Goal: Task Accomplishment & Management: Complete application form

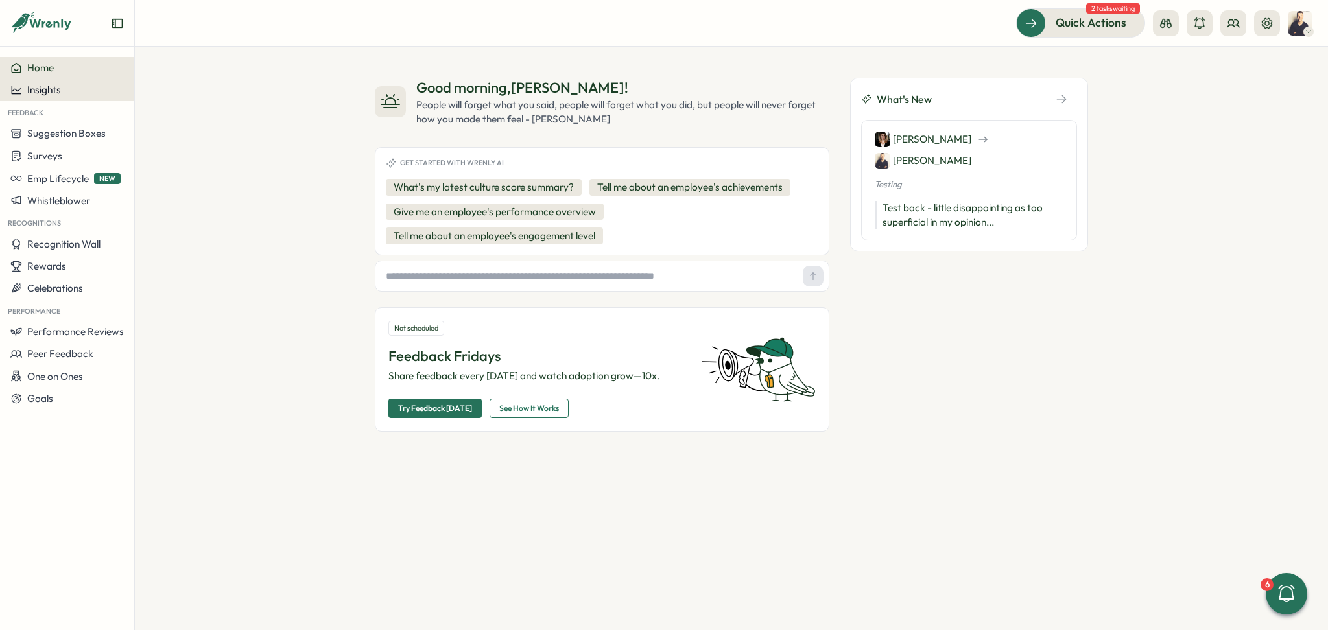
click at [77, 88] on div "Insights" at bounding box center [66, 90] width 113 height 12
click at [198, 46] on div "Culture score" at bounding box center [183, 53] width 92 height 14
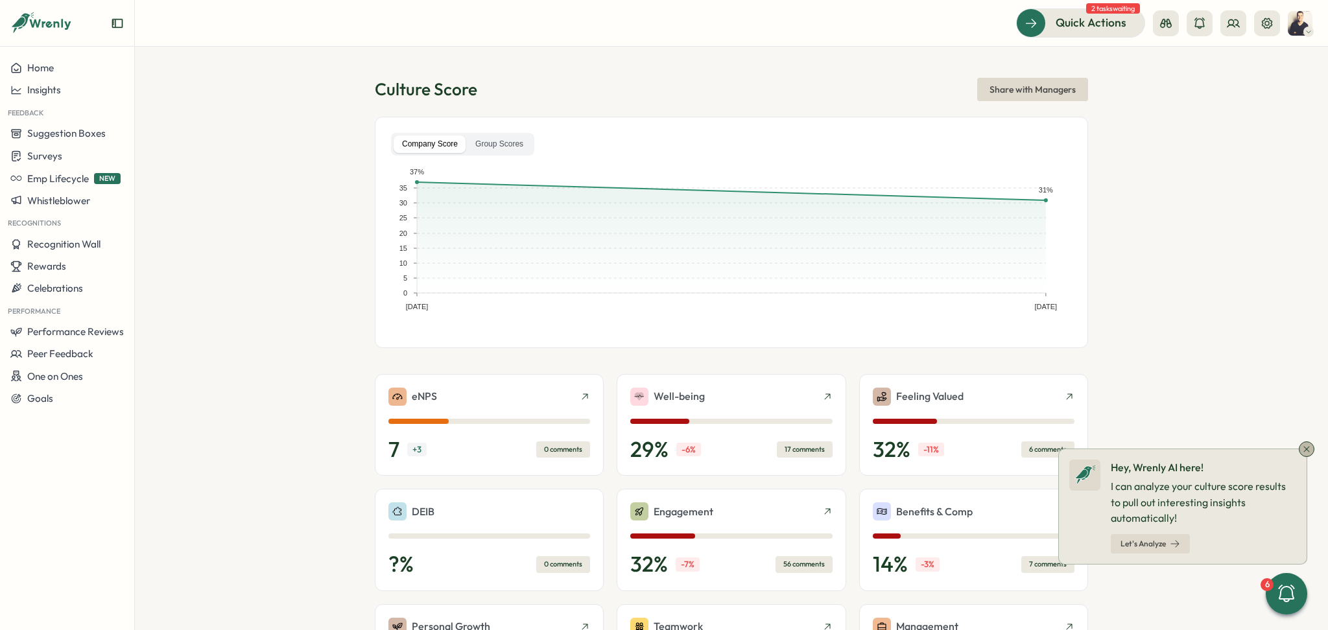
click at [1304, 451] on icon at bounding box center [1306, 449] width 10 height 10
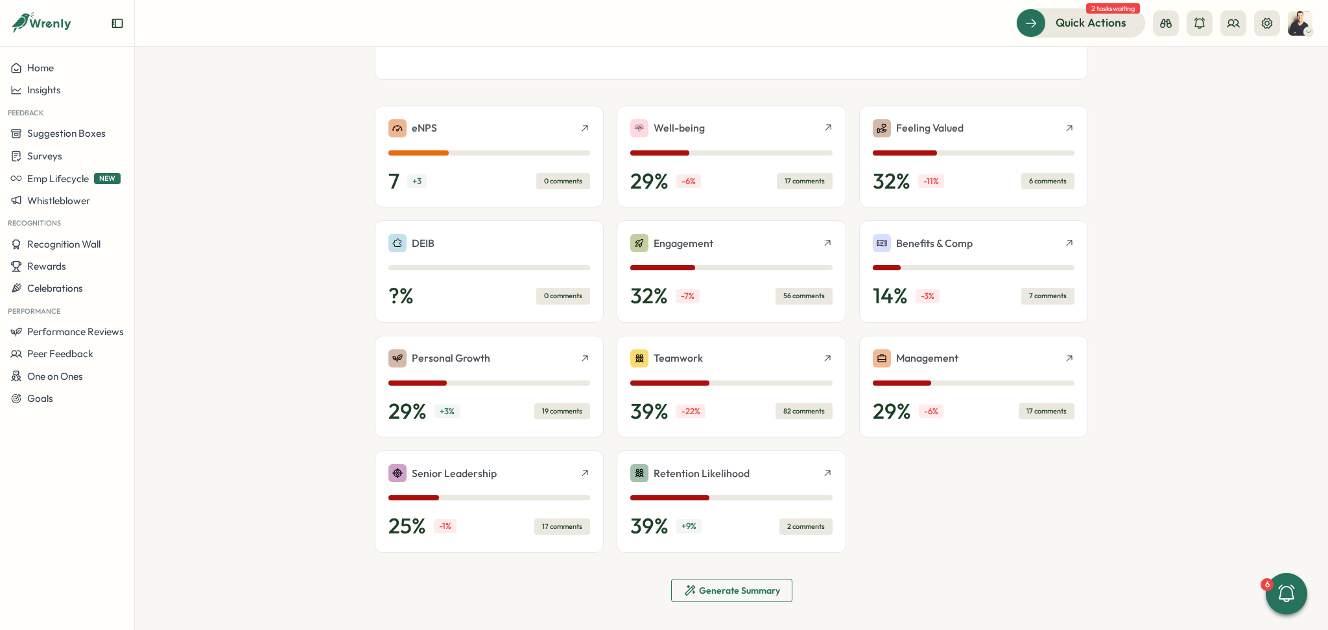
scroll to position [271, 0]
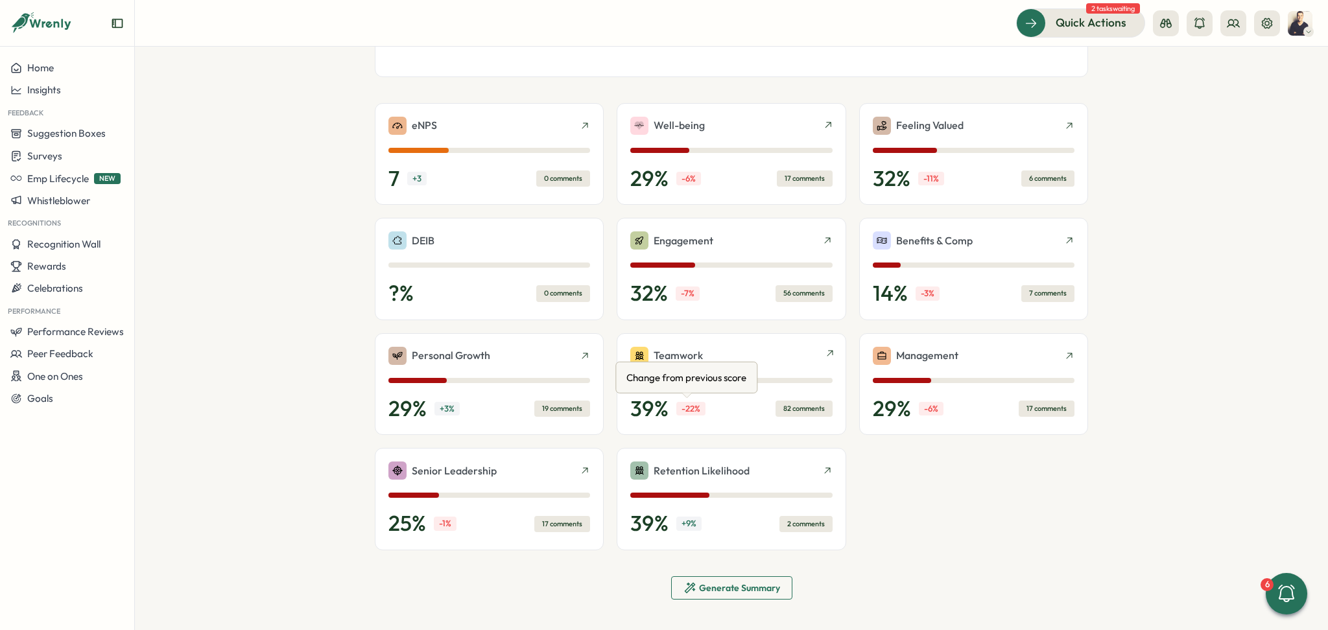
click at [692, 410] on p "-22 %" at bounding box center [690, 409] width 29 height 14
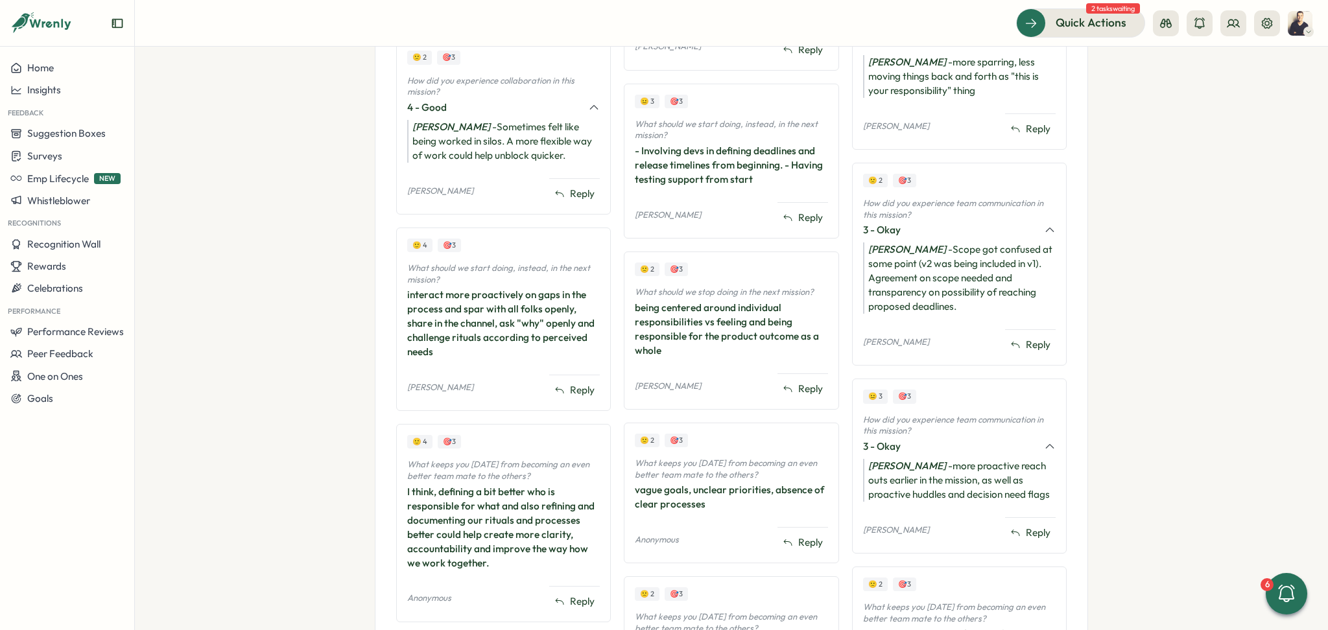
scroll to position [605, 0]
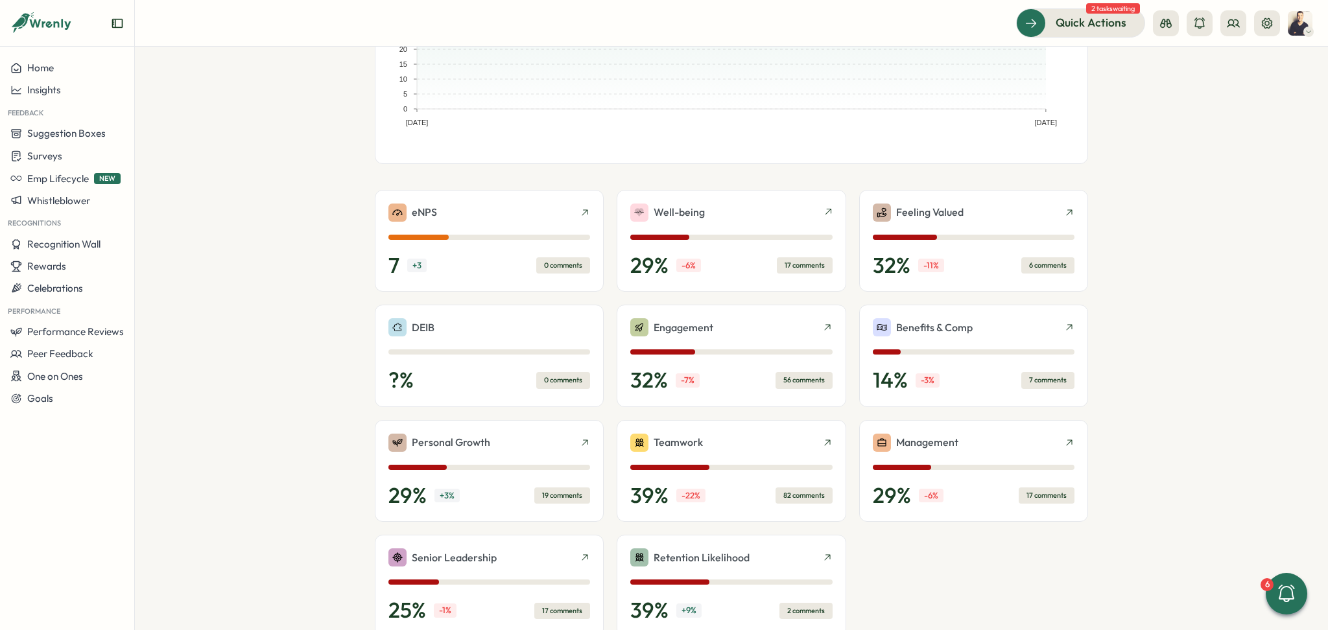
scroll to position [271, 0]
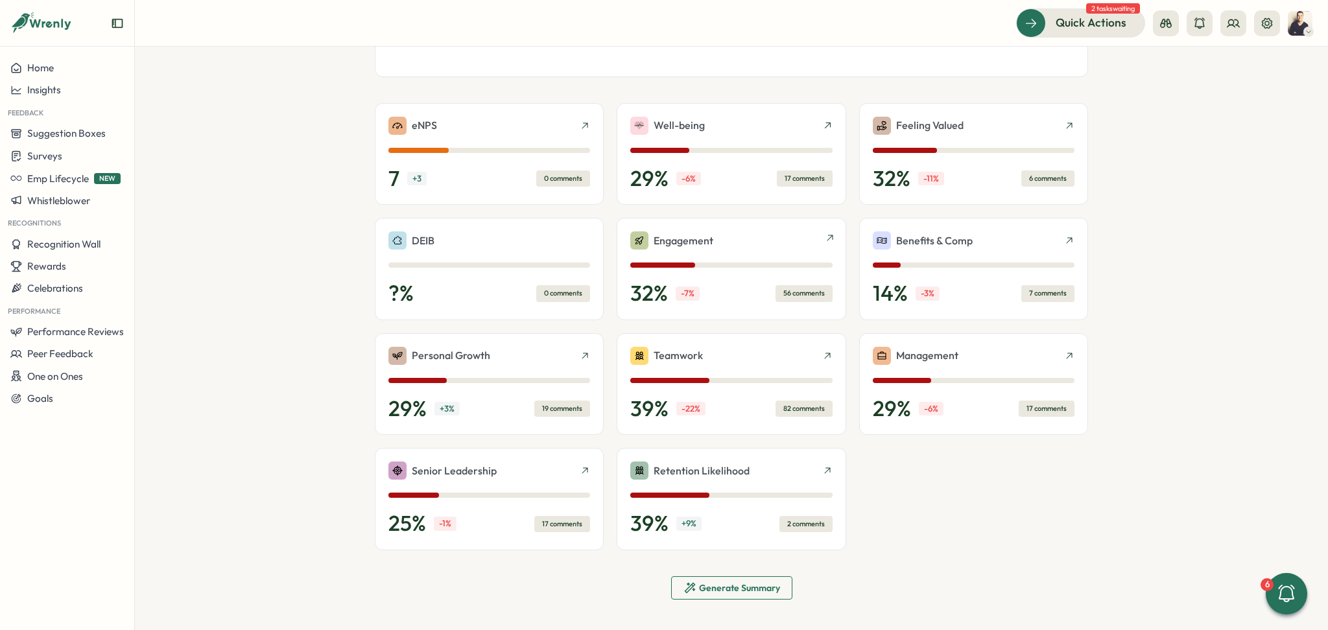
click at [737, 241] on div "Engagement" at bounding box center [731, 240] width 202 height 18
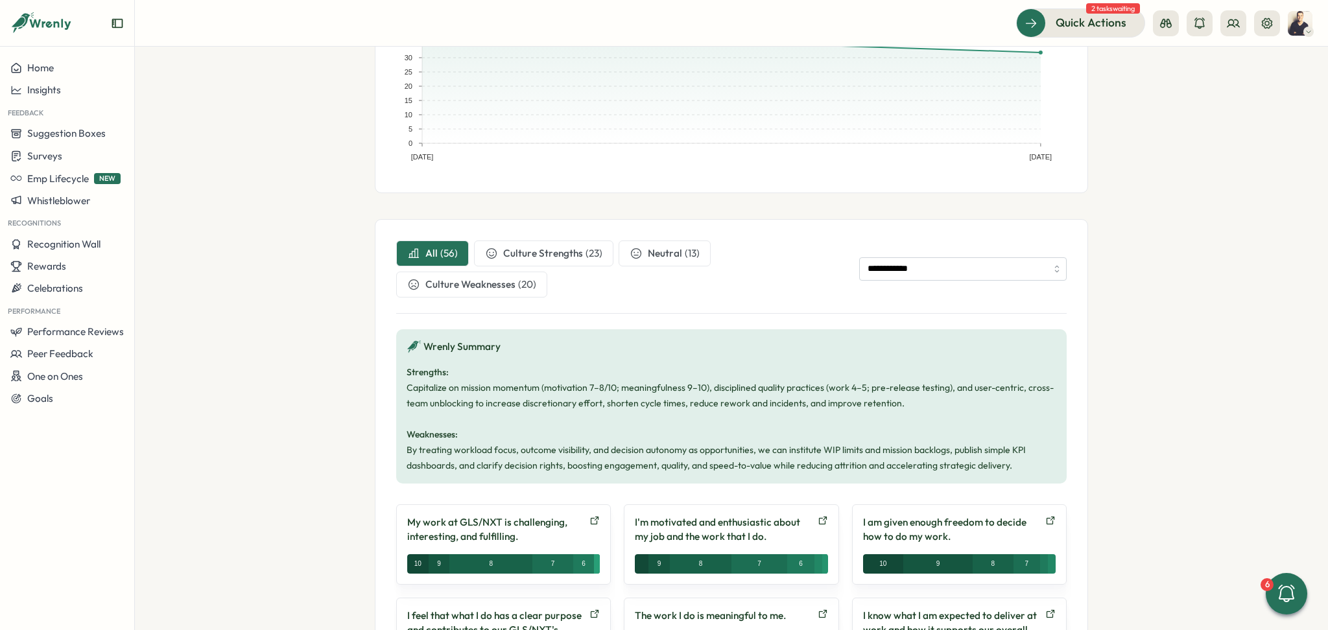
scroll to position [259, 0]
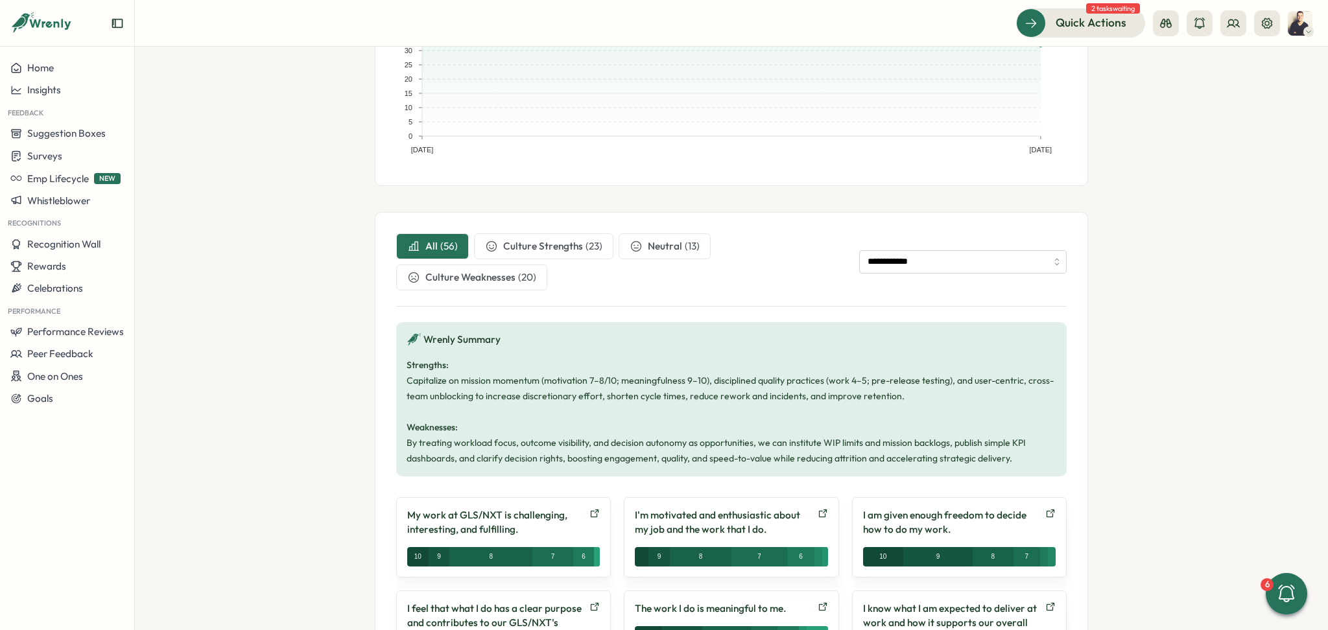
click at [567, 248] on span "Culture Strengths" at bounding box center [543, 246] width 80 height 14
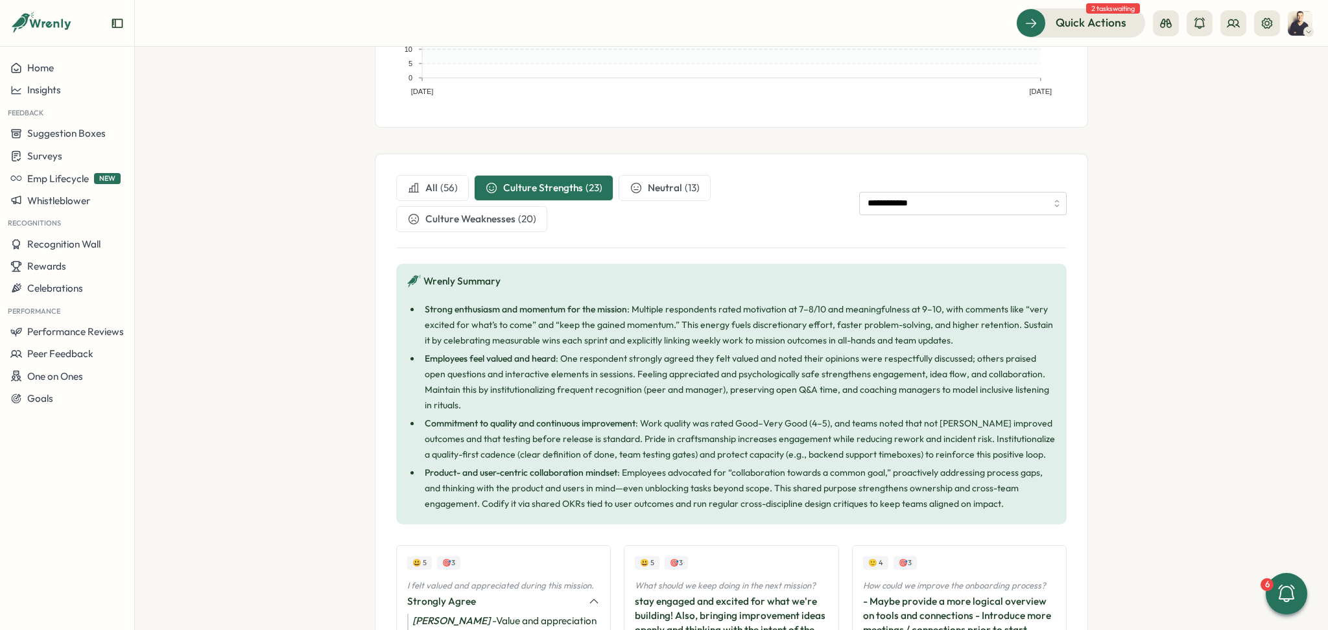
scroll to position [346, 0]
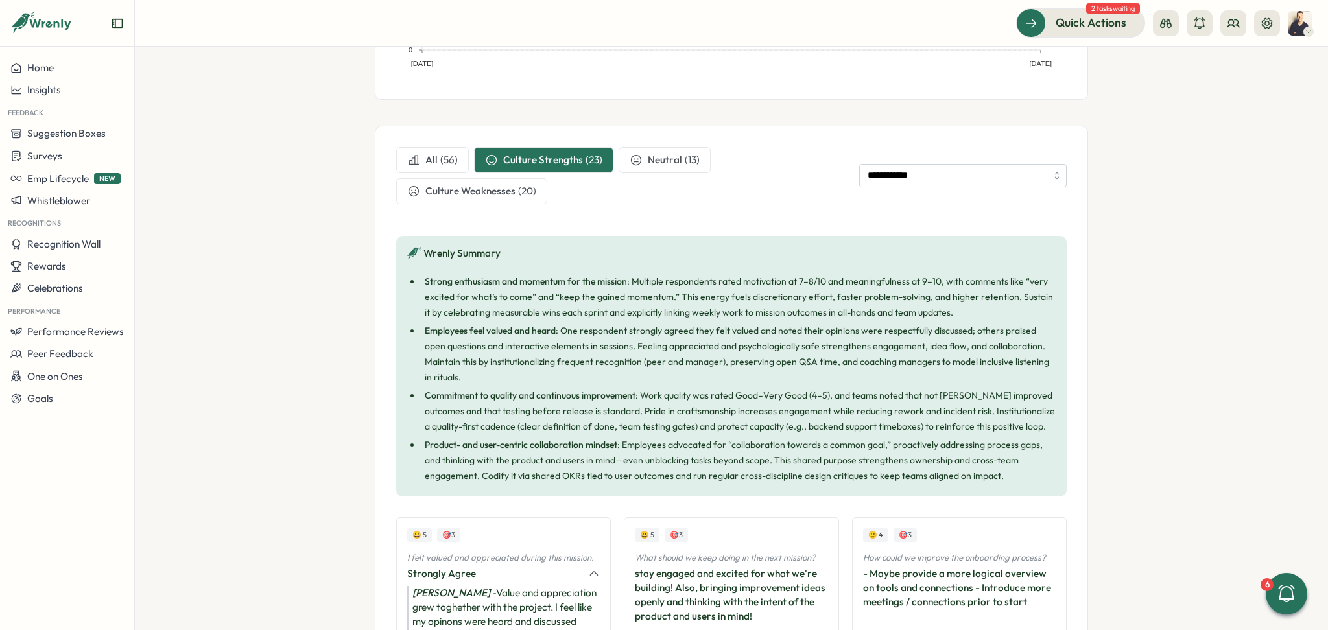
click at [685, 162] on div "( 13 )" at bounding box center [692, 160] width 15 height 14
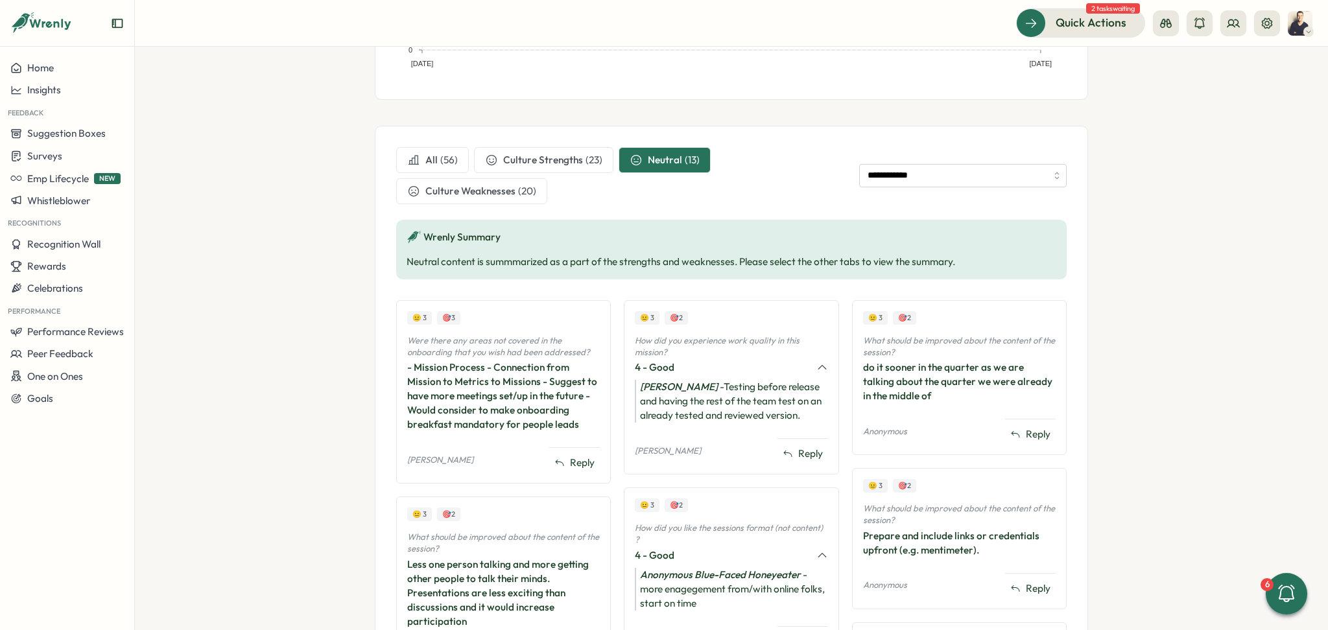
click at [475, 196] on span "Culture Weaknesses" at bounding box center [470, 191] width 90 height 14
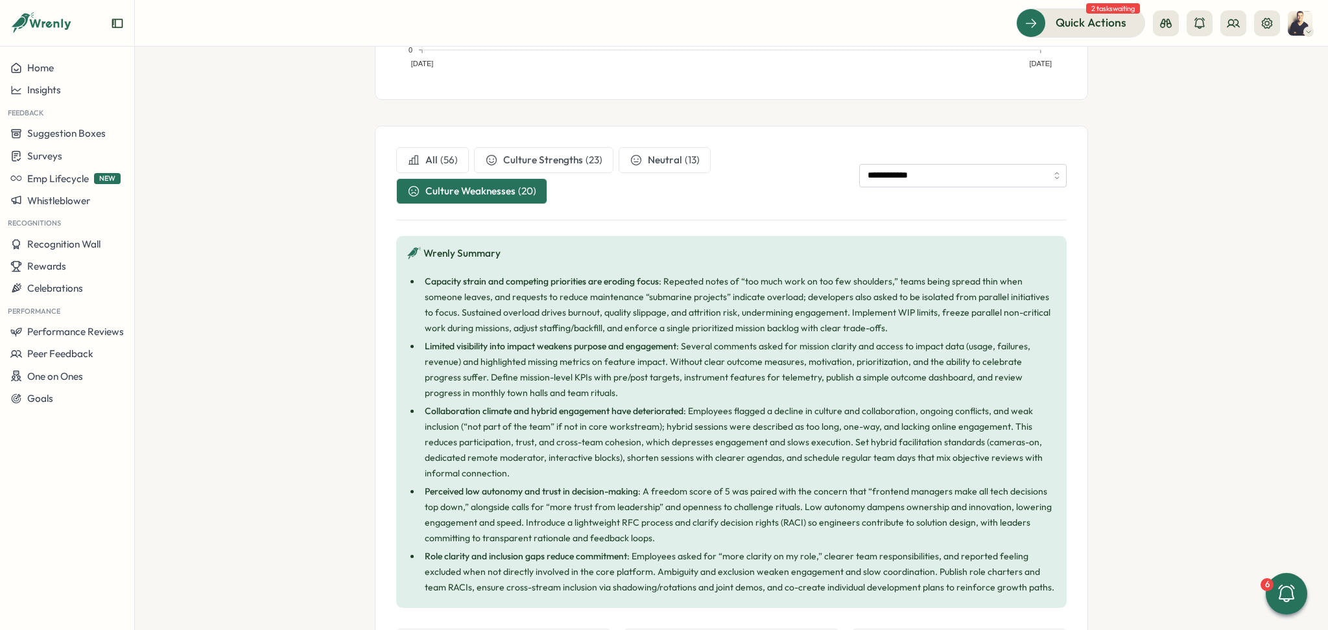
click at [522, 158] on span "Culture Strengths" at bounding box center [543, 160] width 80 height 14
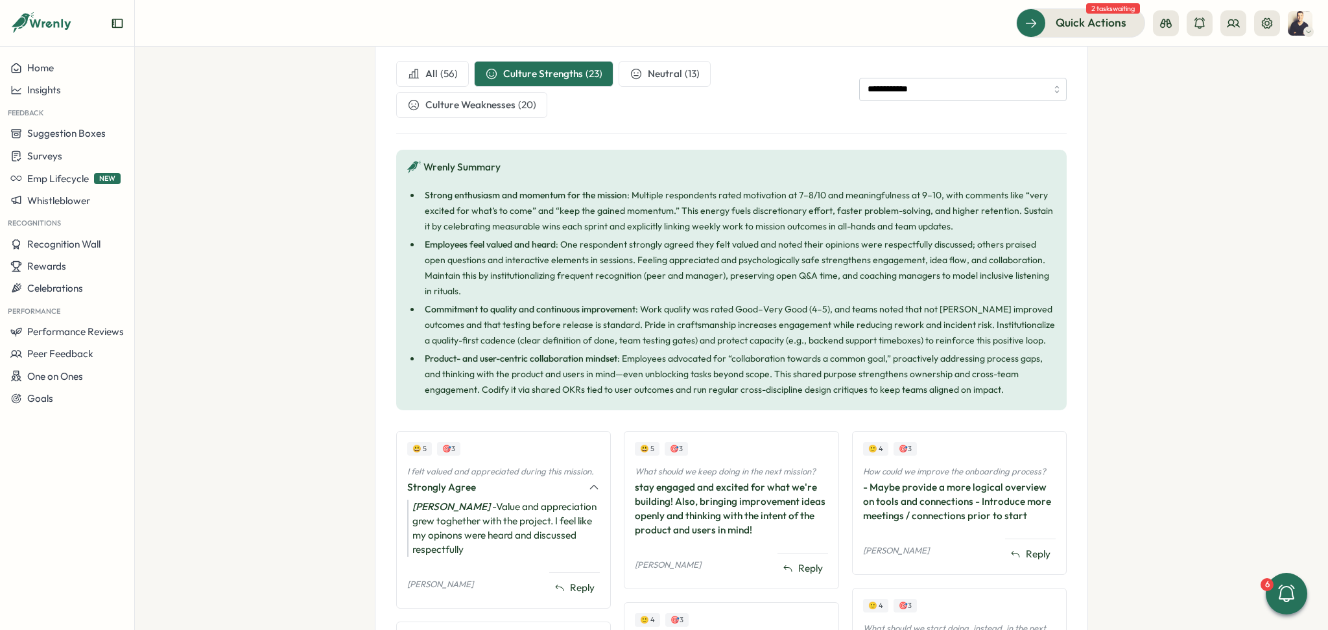
scroll to position [86, 0]
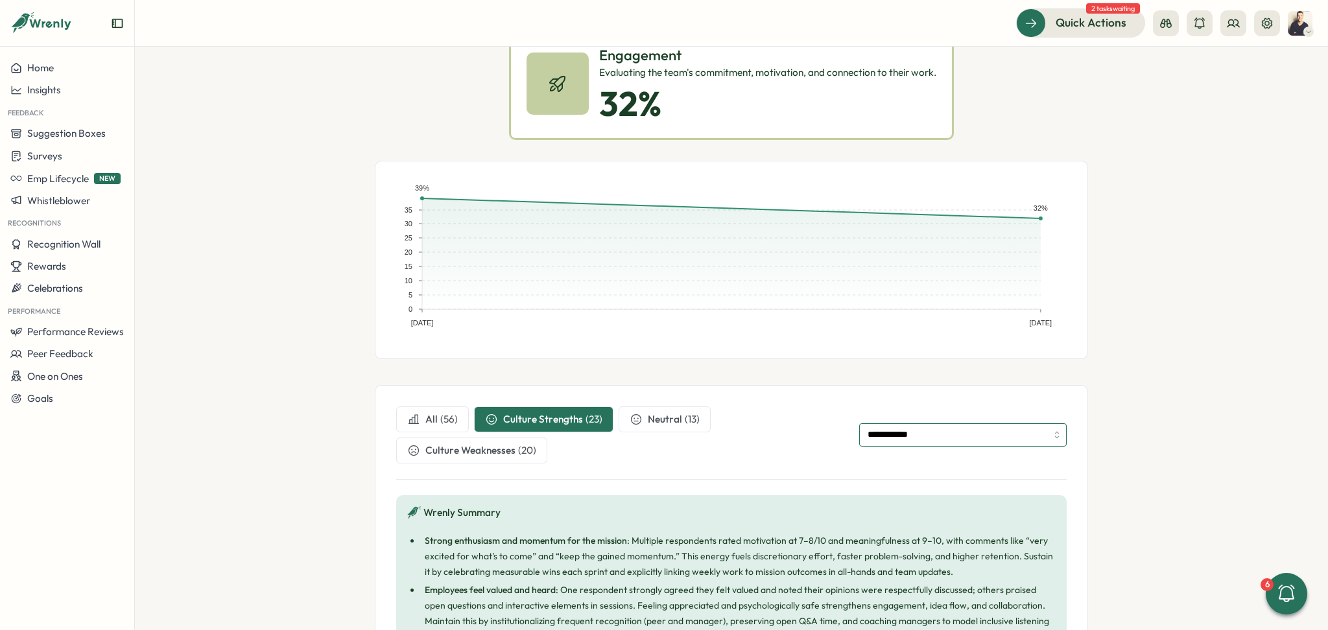
click at [1015, 439] on input "**********" at bounding box center [962, 434] width 207 height 23
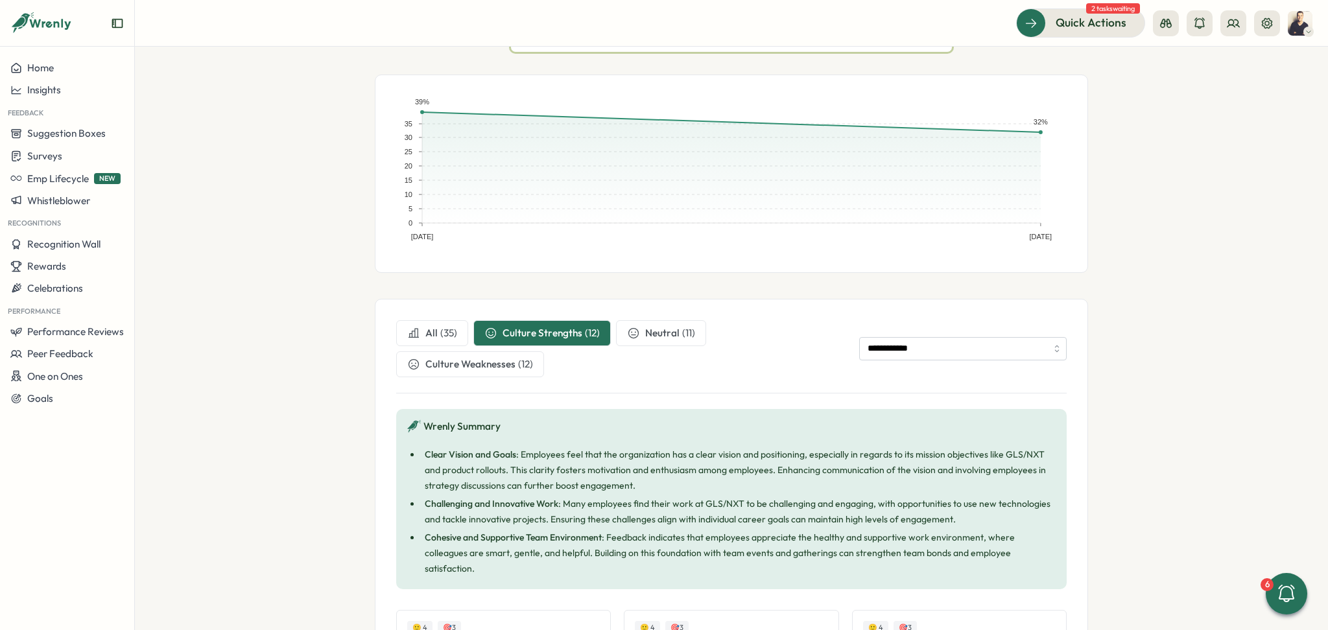
click at [524, 367] on div "( 12 )" at bounding box center [525, 364] width 15 height 14
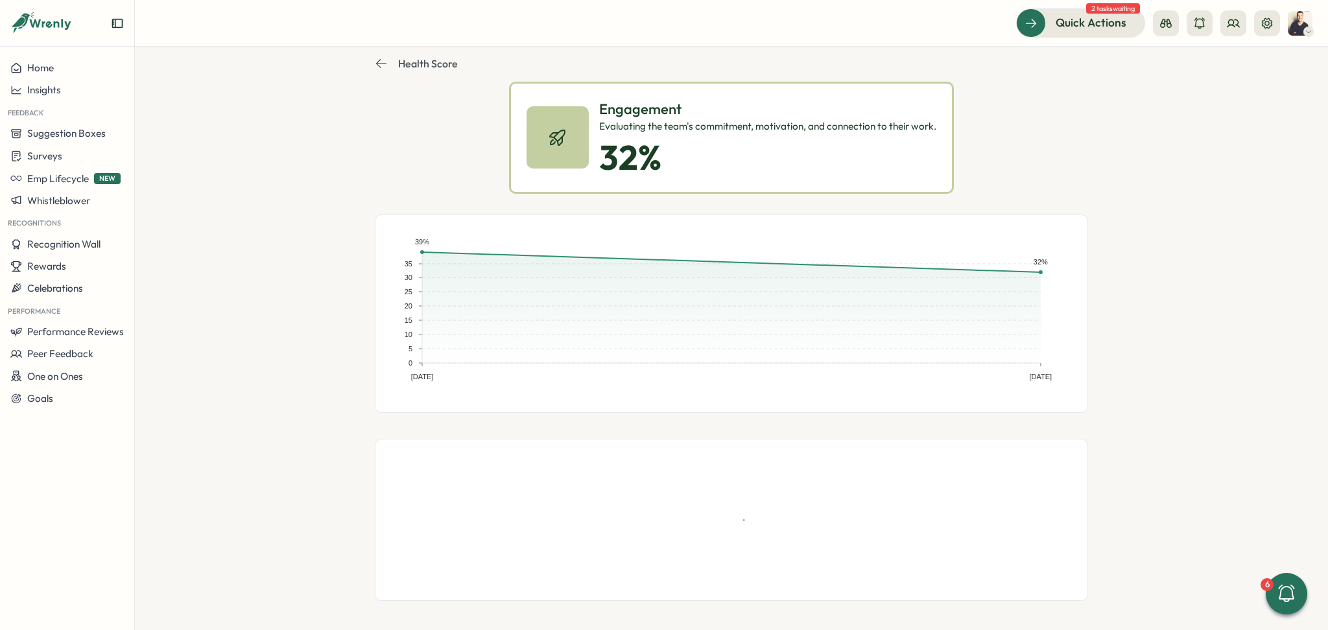
scroll to position [172, 0]
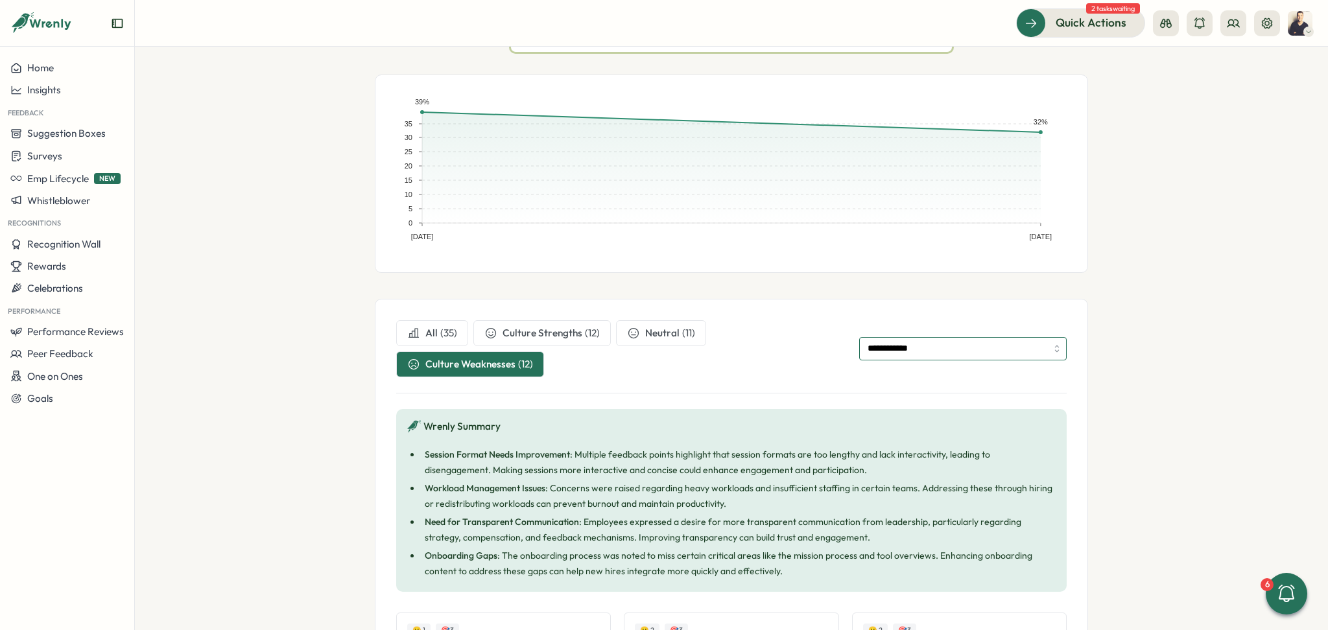
click at [965, 352] on input "**********" at bounding box center [962, 348] width 207 height 23
type input "**********"
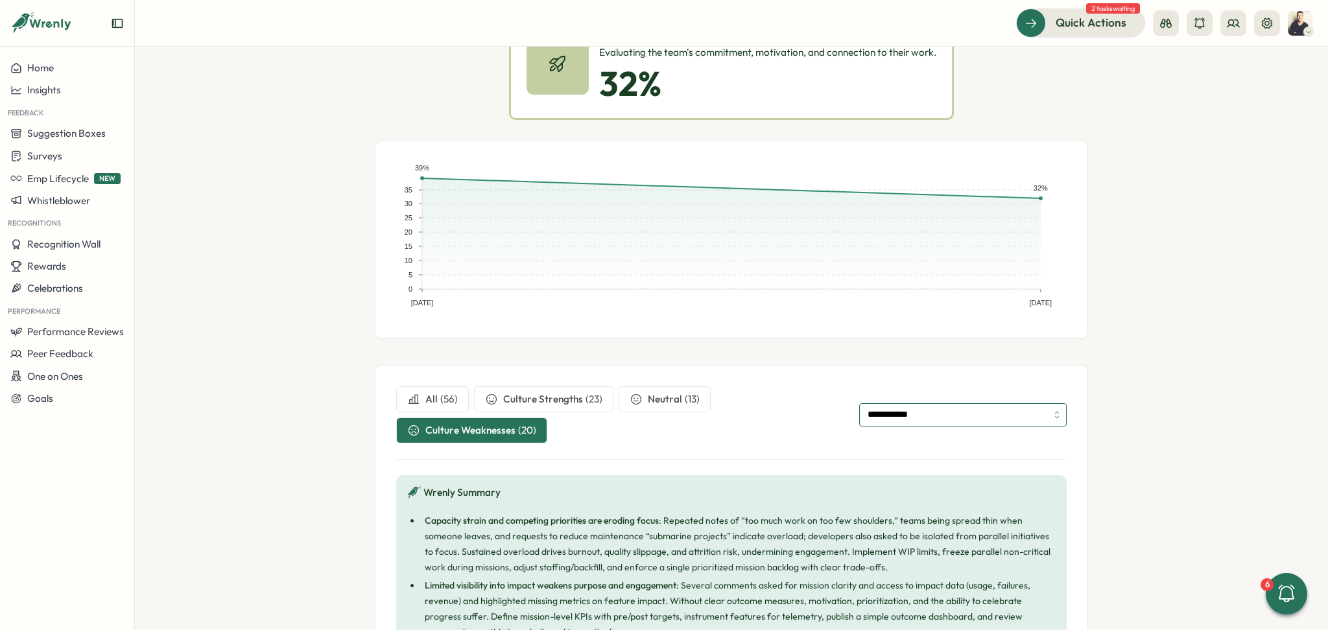
scroll to position [0, 0]
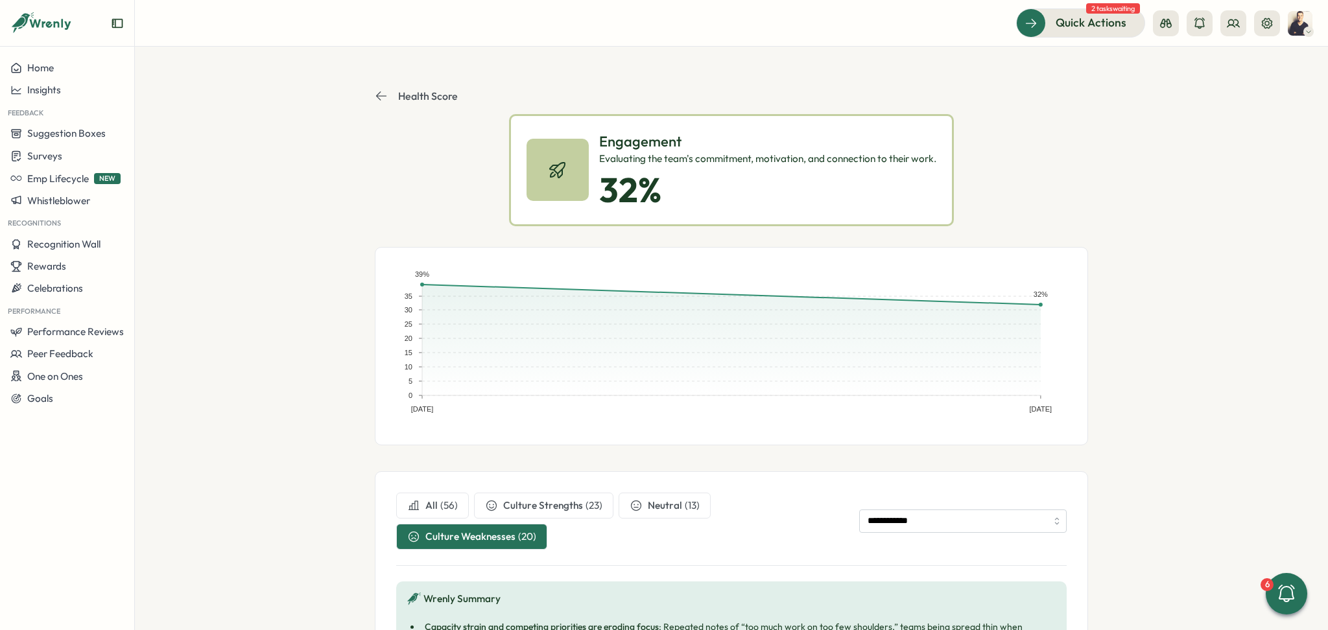
click at [376, 97] on icon at bounding box center [381, 95] width 13 height 13
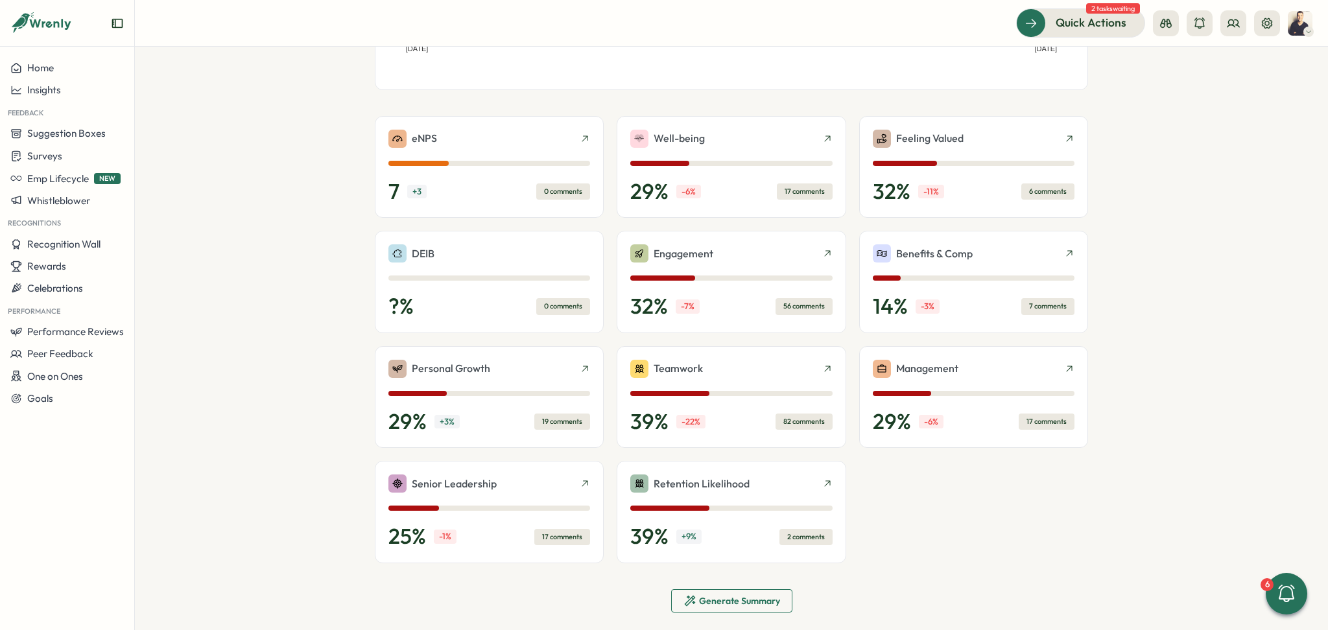
scroll to position [259, 0]
click at [709, 602] on span "Generate Summary" at bounding box center [739, 599] width 81 height 9
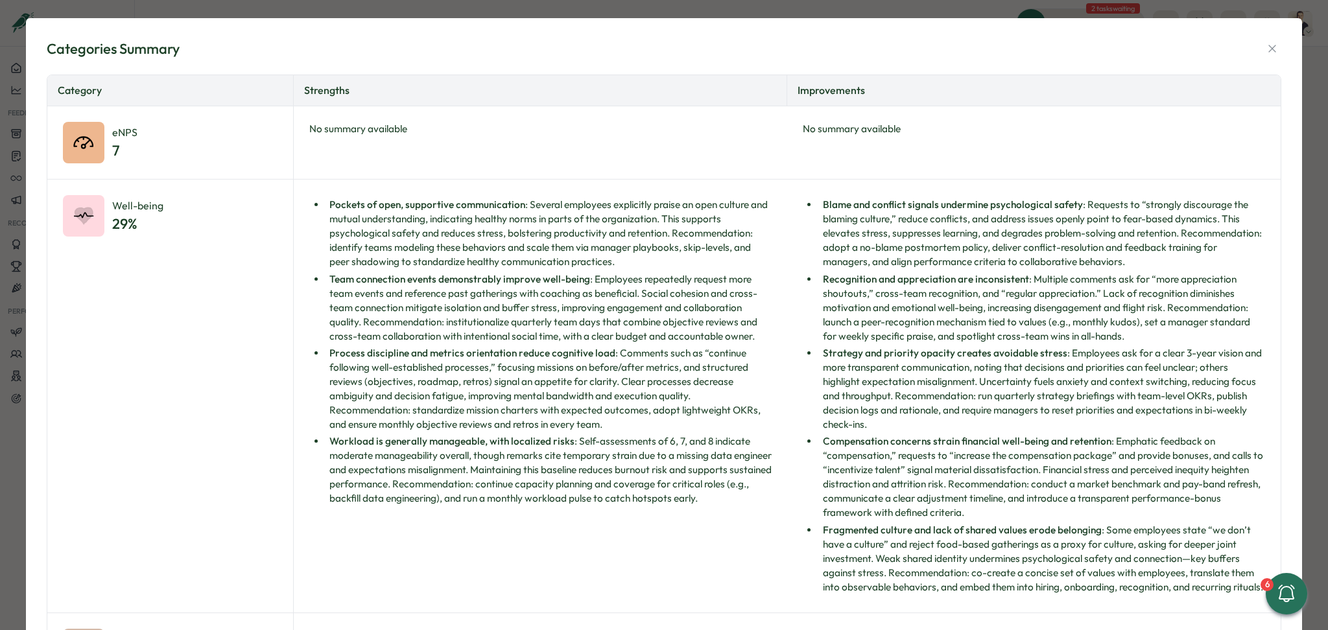
scroll to position [0, 0]
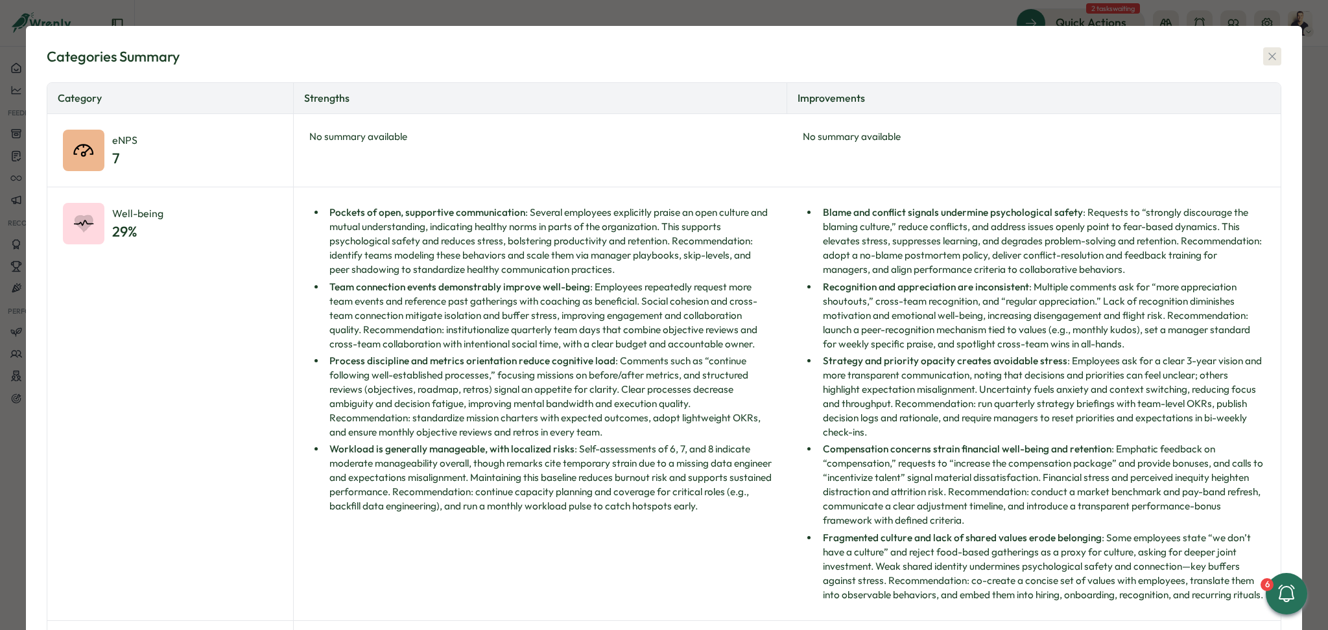
click at [1266, 60] on icon "button" at bounding box center [1272, 56] width 13 height 13
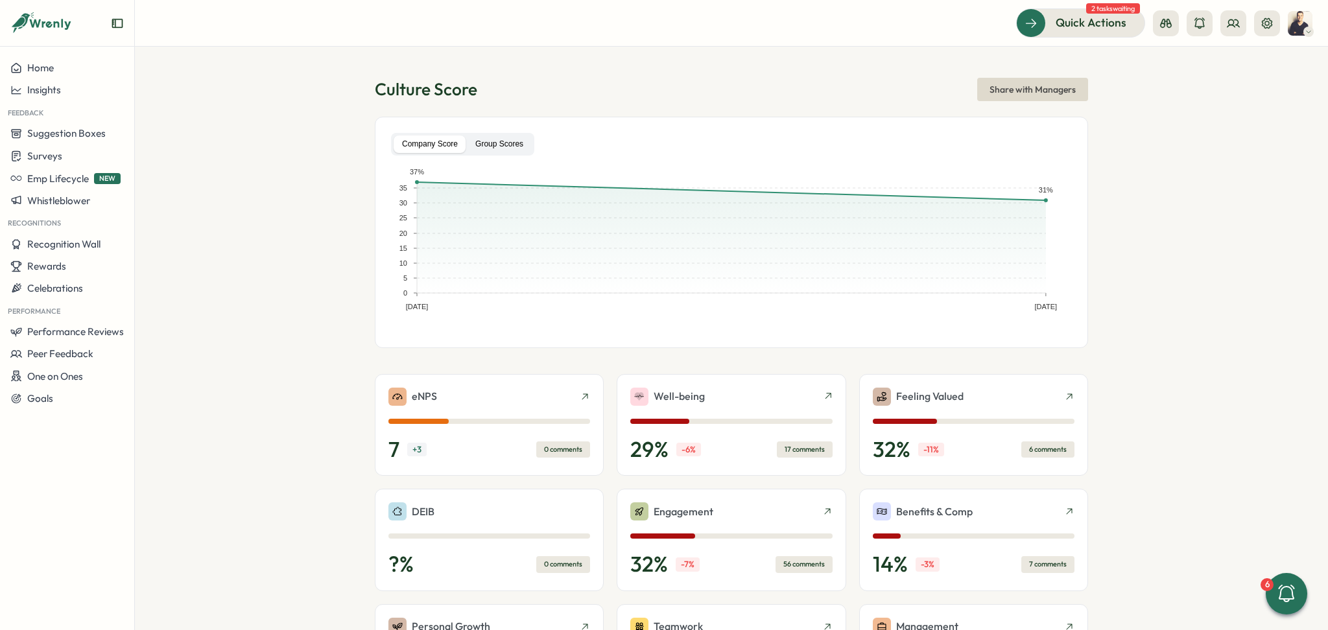
click at [481, 149] on label "Group Scores" at bounding box center [499, 144] width 65 height 18
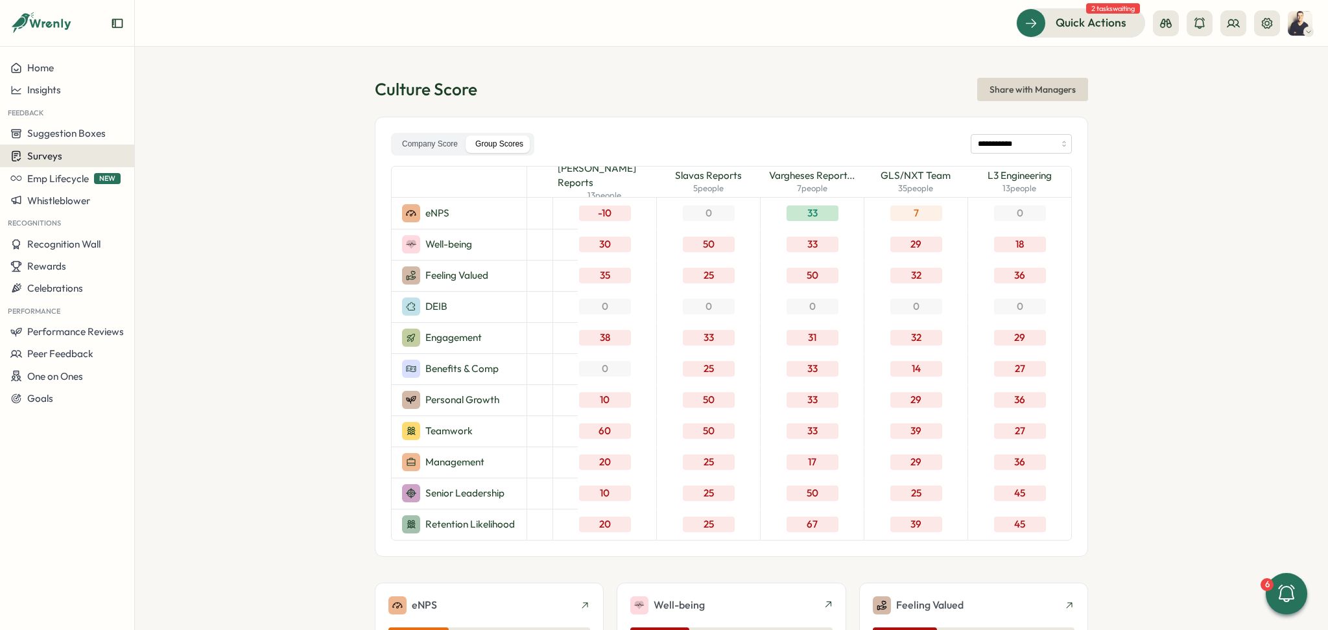
click at [82, 150] on div "Surveys" at bounding box center [66, 156] width 113 height 12
click at [148, 126] on div "Insights" at bounding box center [185, 131] width 97 height 14
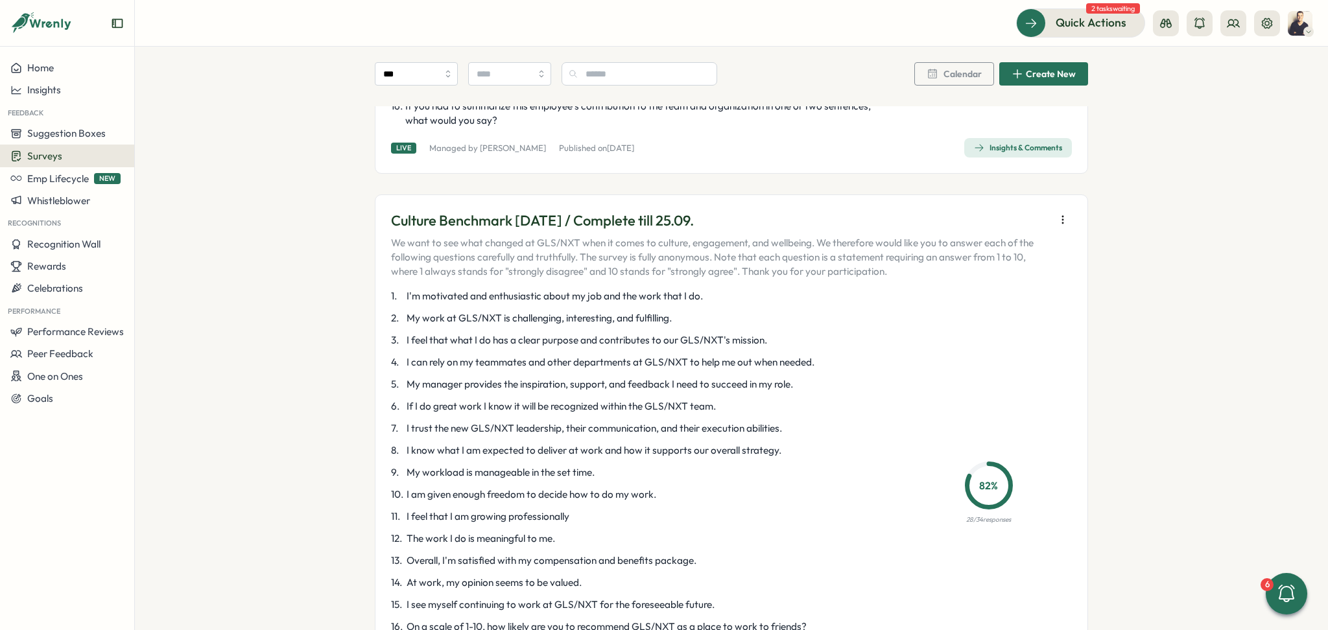
scroll to position [1556, 0]
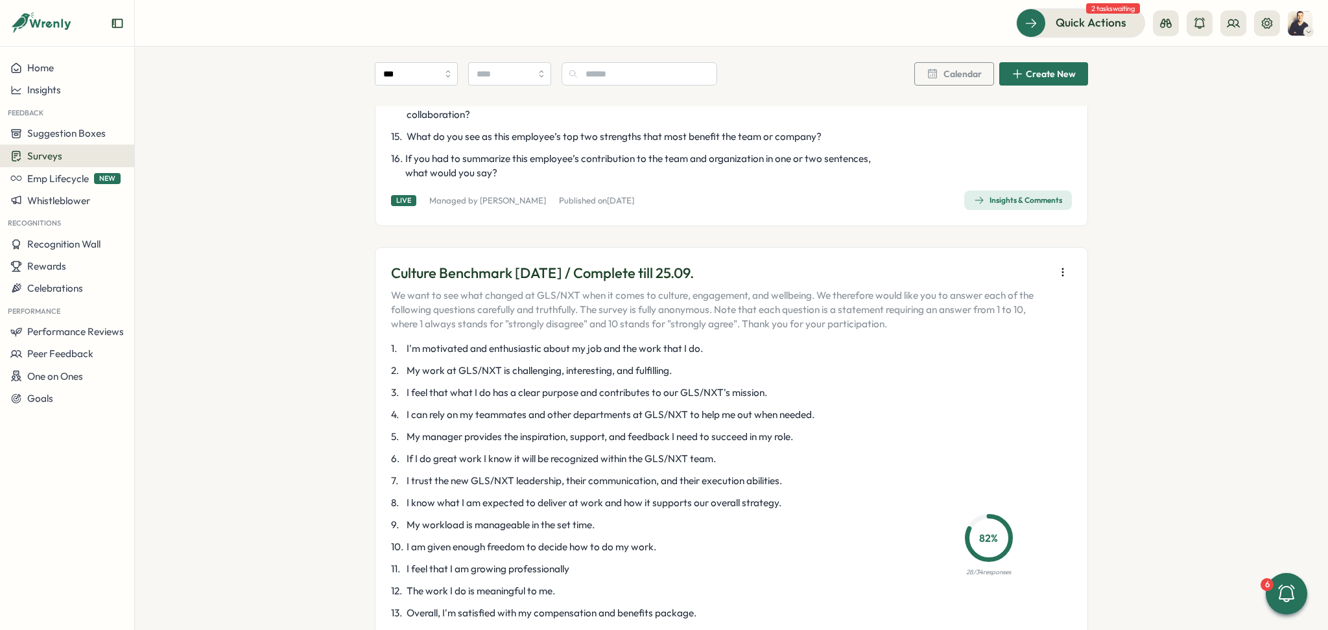
click at [1058, 270] on icon "button" at bounding box center [1062, 272] width 13 height 13
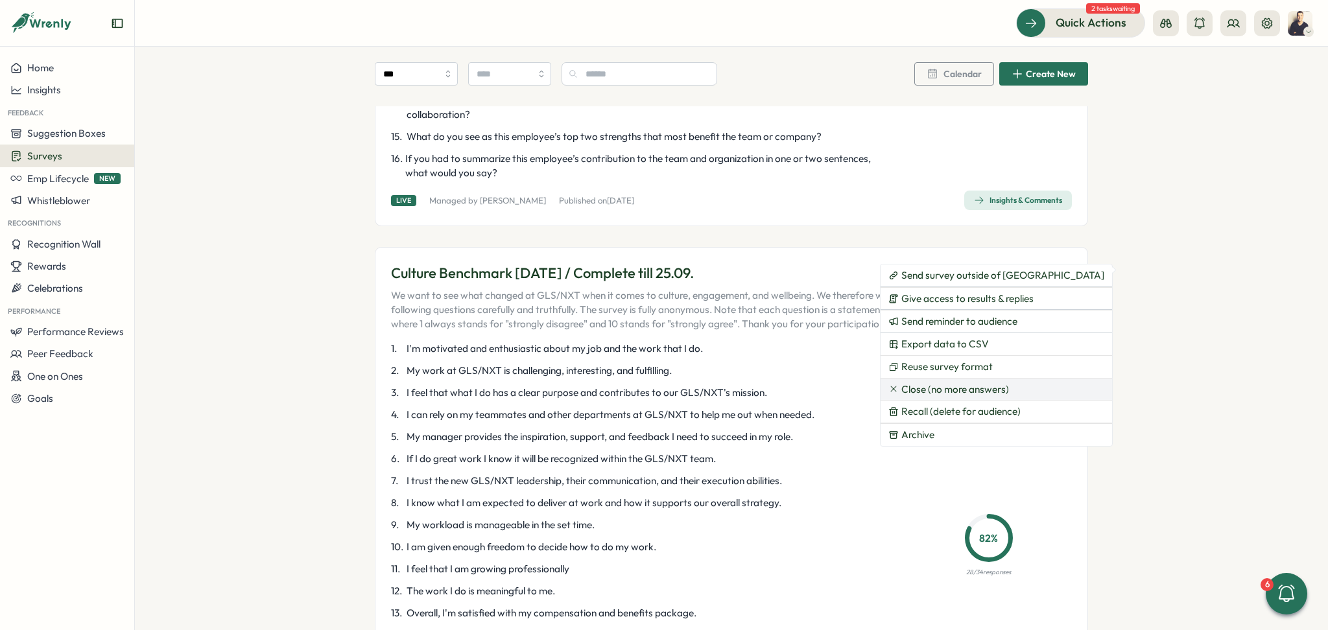
click at [993, 384] on span "Close (no more answers)" at bounding box center [955, 390] width 108 height 12
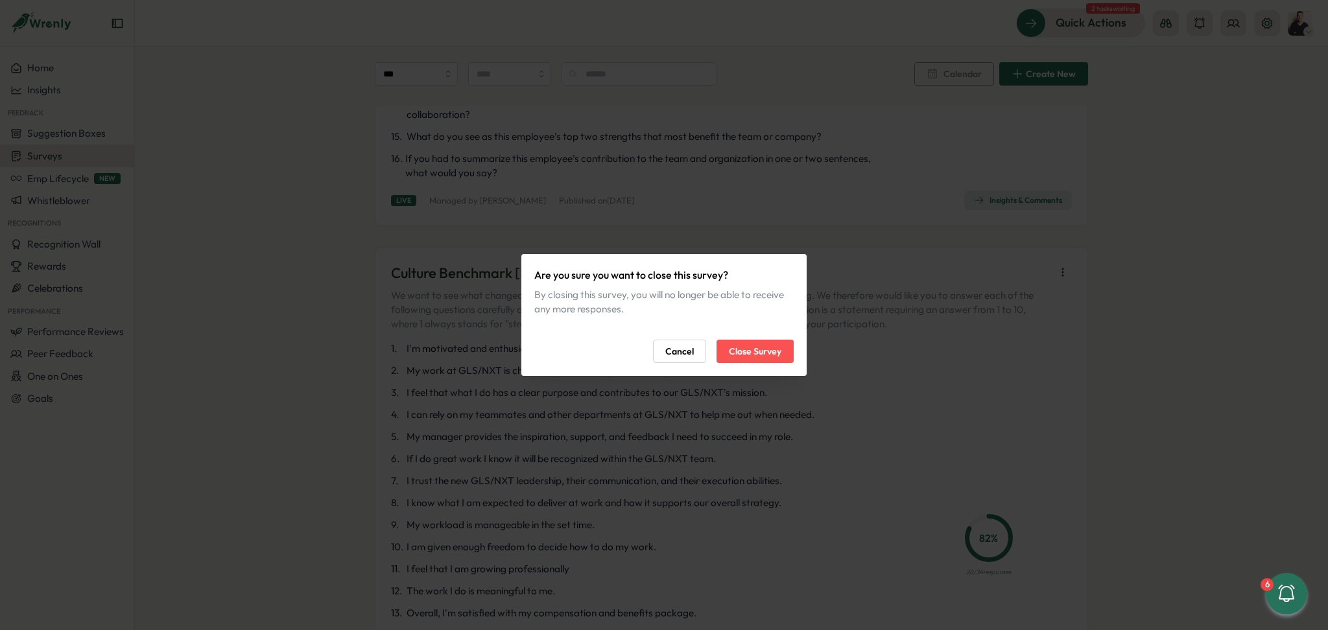
click at [756, 351] on span "Close Survey" at bounding box center [755, 351] width 53 height 22
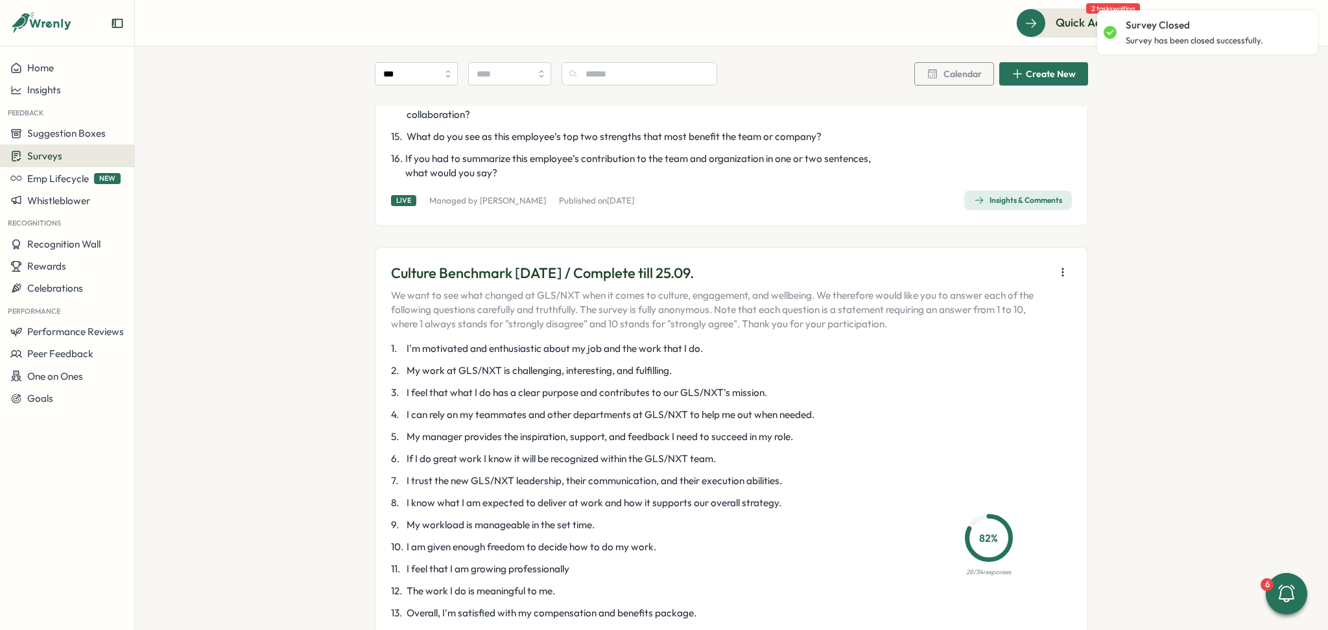
click at [1061, 279] on button "button" at bounding box center [1063, 272] width 18 height 18
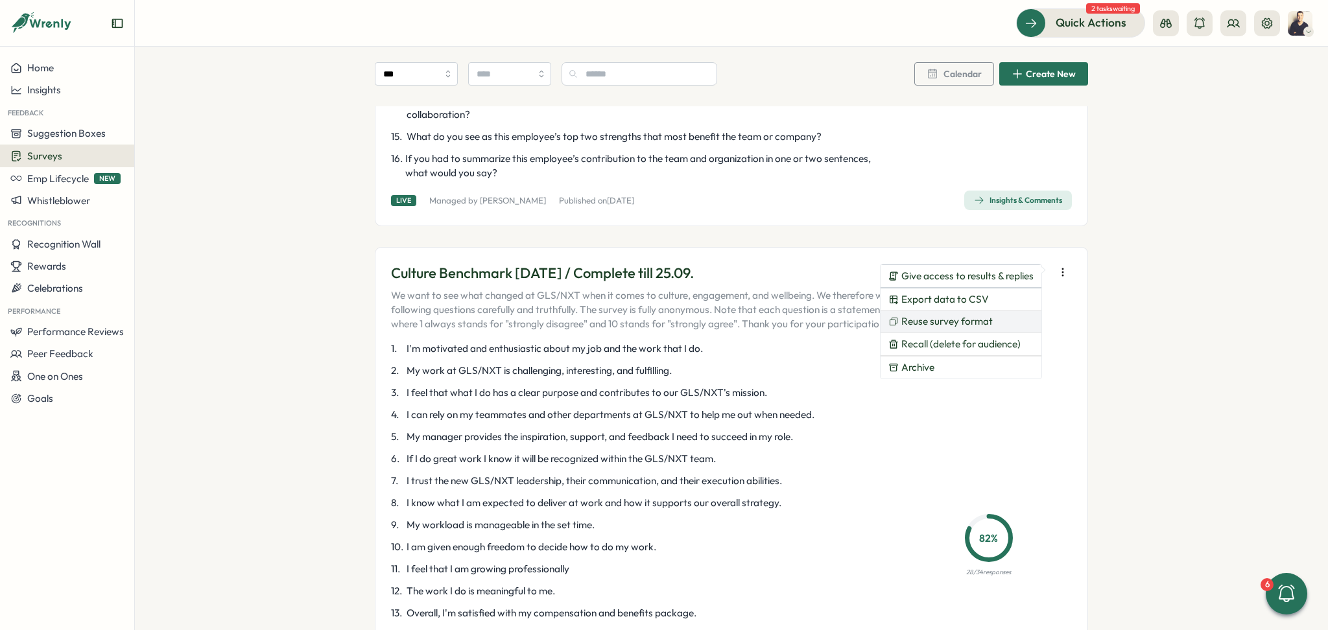
click at [945, 319] on span "Reuse survey format" at bounding box center [946, 322] width 91 height 12
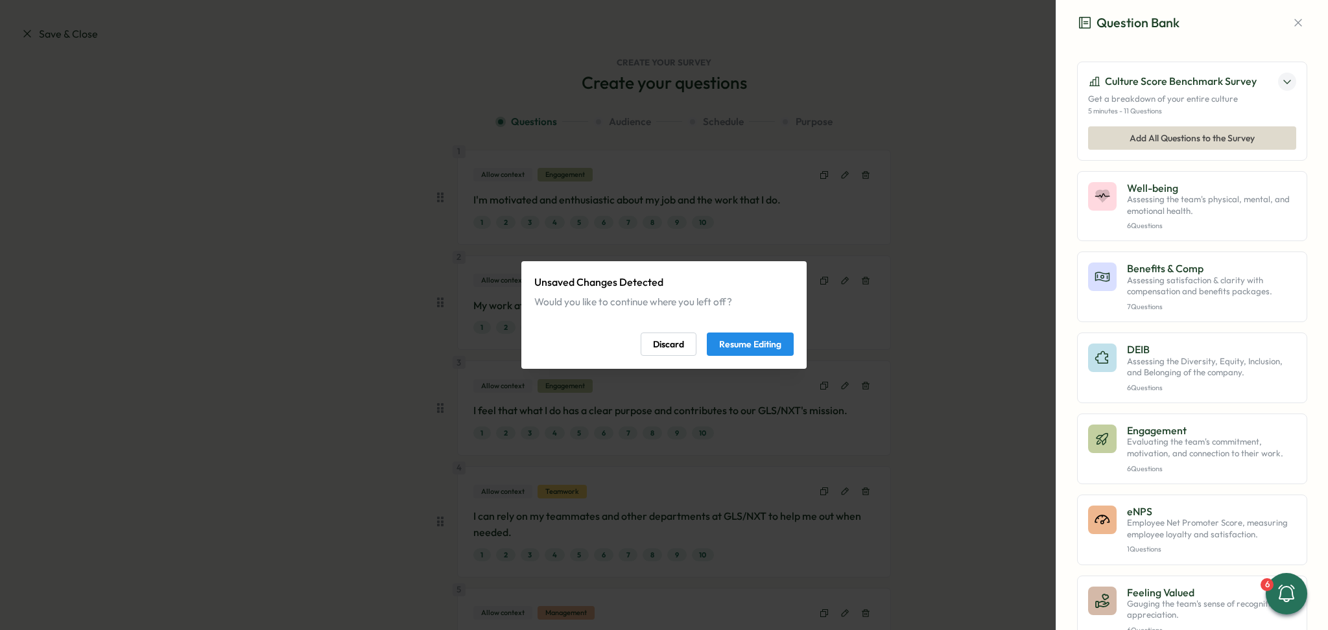
click at [760, 349] on span "Resume Editing" at bounding box center [750, 344] width 62 height 22
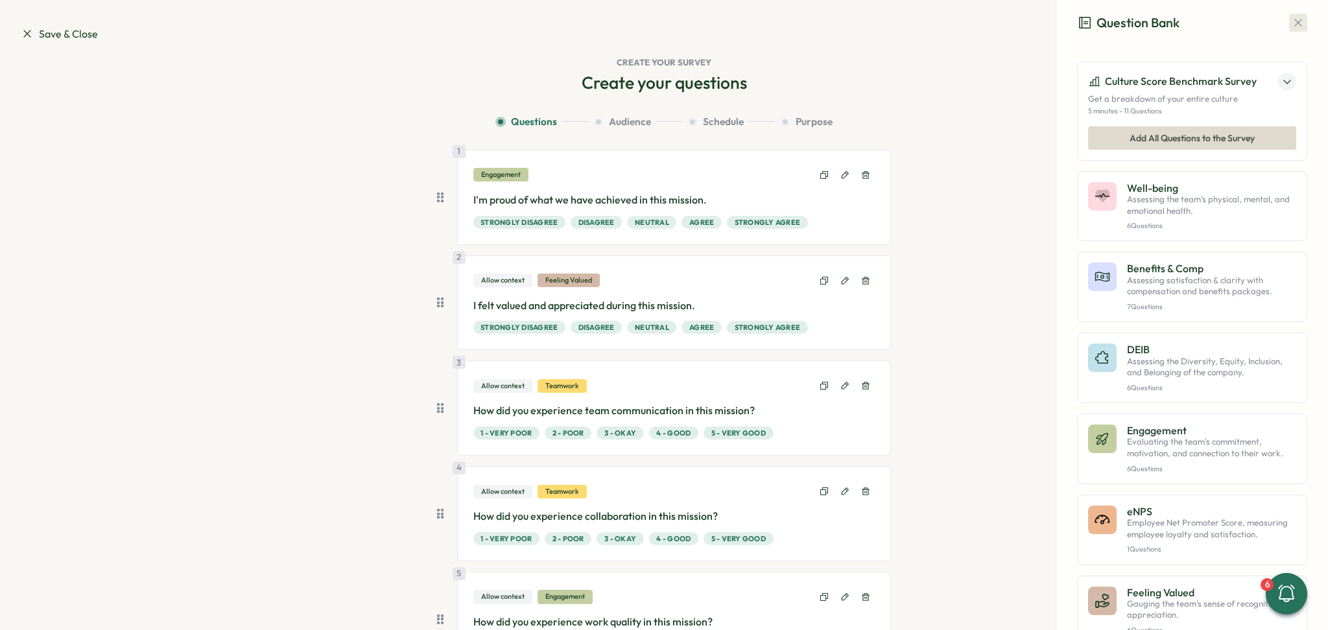
click at [1291, 23] on icon "button" at bounding box center [1297, 22] width 13 height 13
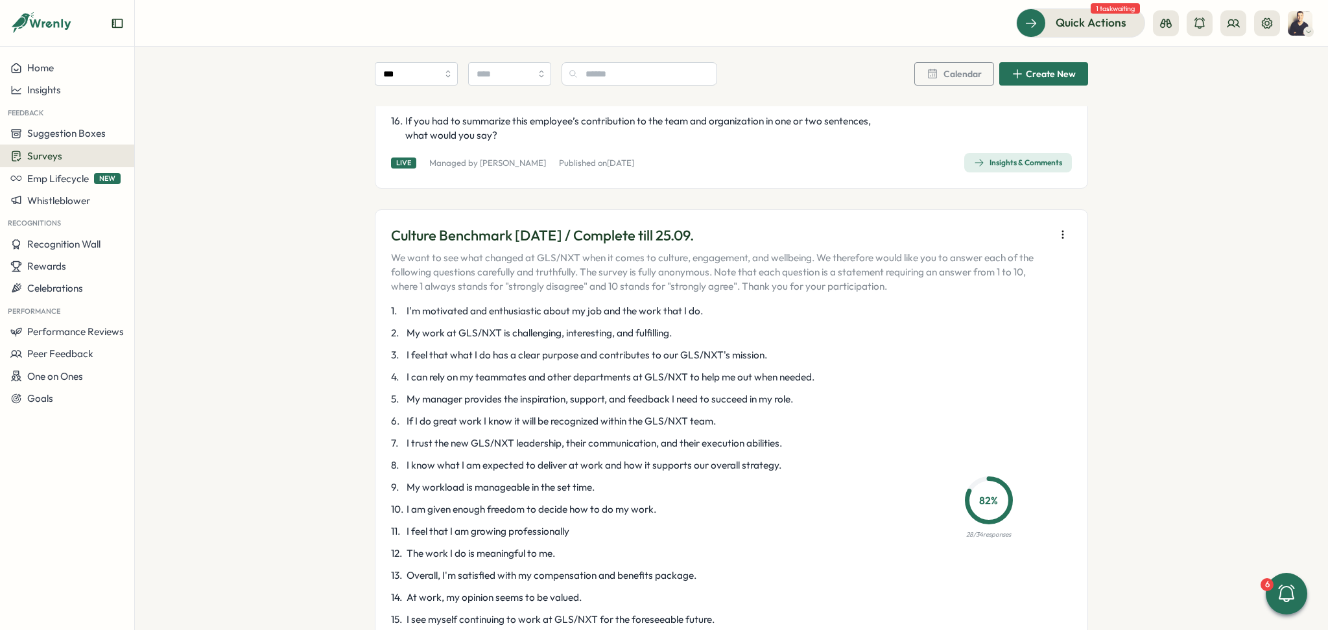
scroll to position [1556, 0]
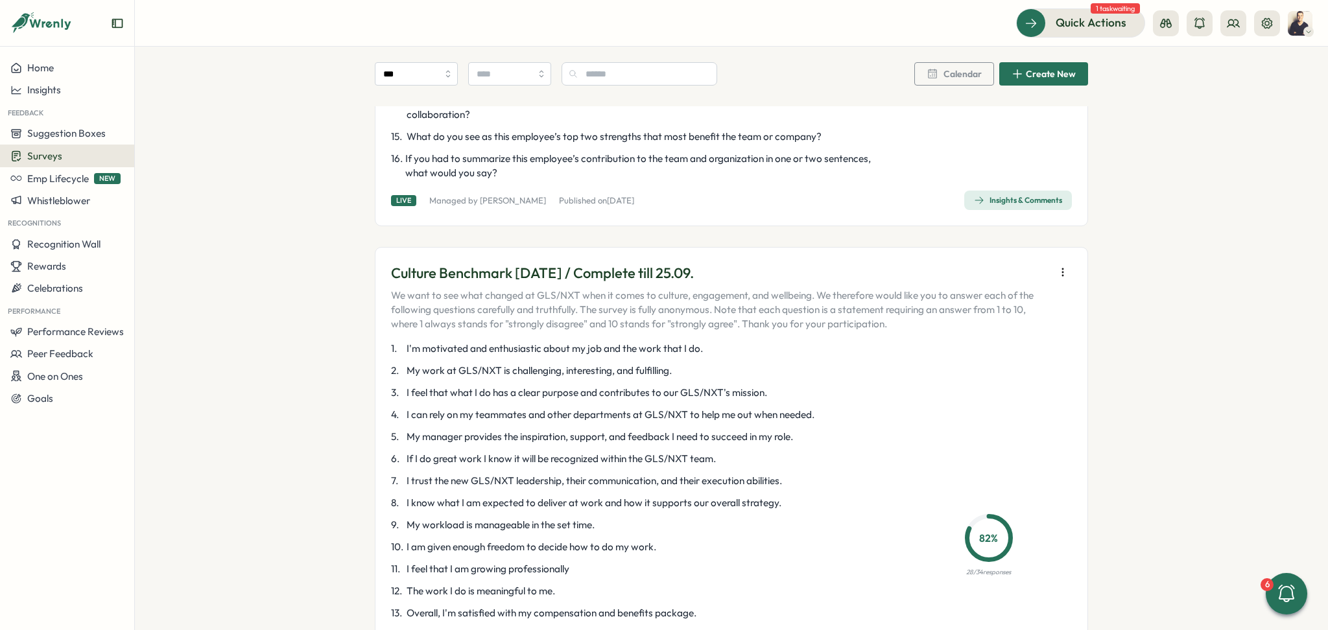
click at [1058, 268] on icon "button" at bounding box center [1062, 272] width 13 height 13
click at [976, 319] on span "Reuse survey format" at bounding box center [946, 322] width 91 height 12
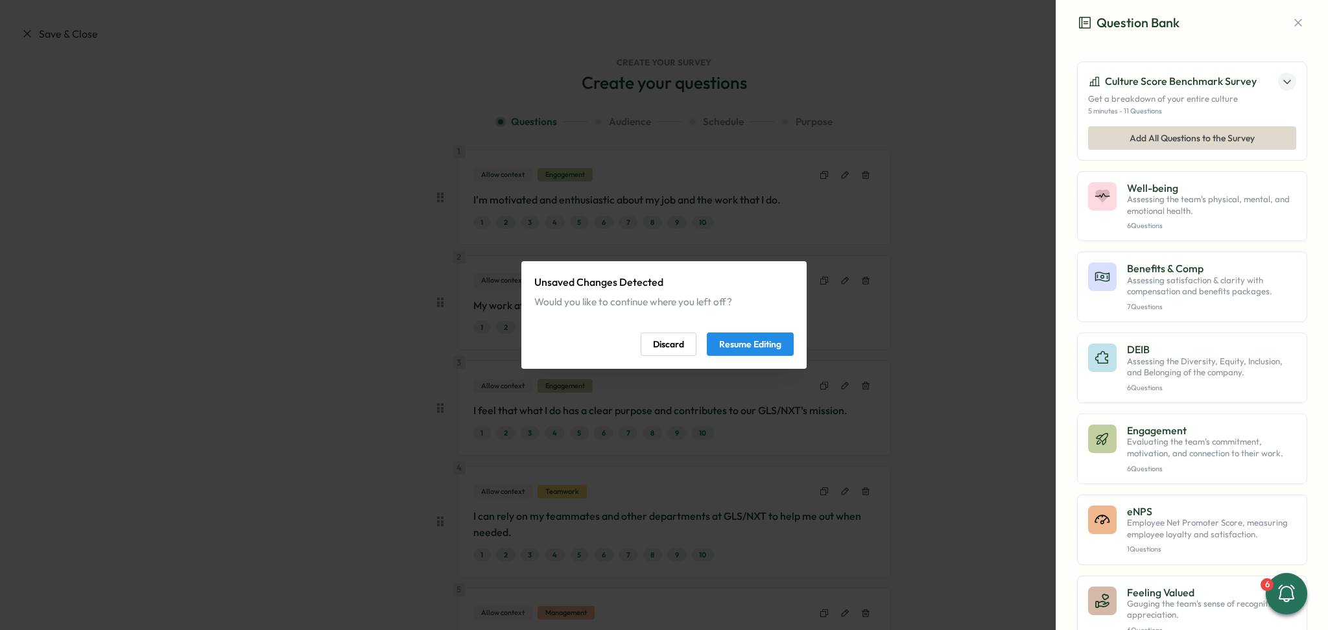
click at [674, 345] on span "Discard" at bounding box center [668, 344] width 31 height 22
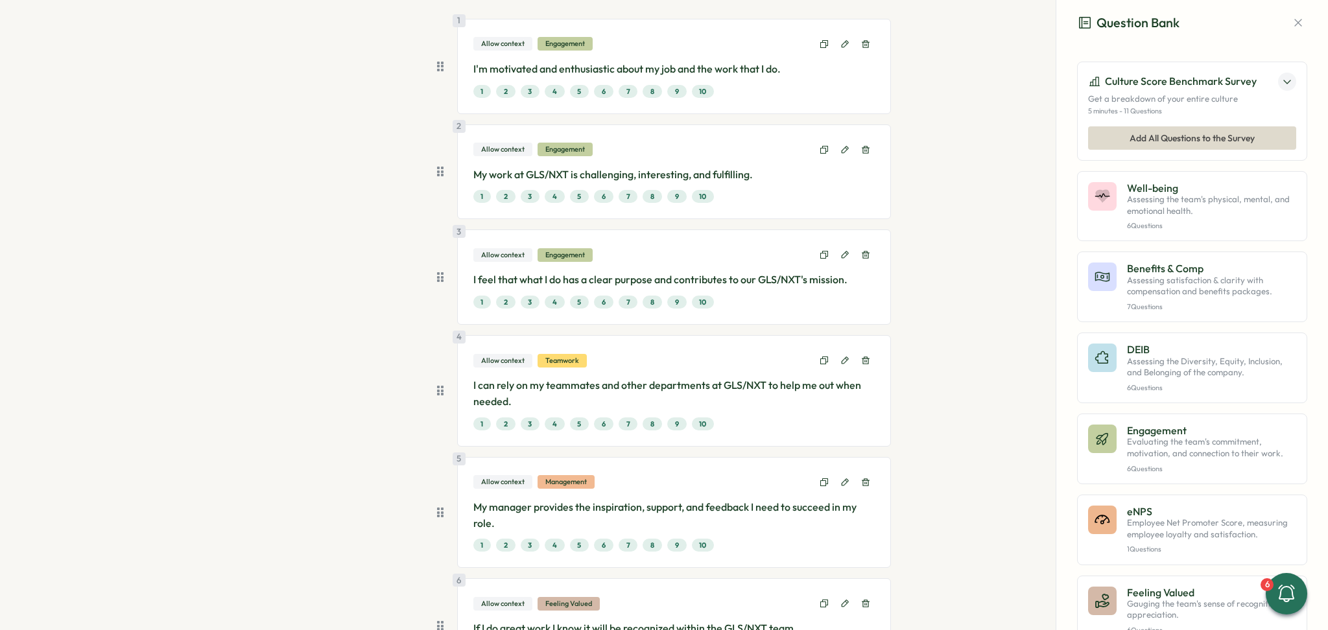
scroll to position [172, 0]
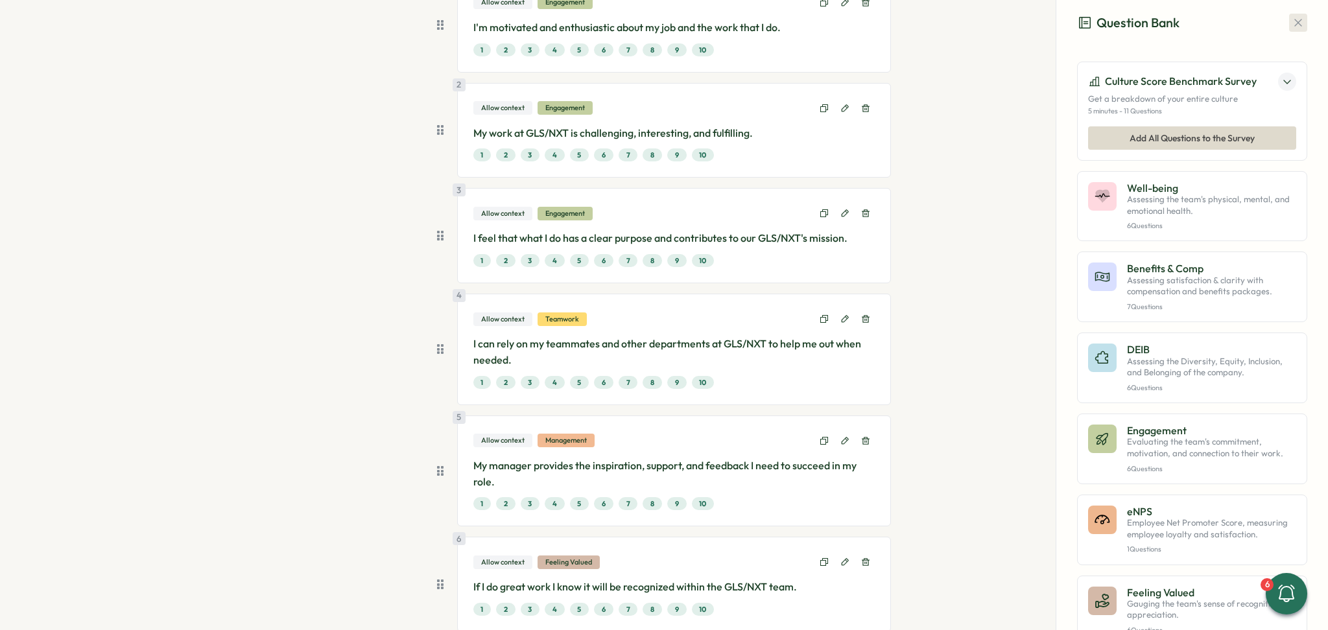
click at [1291, 29] on icon "button" at bounding box center [1297, 22] width 13 height 13
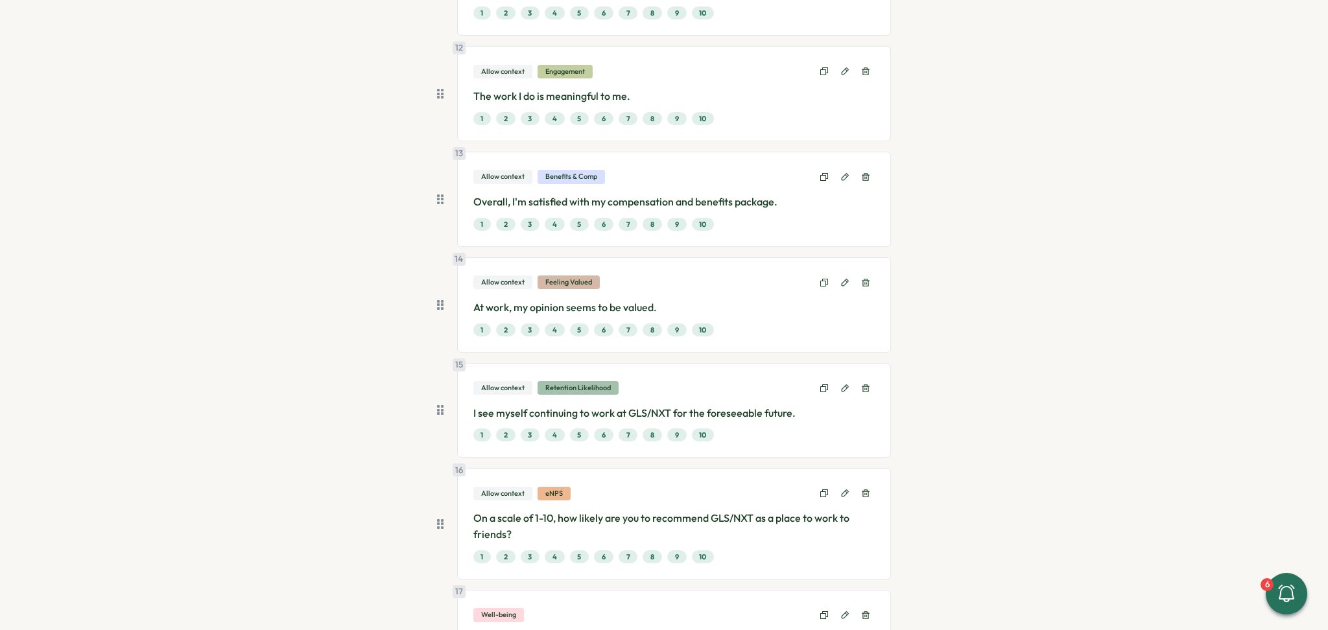
scroll to position [1383, 0]
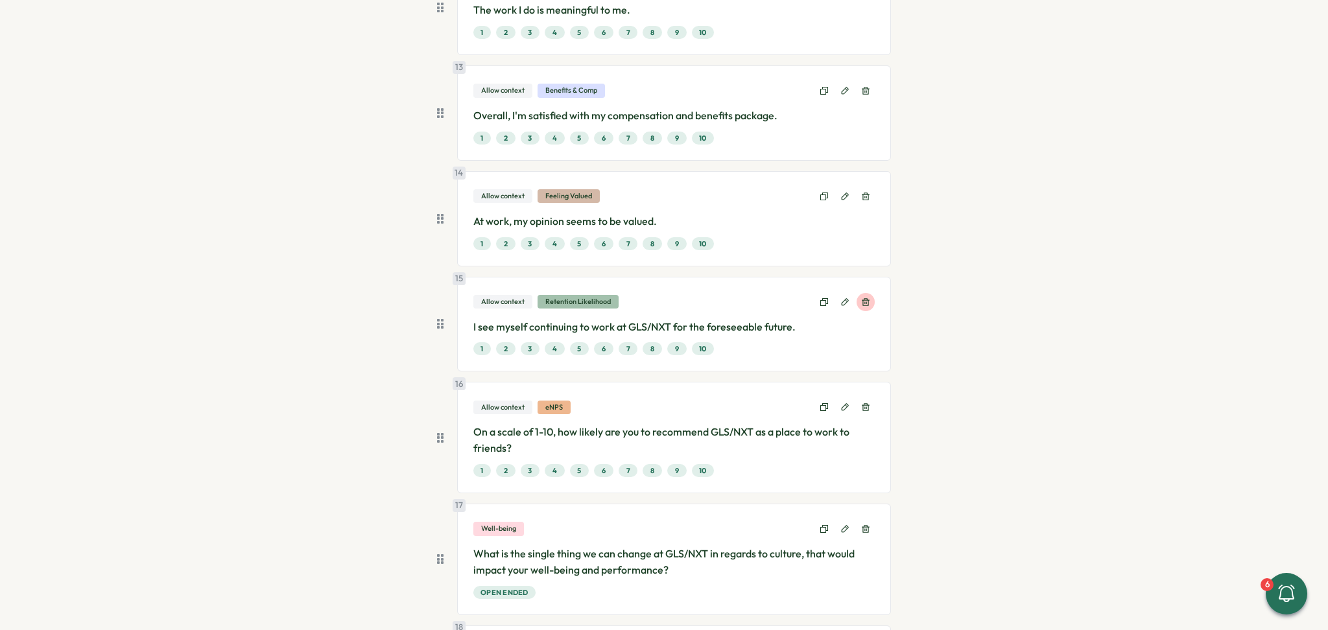
click at [863, 303] on icon at bounding box center [866, 302] width 8 height 8
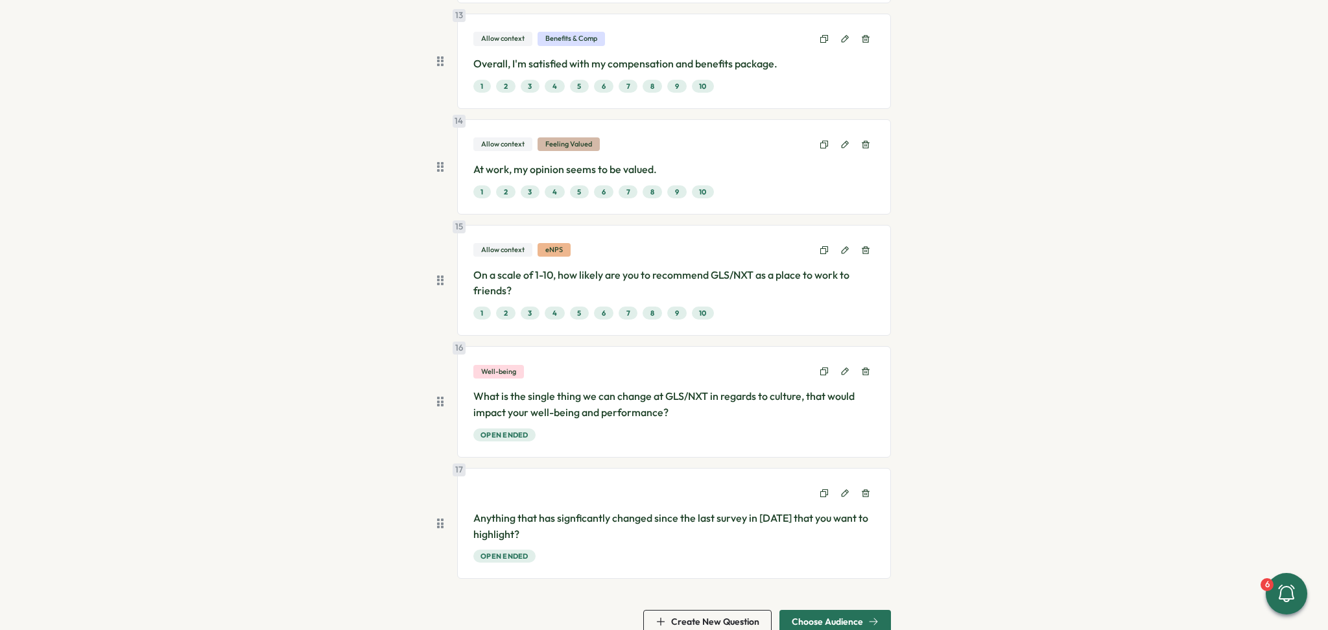
scroll to position [1459, 0]
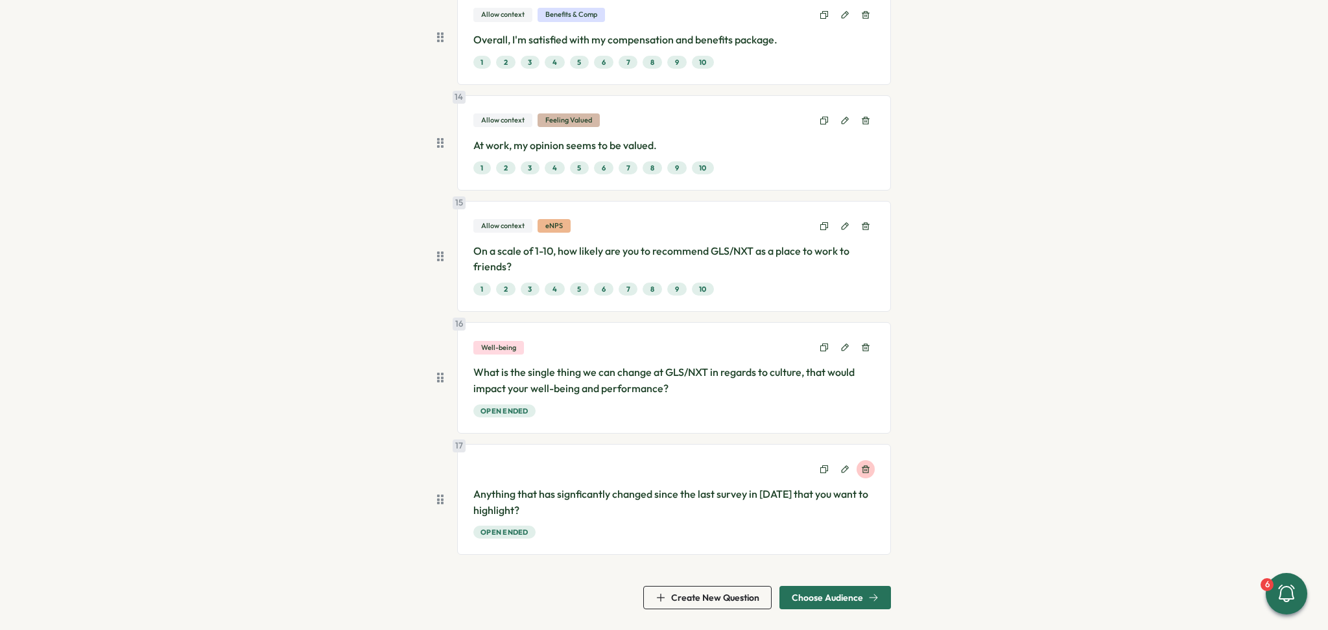
click at [862, 470] on icon at bounding box center [866, 469] width 8 height 8
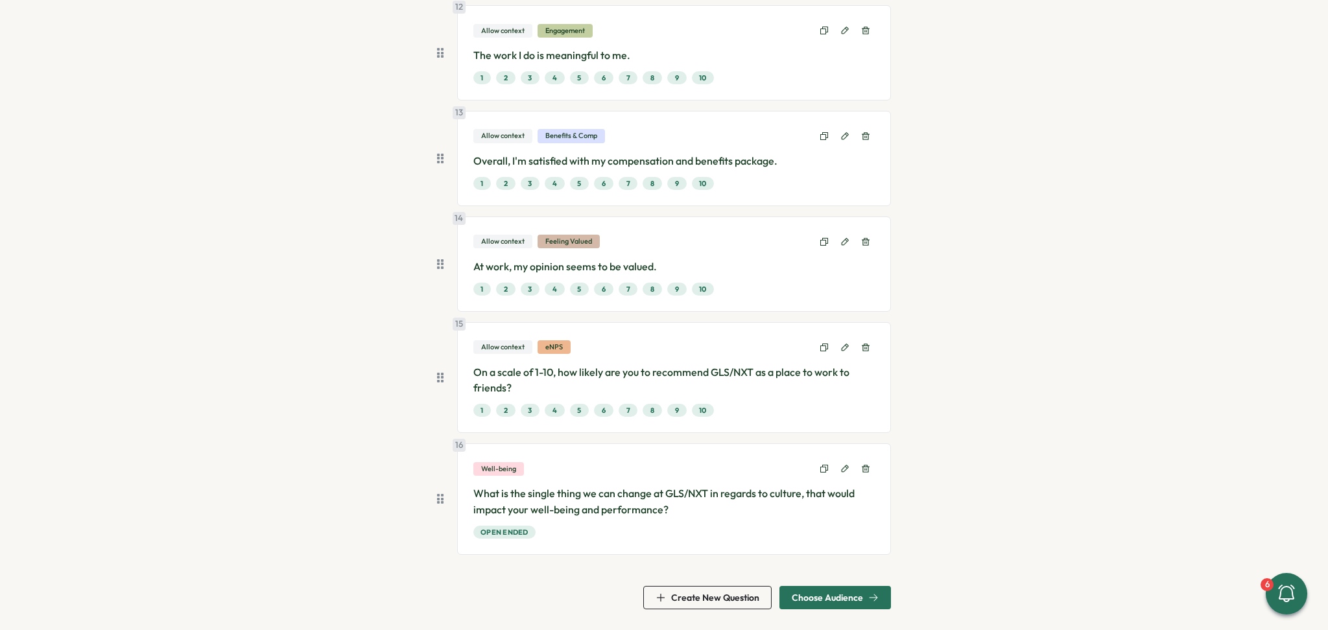
click at [722, 602] on span "Create New Question" at bounding box center [715, 597] width 88 height 9
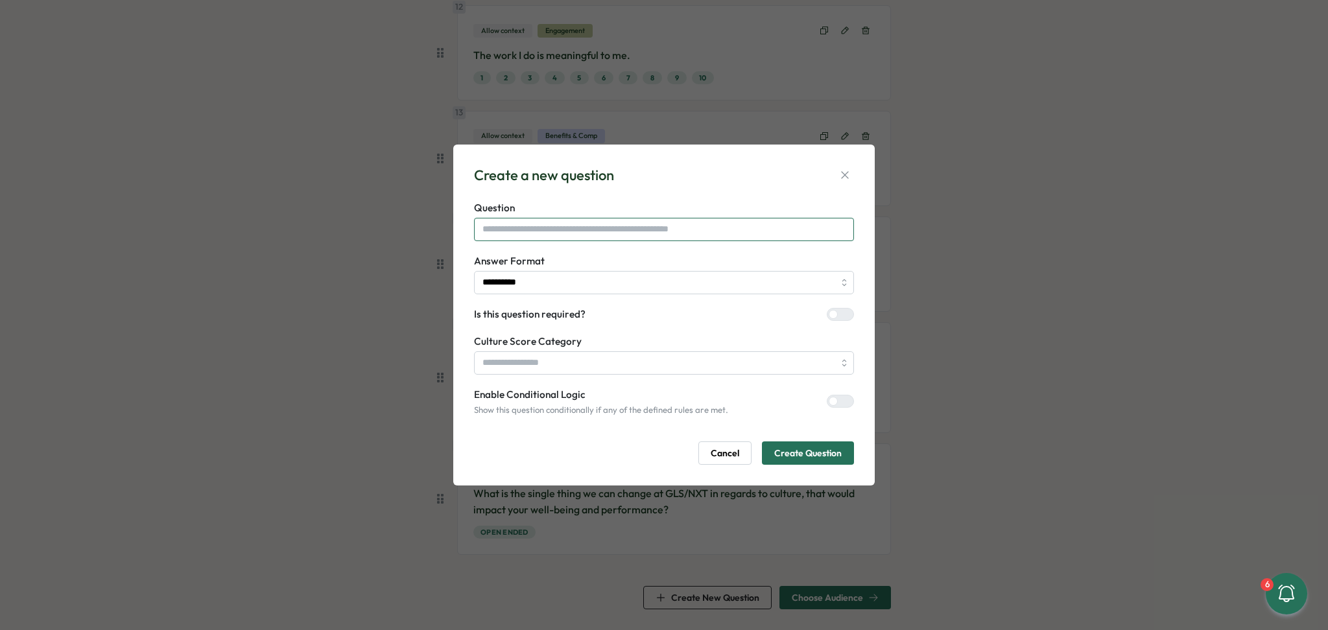
click at [602, 230] on input "text" at bounding box center [664, 229] width 380 height 23
drag, startPoint x: 766, startPoint y: 228, endPoint x: 389, endPoint y: 241, distance: 377.5
click at [389, 241] on div "**********" at bounding box center [664, 315] width 1328 height 630
type input "**********"
click at [773, 360] on input "search" at bounding box center [664, 362] width 380 height 23
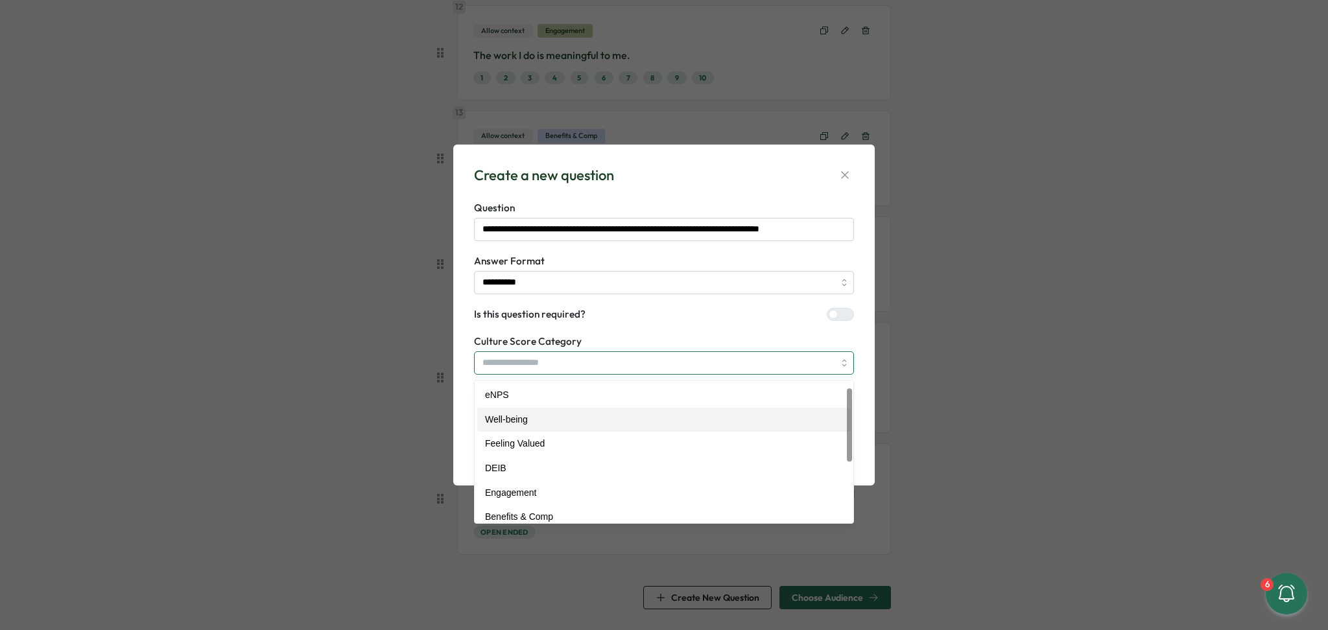
scroll to position [131, 0]
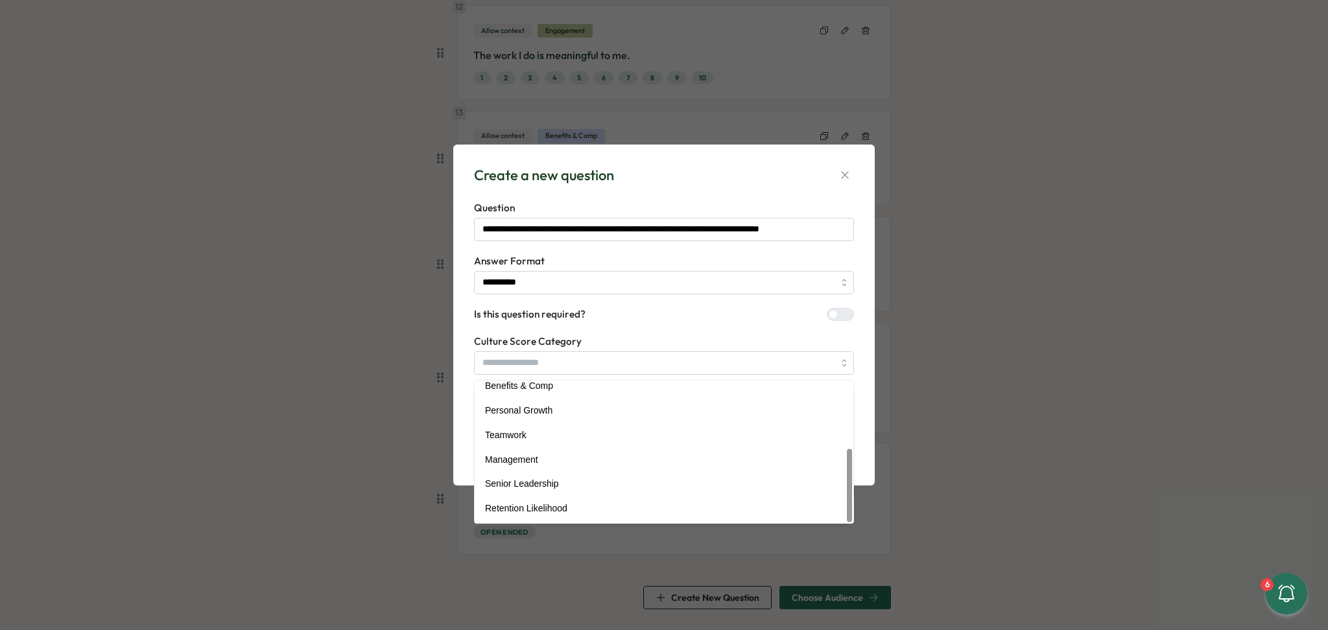
click at [665, 325] on form "**********" at bounding box center [664, 333] width 380 height 265
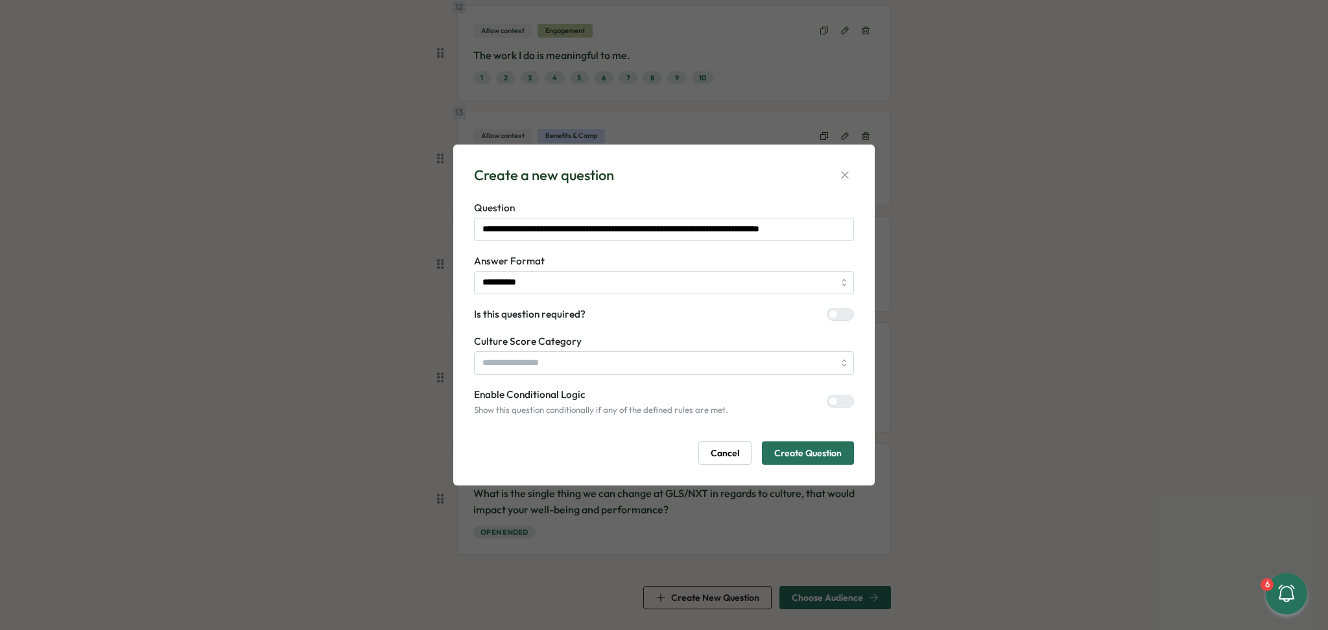
click at [822, 454] on span "Create Question" at bounding box center [807, 453] width 67 height 22
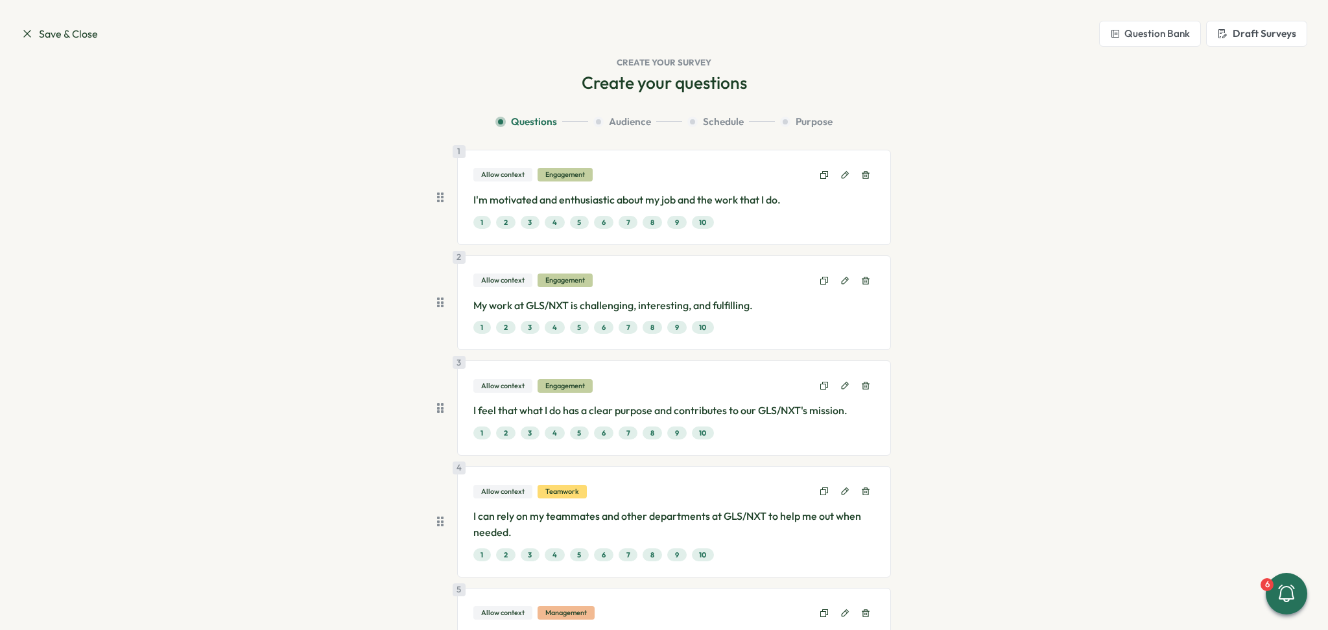
scroll to position [1444, 0]
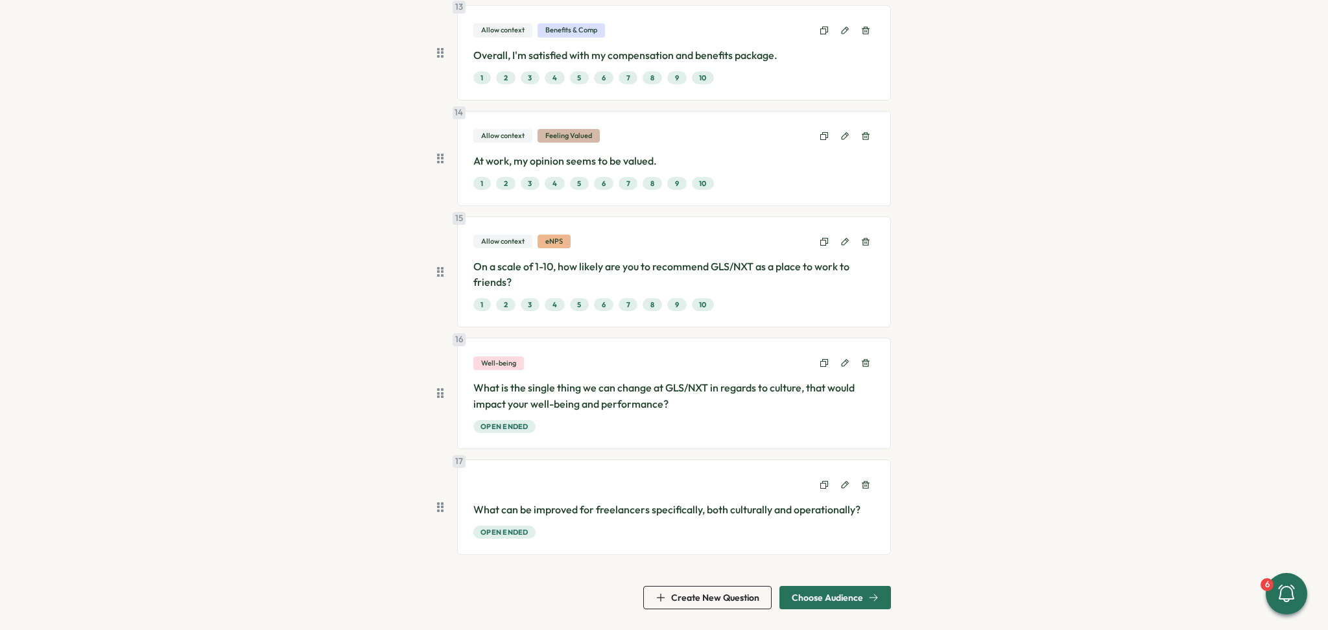
click at [833, 593] on span "Choose Audience" at bounding box center [827, 597] width 71 height 9
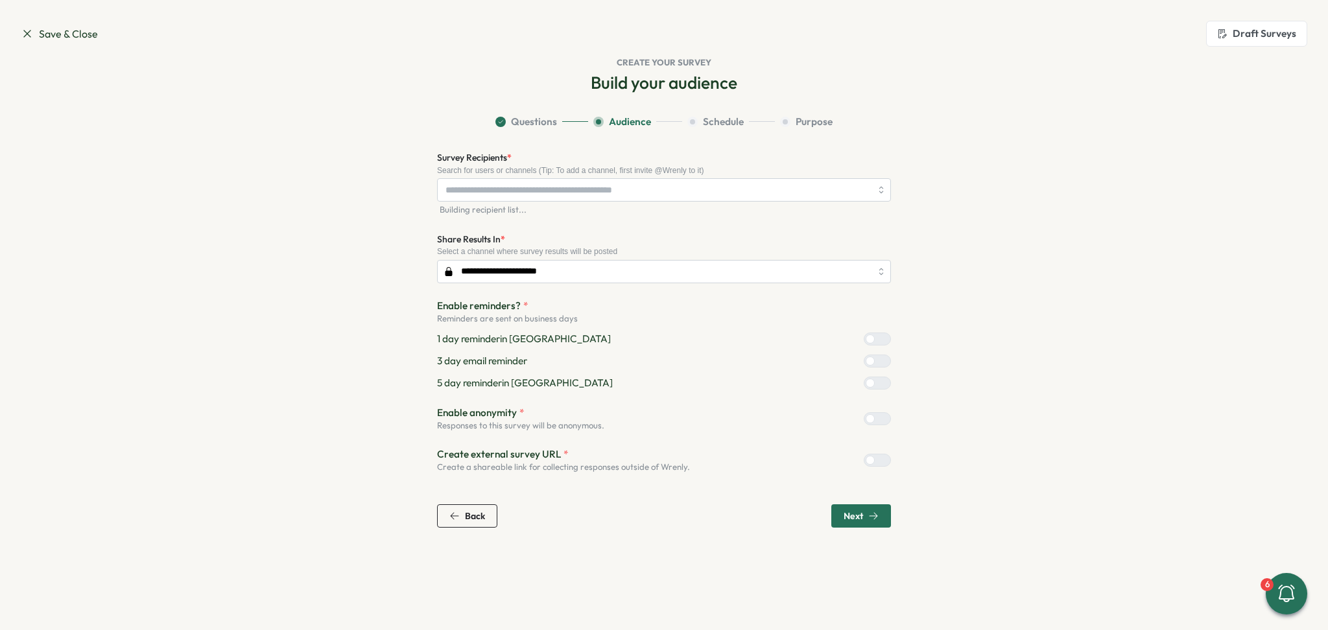
scroll to position [0, 0]
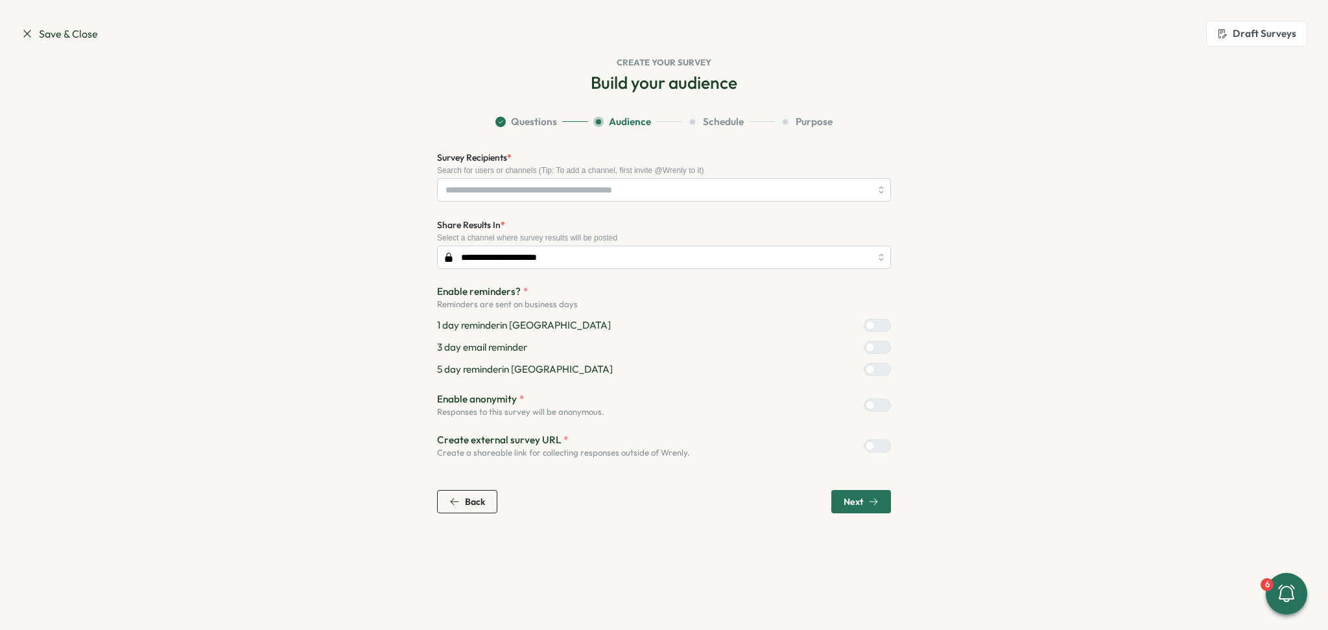
click at [878, 447] on div at bounding box center [883, 446] width 16 height 12
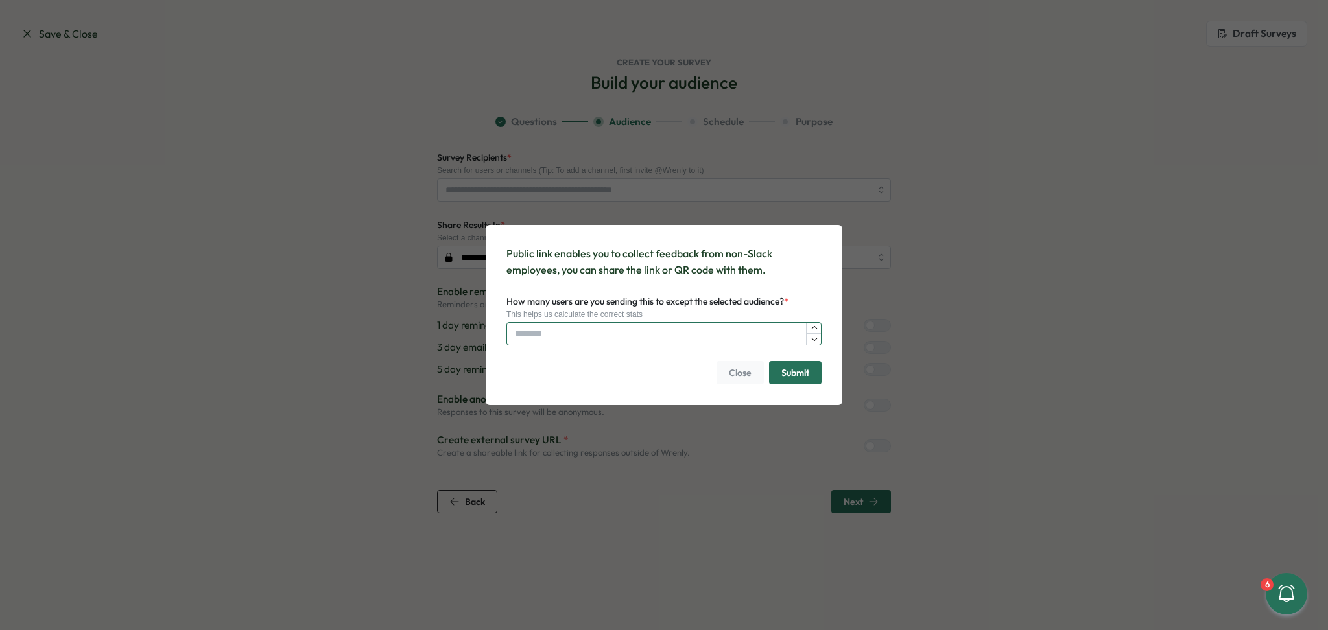
click at [639, 338] on input "How many users are you sending this to except the selected audience? *" at bounding box center [663, 333] width 315 height 23
type input "*"
click at [810, 368] on button "Submit" at bounding box center [795, 372] width 53 height 23
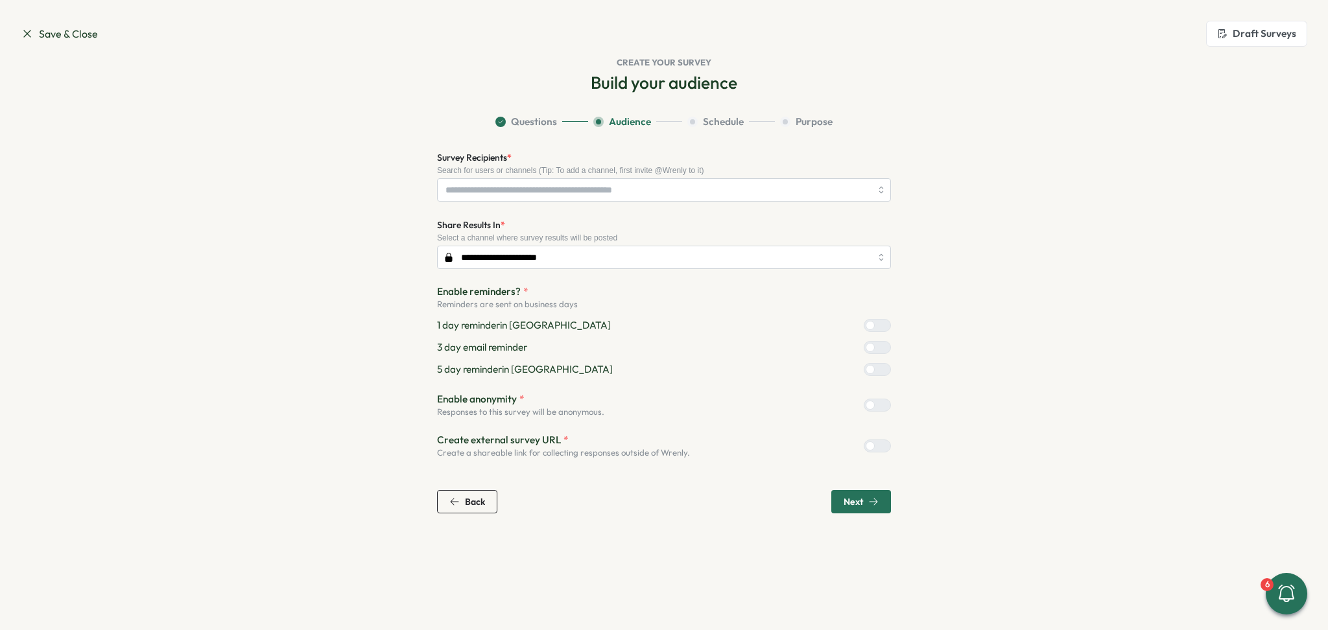
click at [853, 500] on span "Next" at bounding box center [852, 501] width 19 height 9
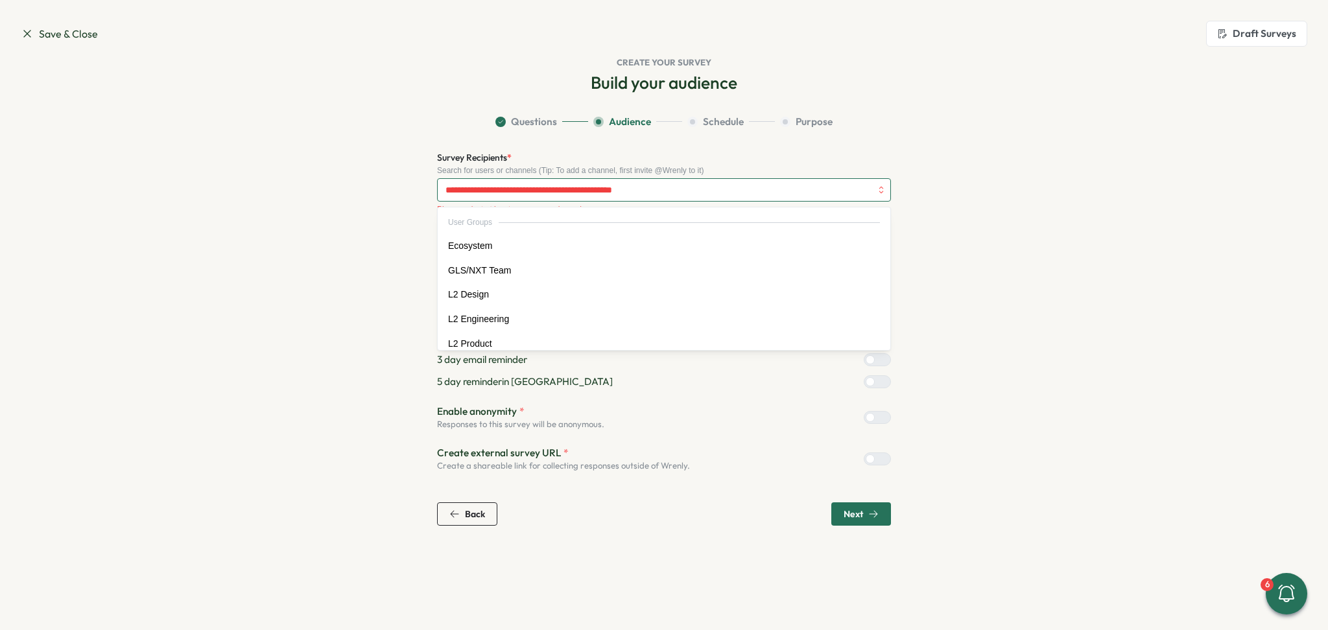
click at [538, 190] on input "Survey Recipients *" at bounding box center [657, 190] width 425 height 22
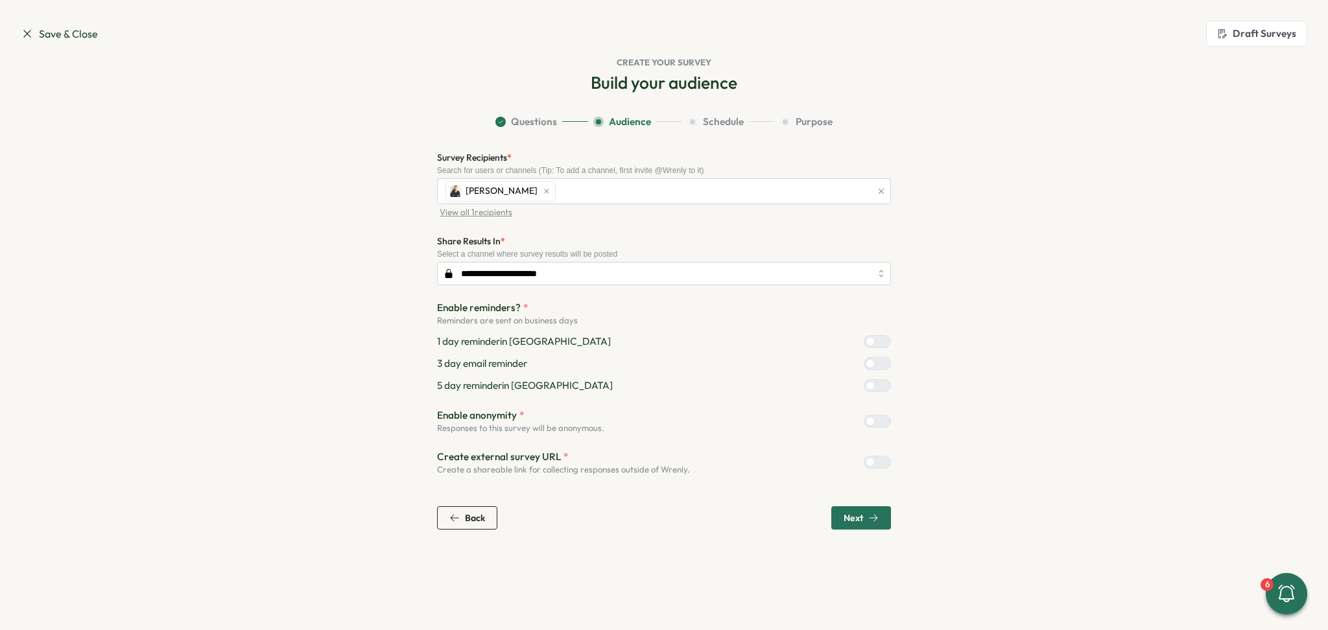
click at [856, 517] on span "Next" at bounding box center [852, 517] width 19 height 9
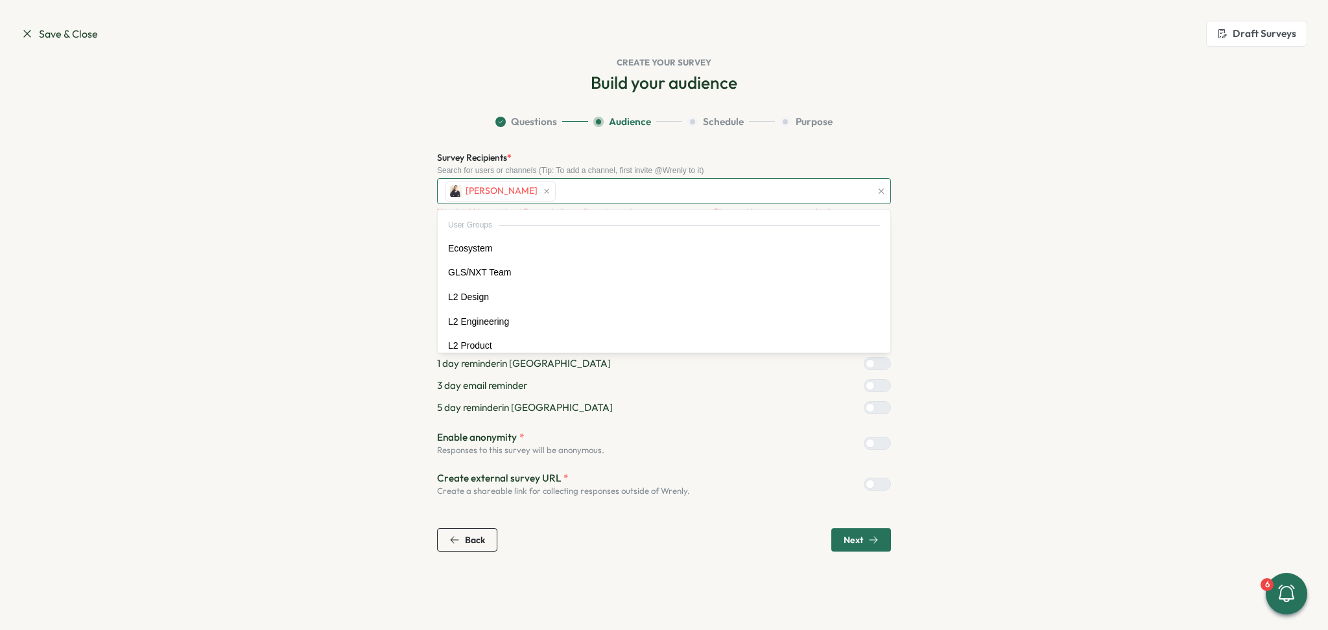
click at [576, 192] on div "[PERSON_NAME]" at bounding box center [656, 191] width 429 height 25
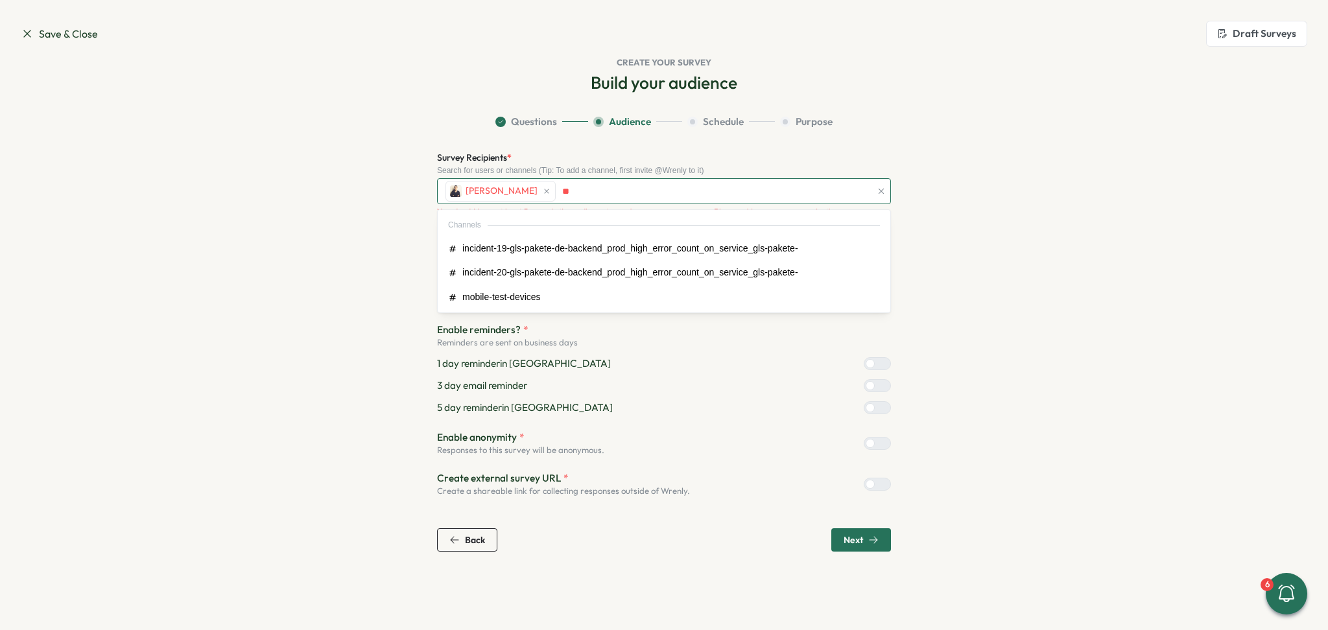
type input "*"
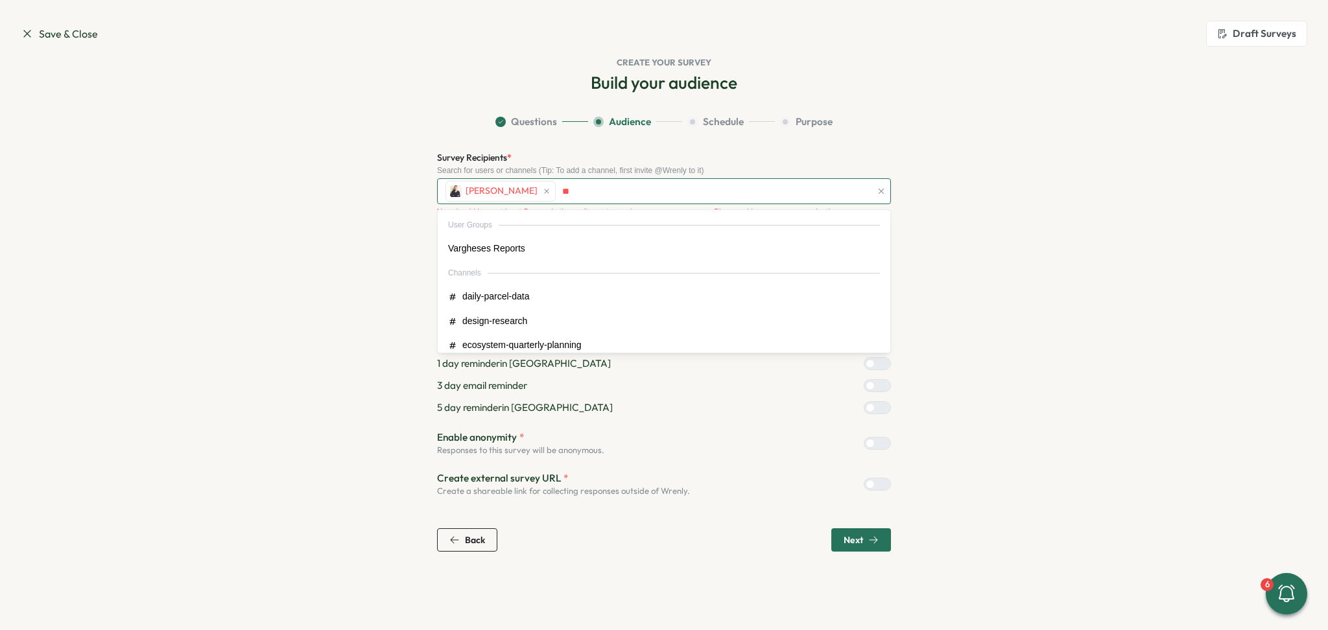
type input "*"
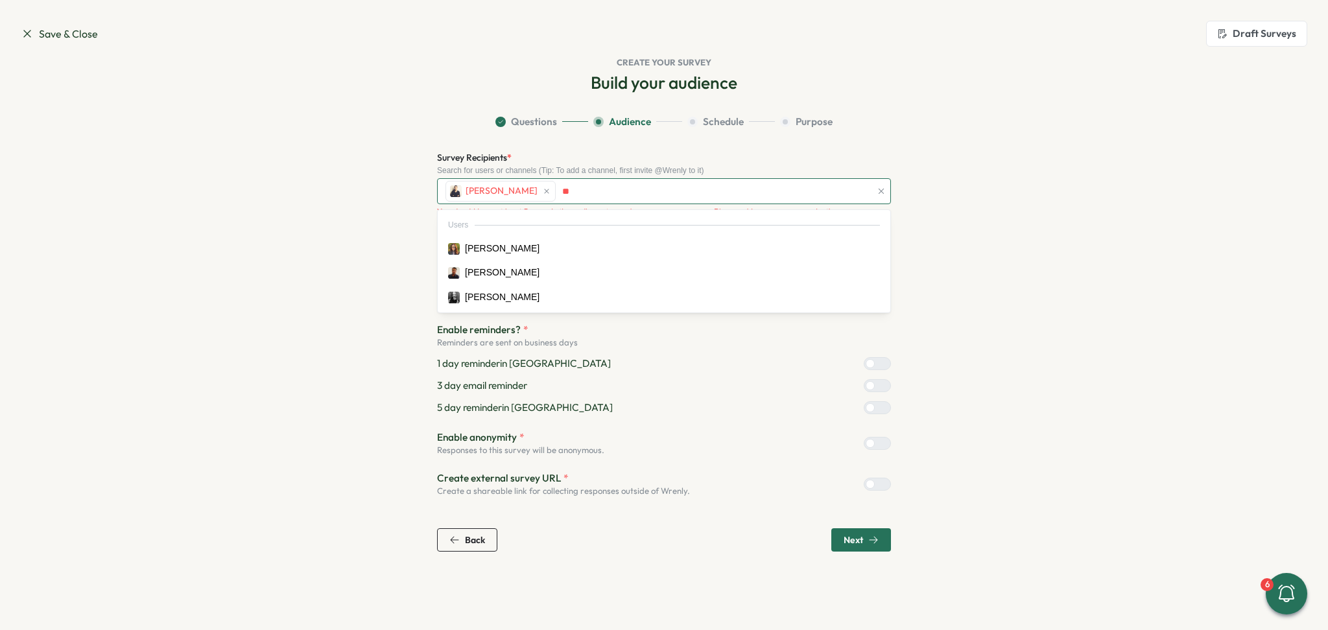
type input "*"
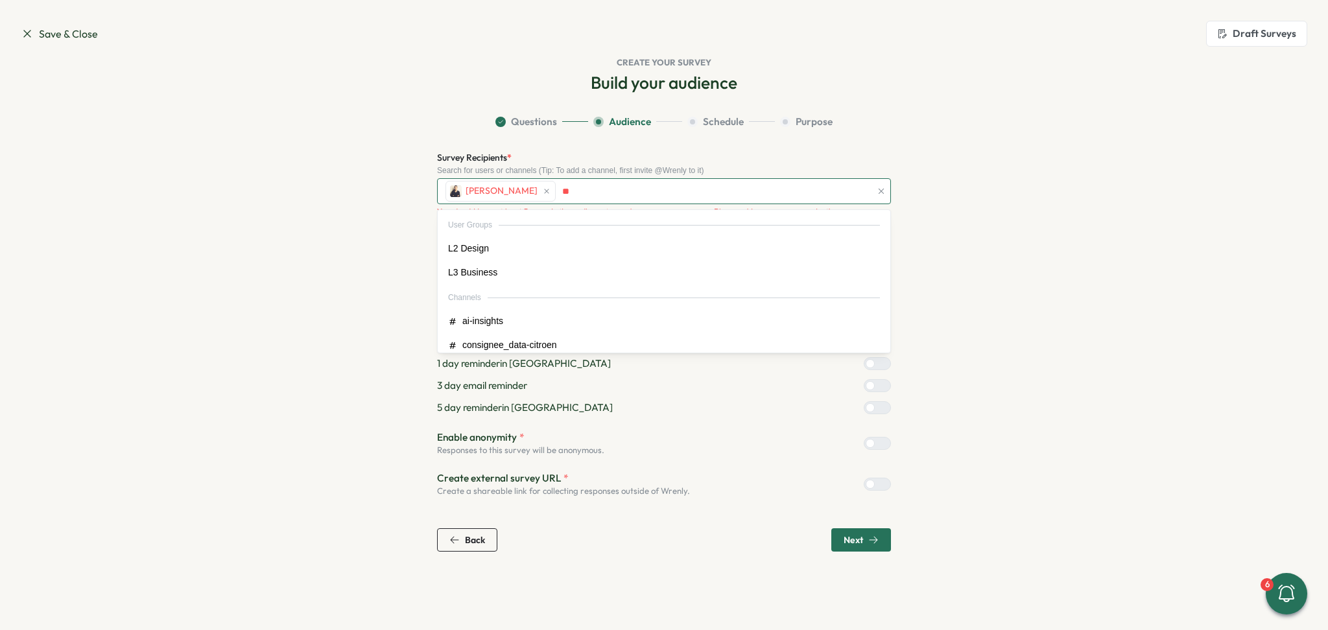
type input "*"
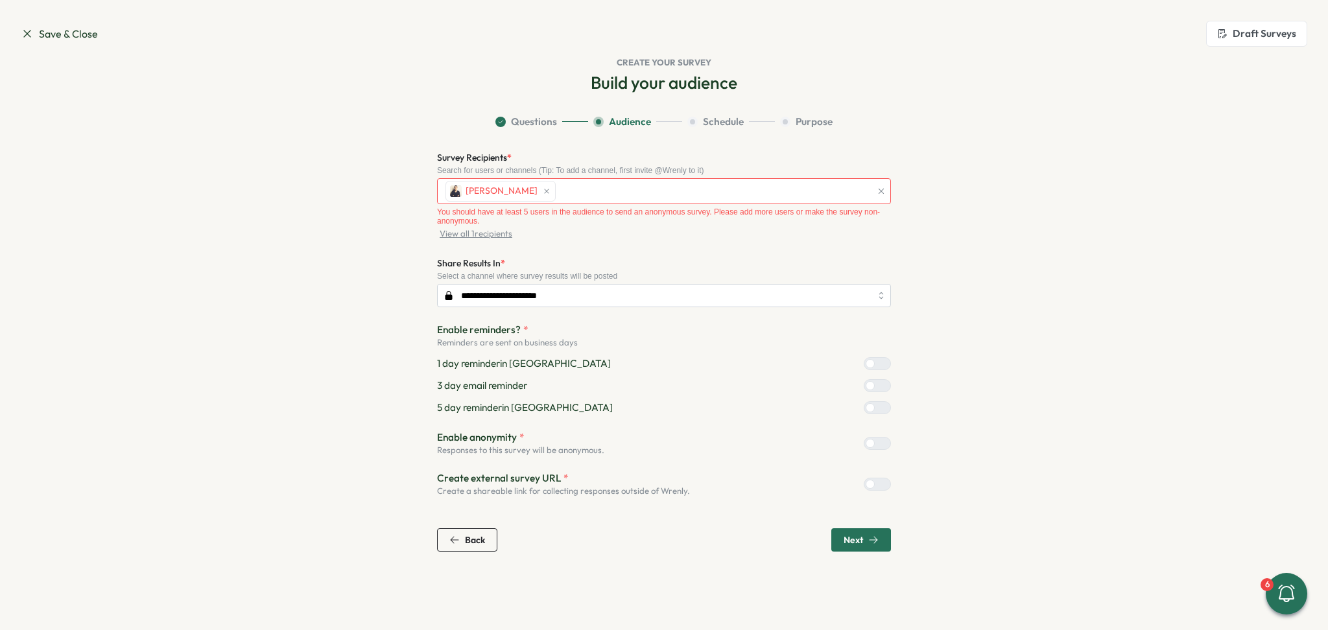
click at [689, 170] on div "Search for users or channels (Tip: To add a channel, first invite @Wrenly to it)" at bounding box center [664, 170] width 454 height 9
click at [643, 183] on div "[PERSON_NAME]" at bounding box center [656, 191] width 429 height 25
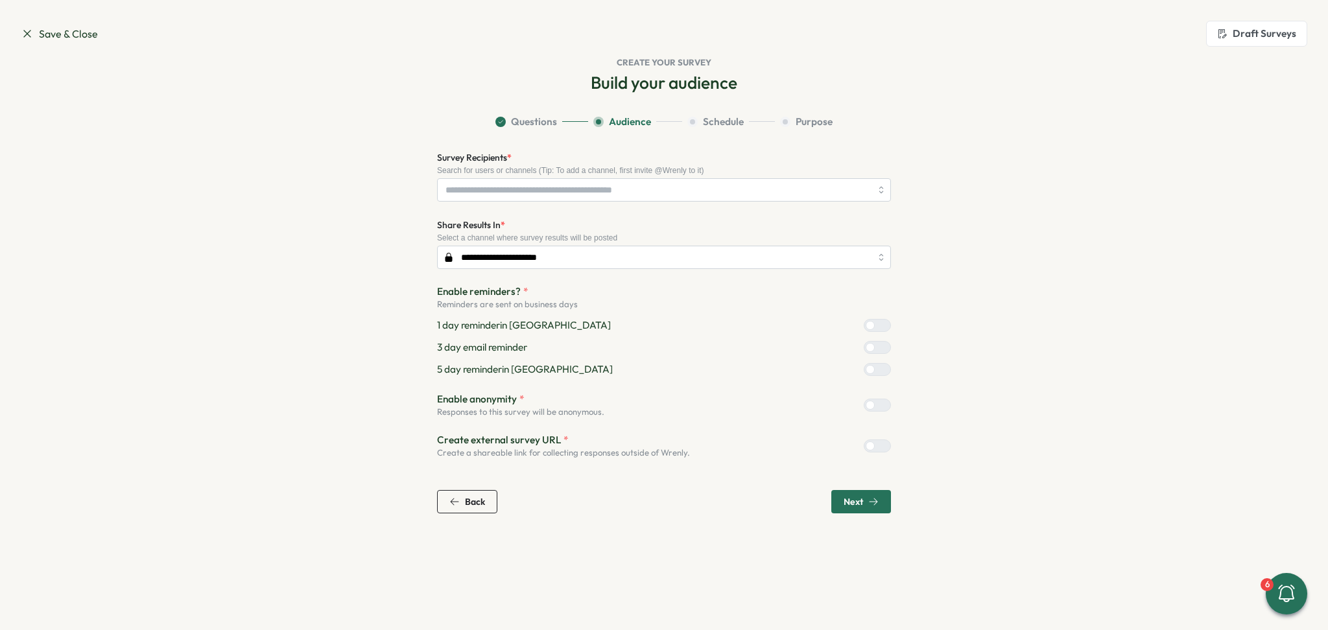
click at [342, 177] on section "**********" at bounding box center [664, 314] width 830 height 399
click at [523, 195] on input "Survey Recipients *" at bounding box center [657, 190] width 425 height 22
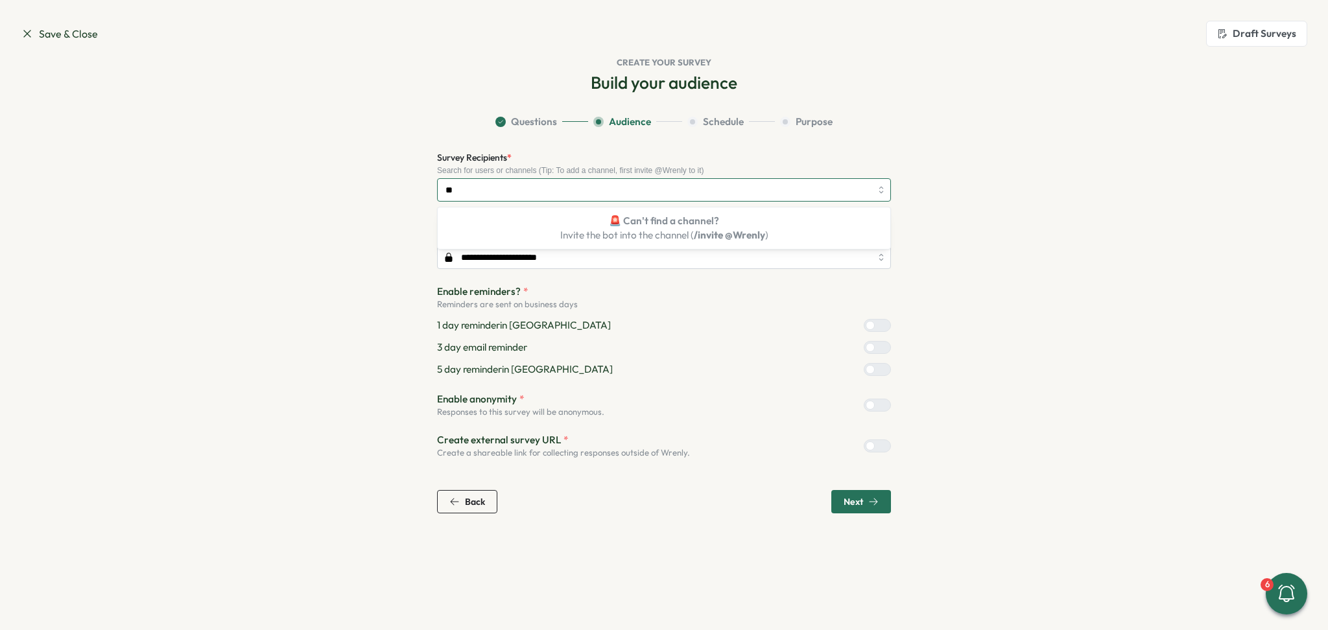
type input "*"
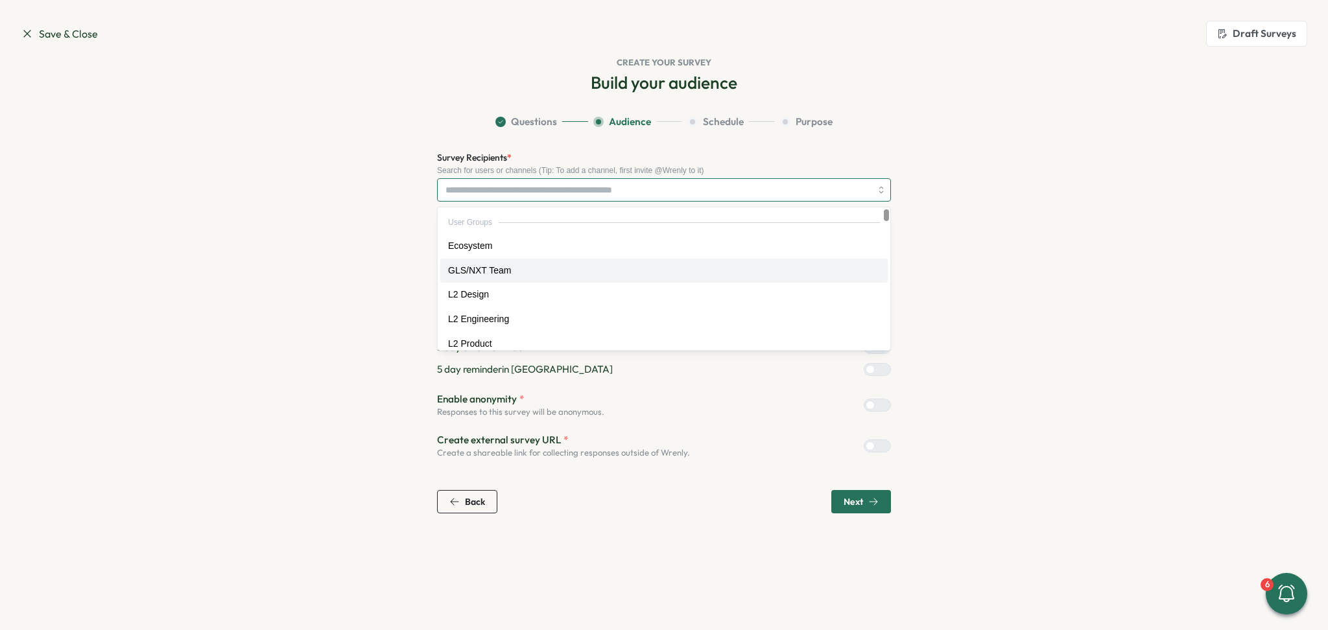
paste input "**********"
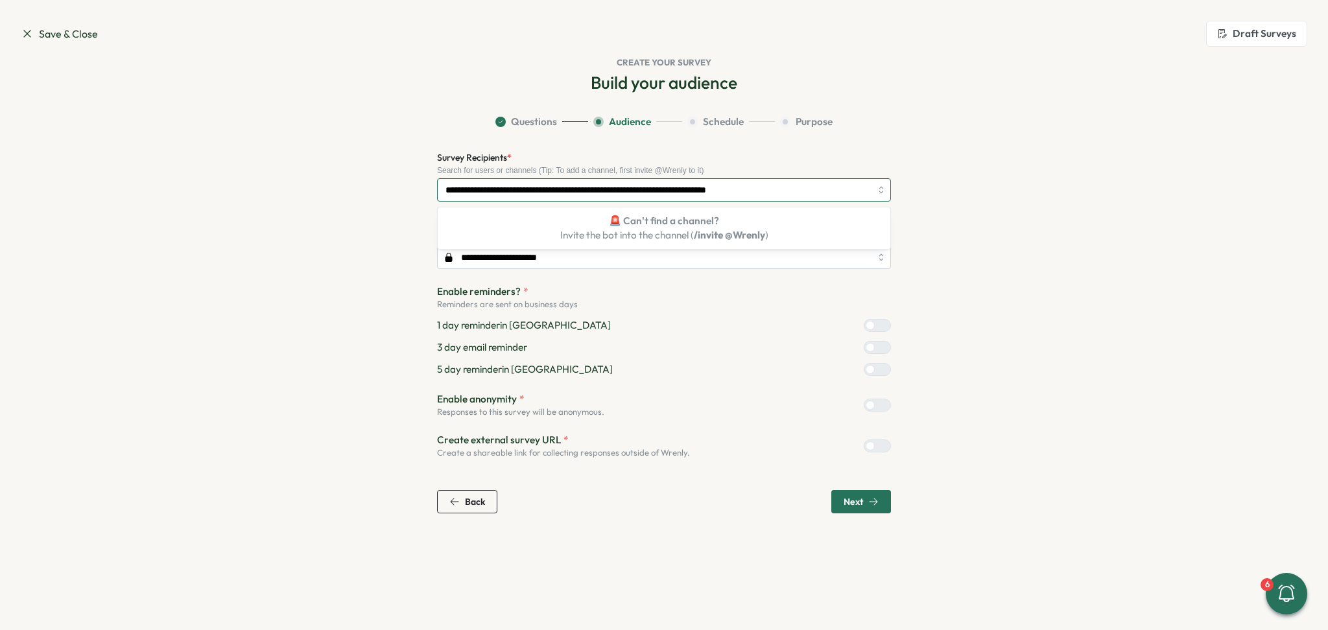
type input "**********"
click at [1035, 138] on section "**********" at bounding box center [664, 314] width 830 height 399
click at [594, 193] on input "**********" at bounding box center [657, 190] width 425 height 22
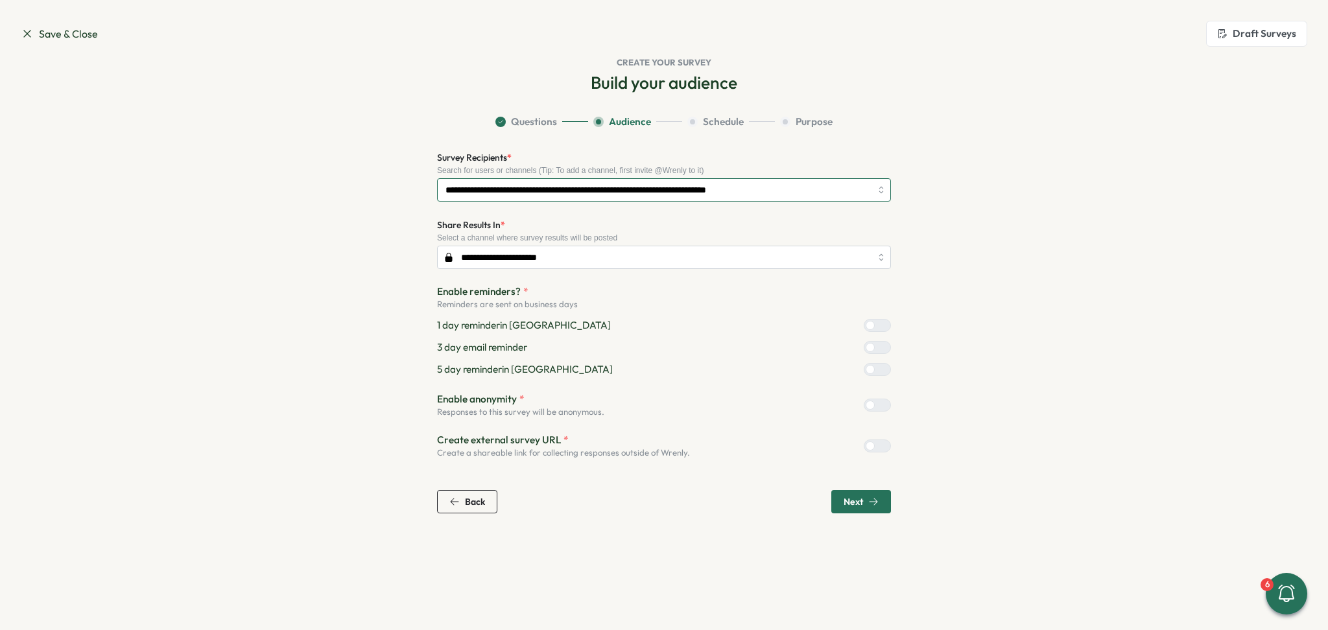
drag, startPoint x: 832, startPoint y: 189, endPoint x: 370, endPoint y: 191, distance: 462.2
click at [370, 191] on section "**********" at bounding box center [664, 314] width 830 height 399
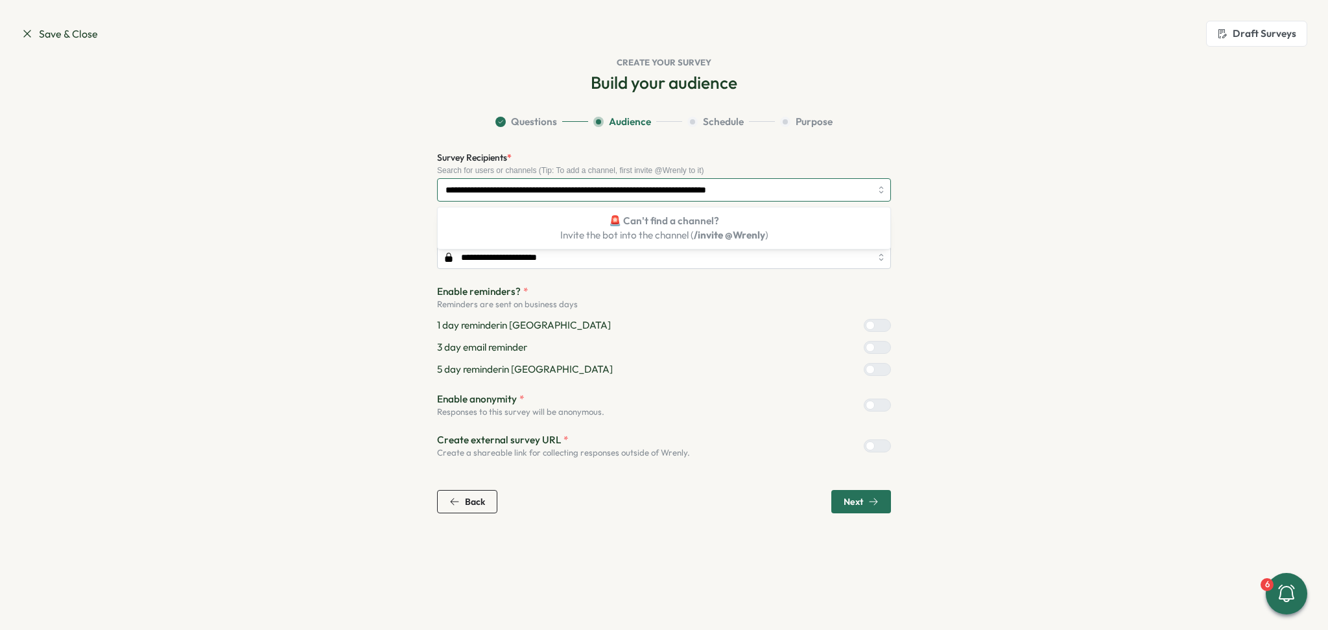
drag, startPoint x: 825, startPoint y: 189, endPoint x: 462, endPoint y: 193, distance: 363.7
click at [423, 192] on section "**********" at bounding box center [664, 314] width 830 height 399
click at [462, 193] on input "**********" at bounding box center [657, 190] width 425 height 22
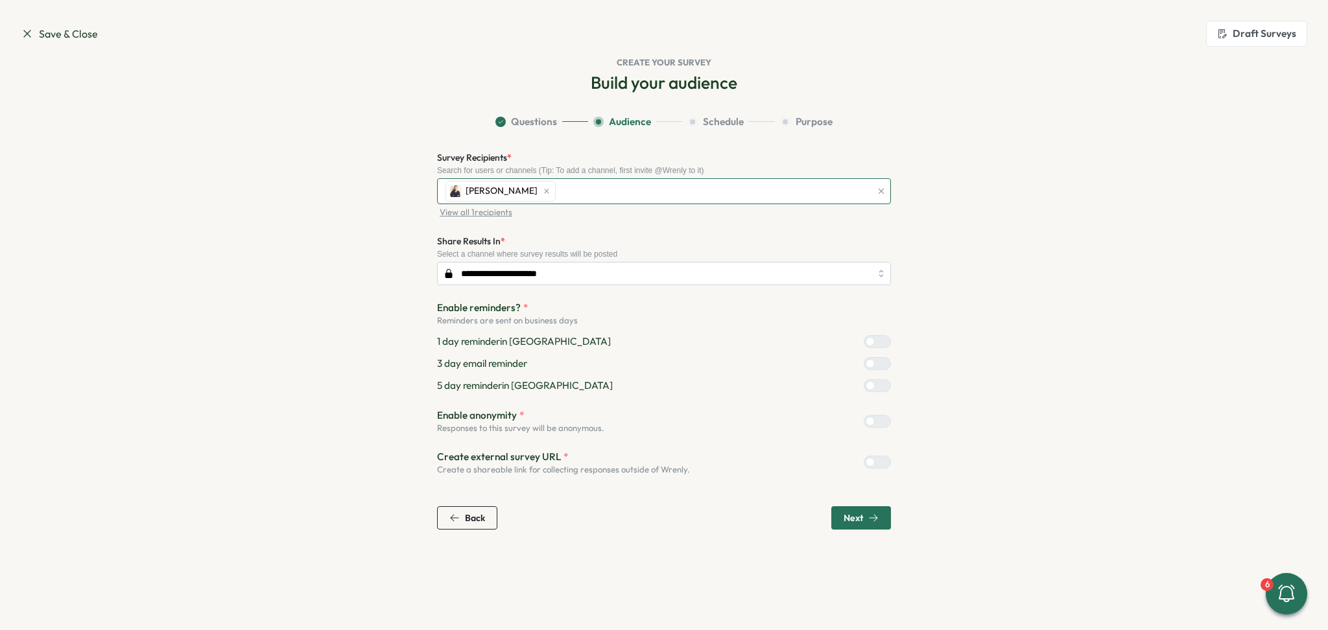
click at [655, 193] on div "[PERSON_NAME]" at bounding box center [656, 191] width 429 height 25
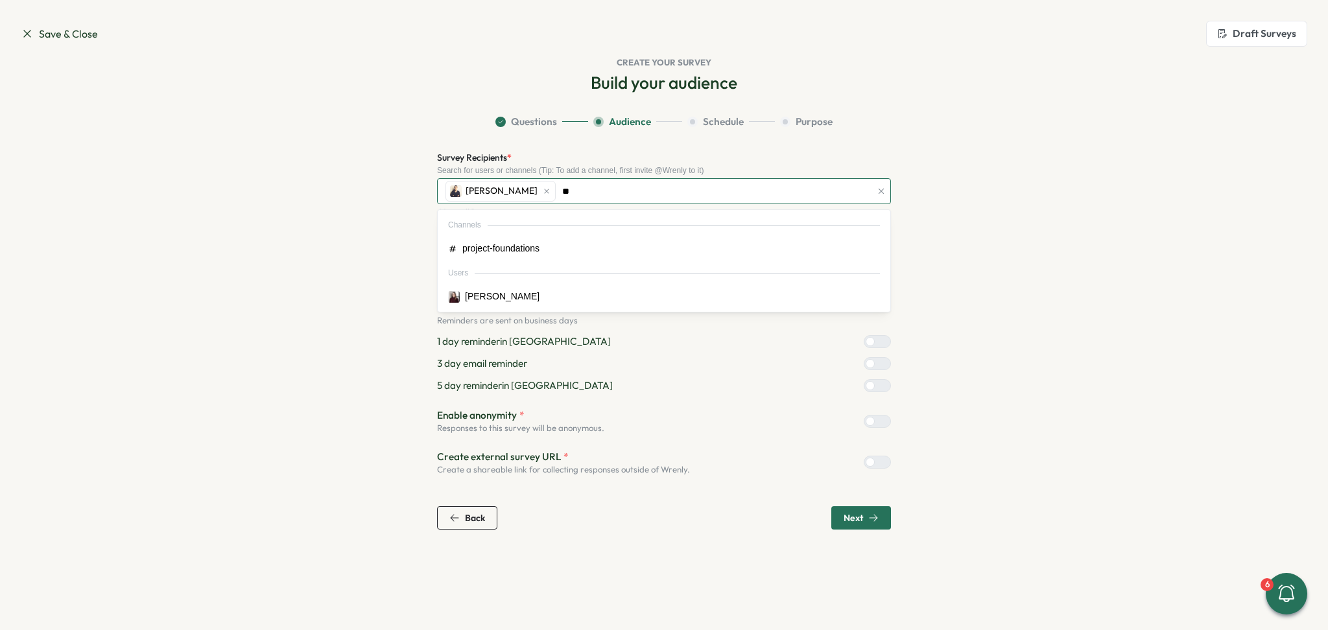
type input "*"
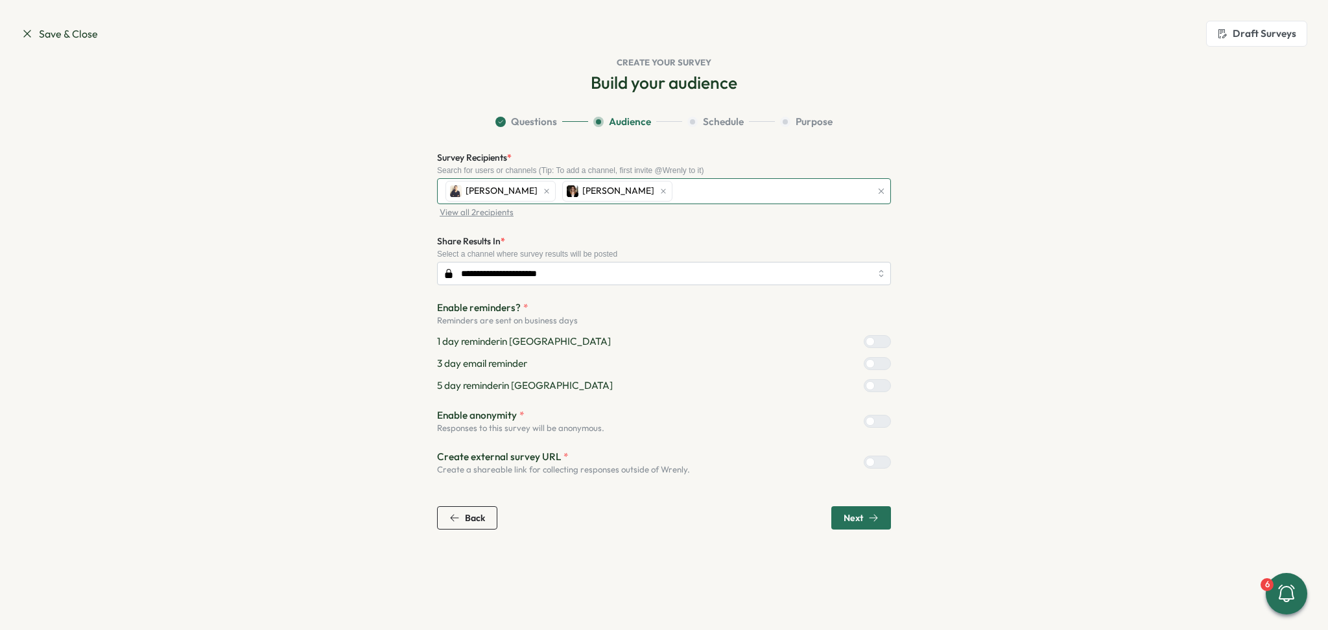
click at [682, 188] on div "[PERSON_NAME] [PERSON_NAME]" at bounding box center [656, 191] width 429 height 25
click at [268, 239] on section "**********" at bounding box center [664, 322] width 830 height 415
click at [878, 361] on div at bounding box center [883, 364] width 16 height 12
click at [884, 335] on label at bounding box center [877, 341] width 27 height 13
click at [878, 385] on div at bounding box center [883, 386] width 16 height 12
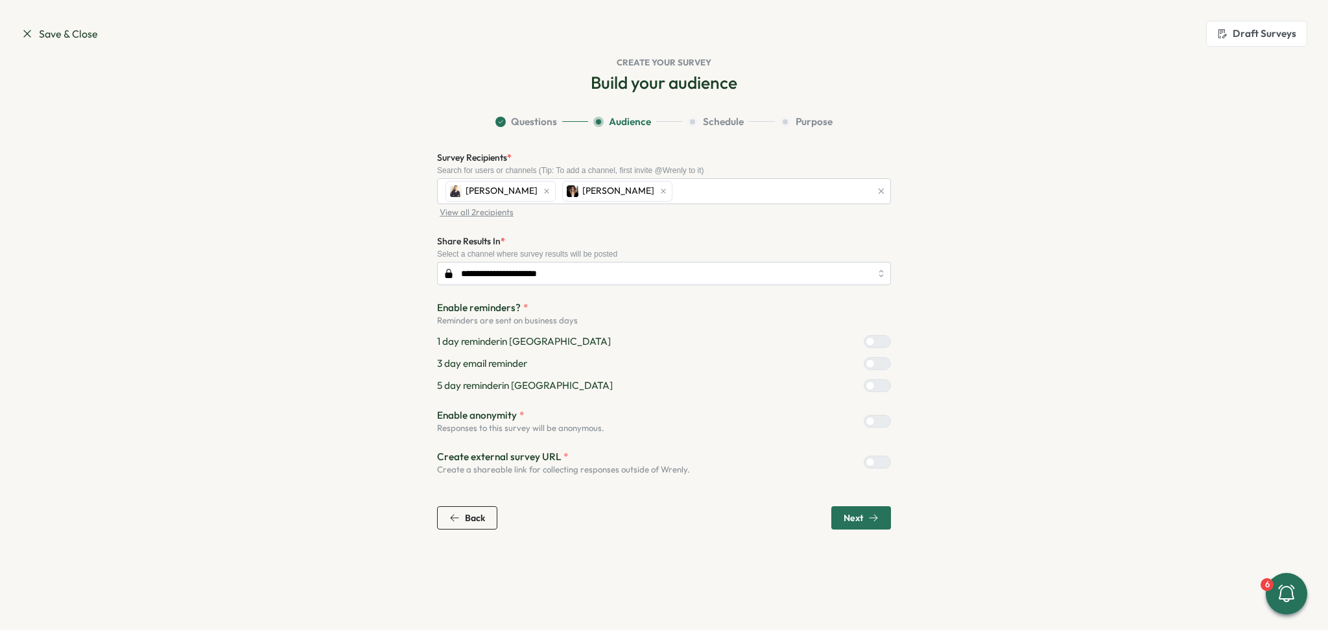
click at [875, 464] on div at bounding box center [869, 462] width 9 height 9
click at [883, 464] on div at bounding box center [883, 462] width 16 height 12
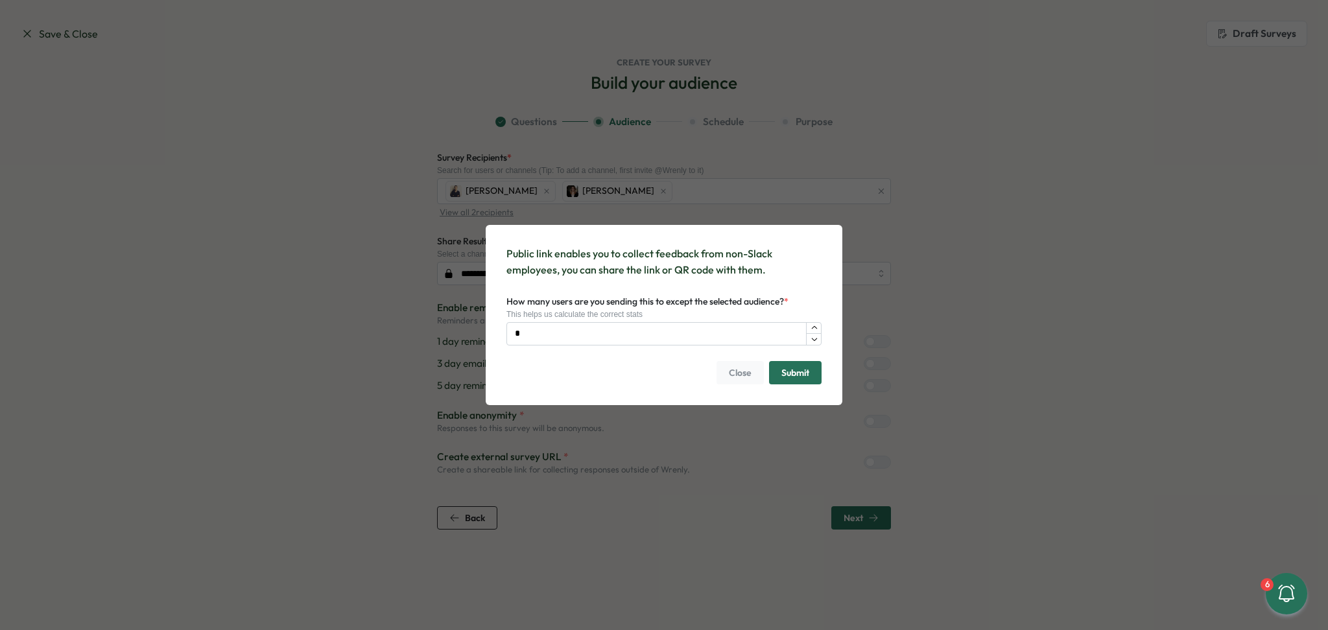
click at [781, 380] on span "Submit" at bounding box center [795, 373] width 28 height 22
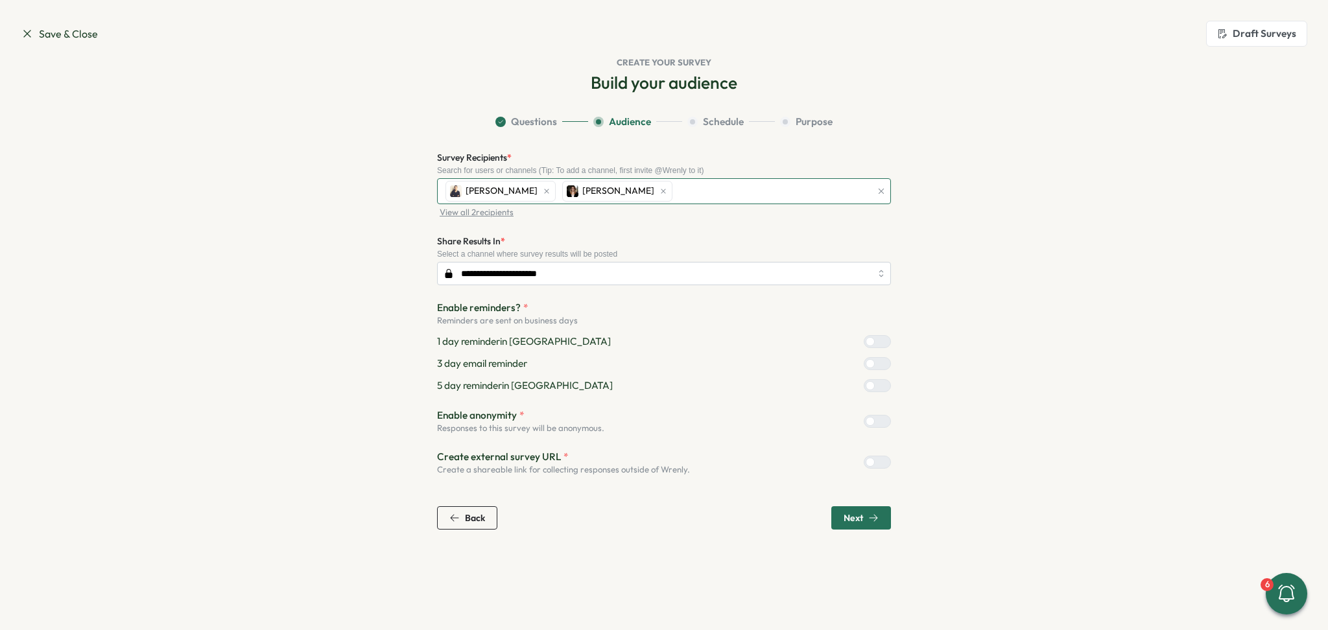
click at [689, 187] on div "[PERSON_NAME] [PERSON_NAME]" at bounding box center [656, 191] width 429 height 25
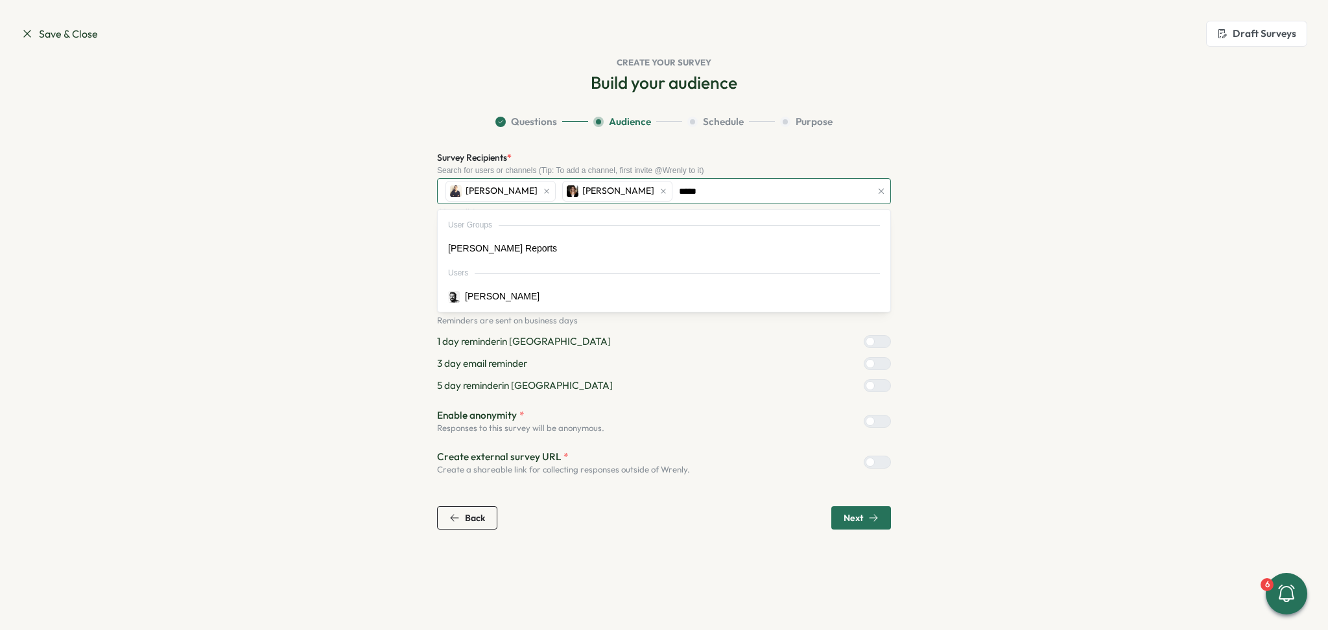
type input "******"
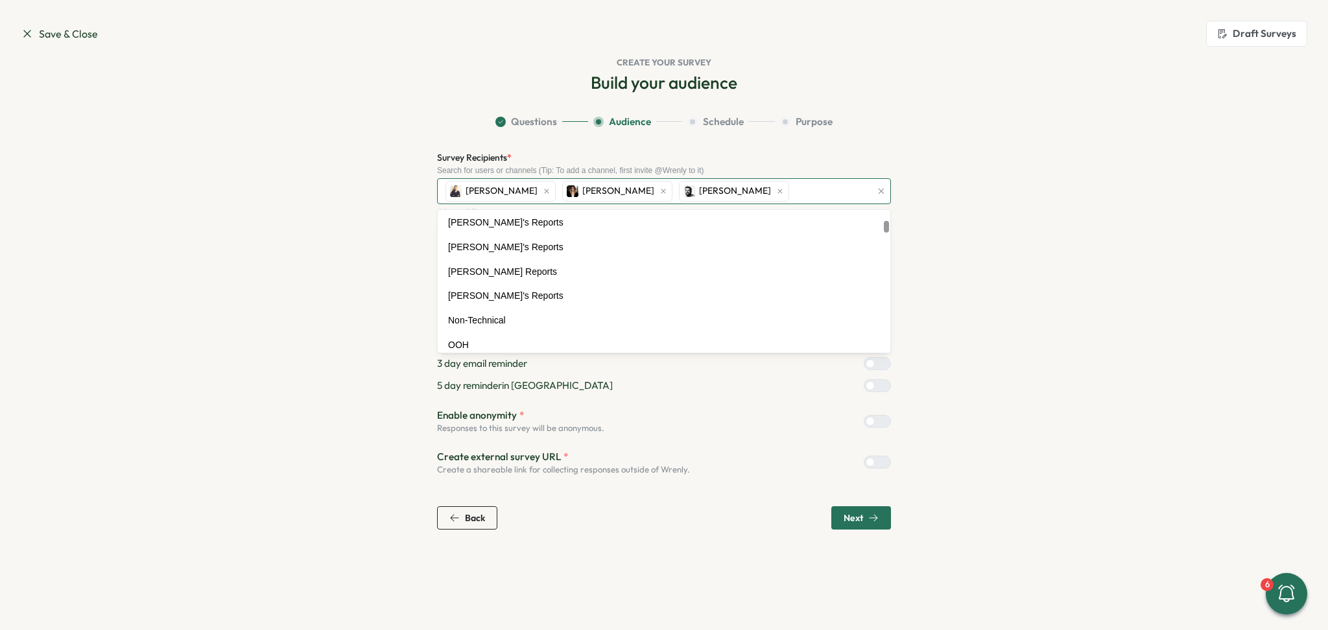
scroll to position [346, 0]
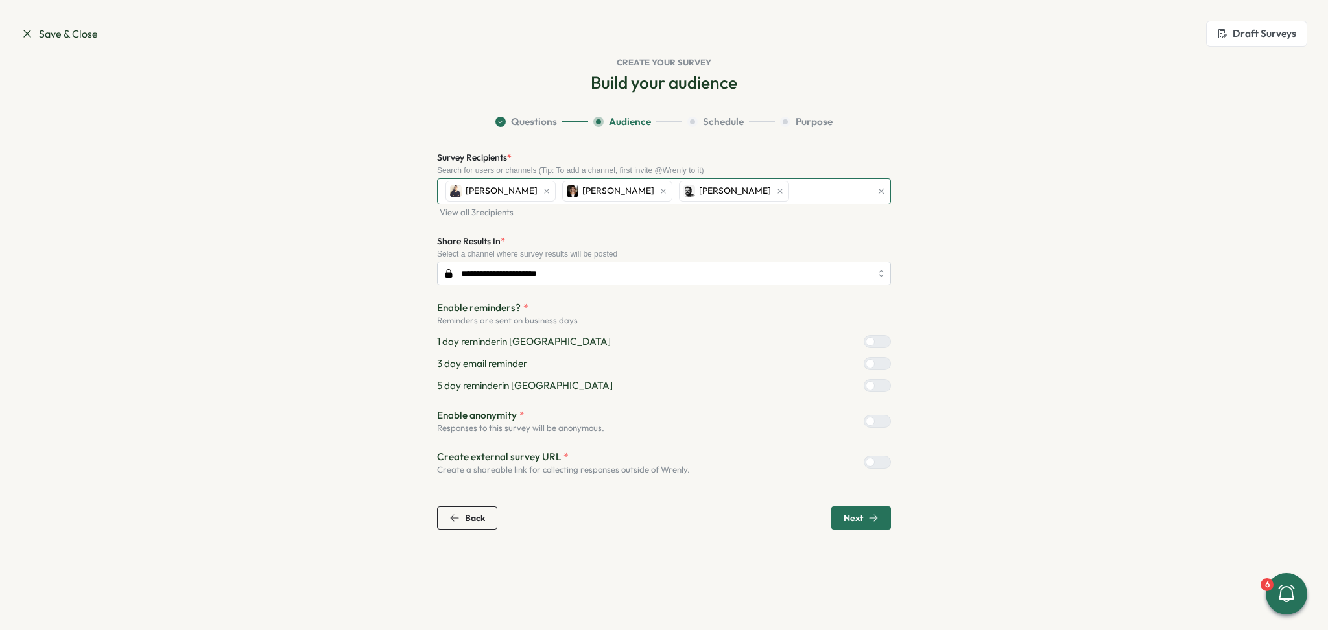
click at [731, 193] on div "[PERSON_NAME] [PERSON_NAME]" at bounding box center [656, 191] width 429 height 25
drag, startPoint x: 731, startPoint y: 193, endPoint x: 727, endPoint y: 185, distance: 8.7
click at [729, 193] on div "[PERSON_NAME] [PERSON_NAME]" at bounding box center [656, 191] width 429 height 25
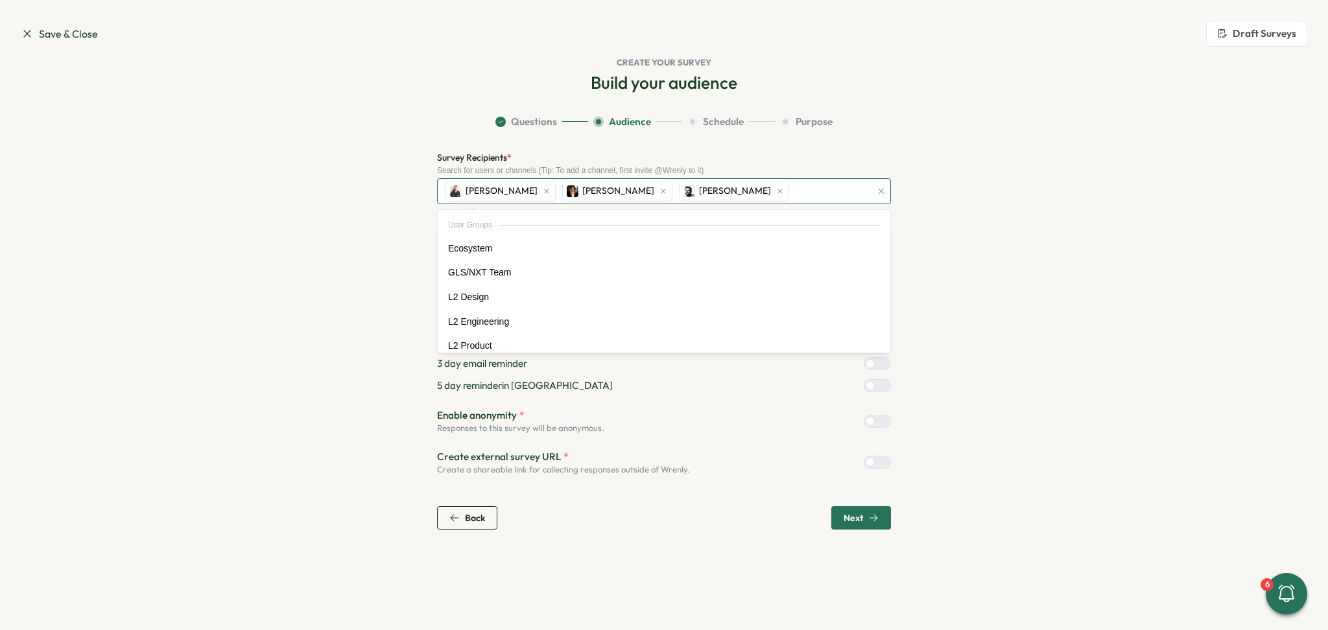
click at [737, 188] on div "[PERSON_NAME] [PERSON_NAME]" at bounding box center [656, 191] width 429 height 25
type input "***"
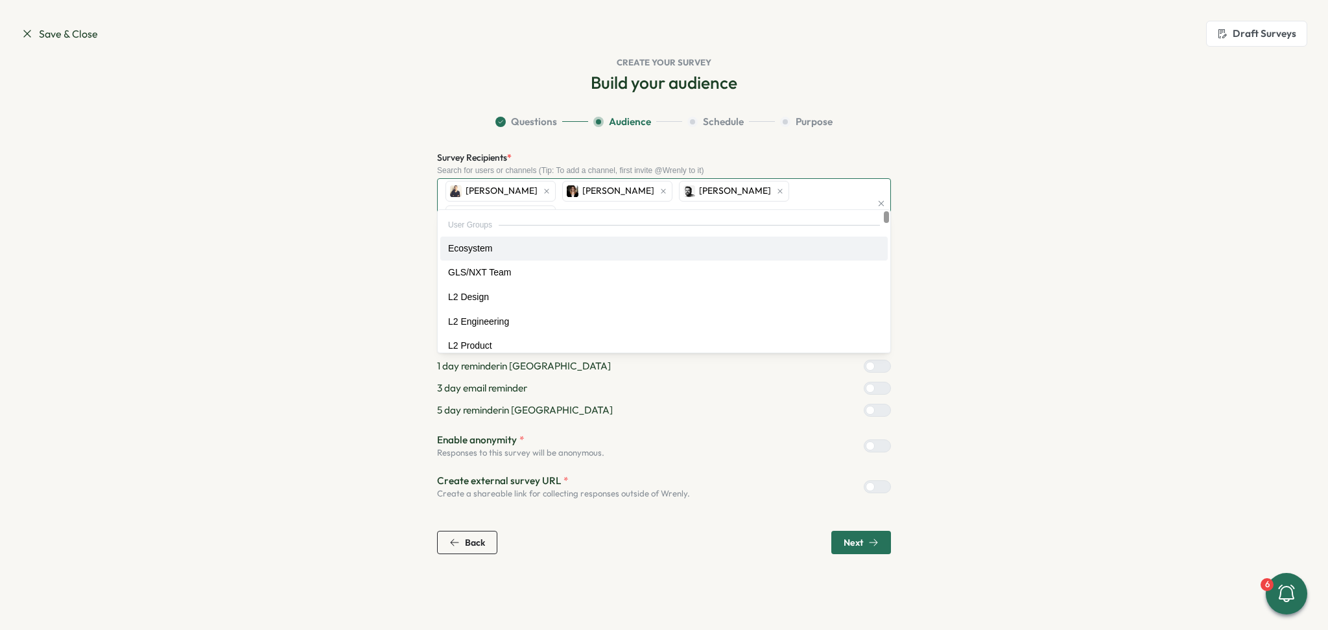
click at [838, 192] on div "[PERSON_NAME] [PERSON_NAME] [PERSON_NAME]" at bounding box center [656, 203] width 429 height 49
click at [827, 191] on div "[PERSON_NAME] [PERSON_NAME] [PERSON_NAME]" at bounding box center [656, 203] width 429 height 49
type input "*"
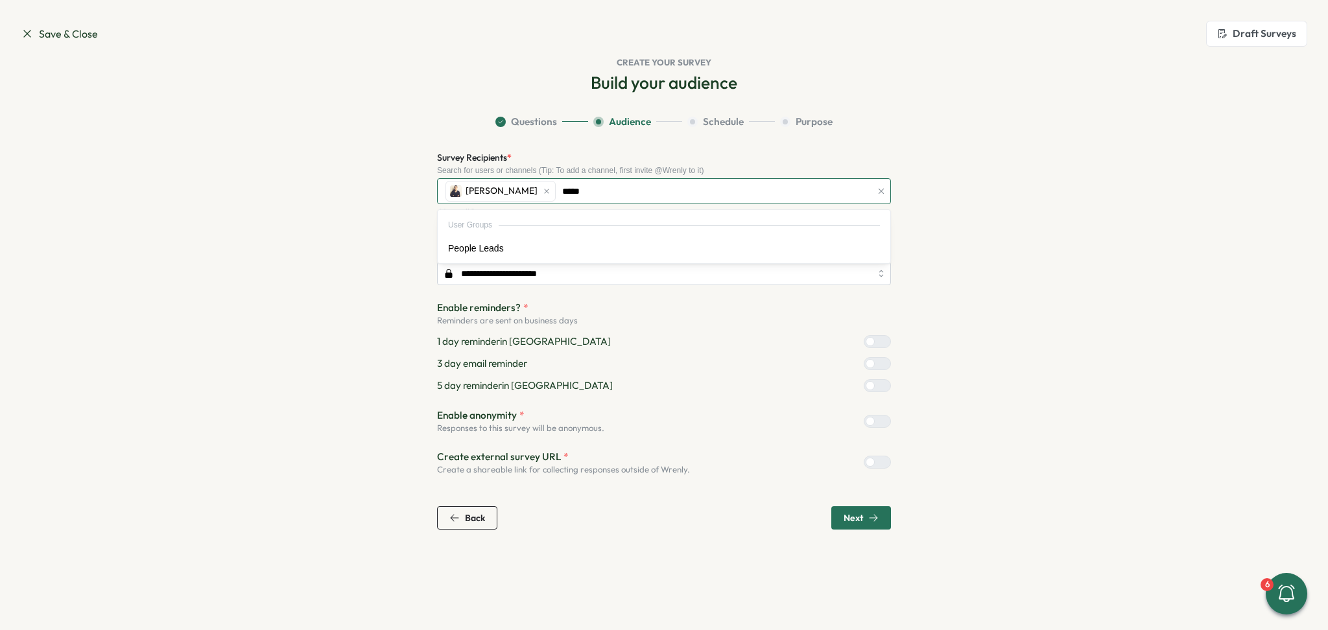
type input "******"
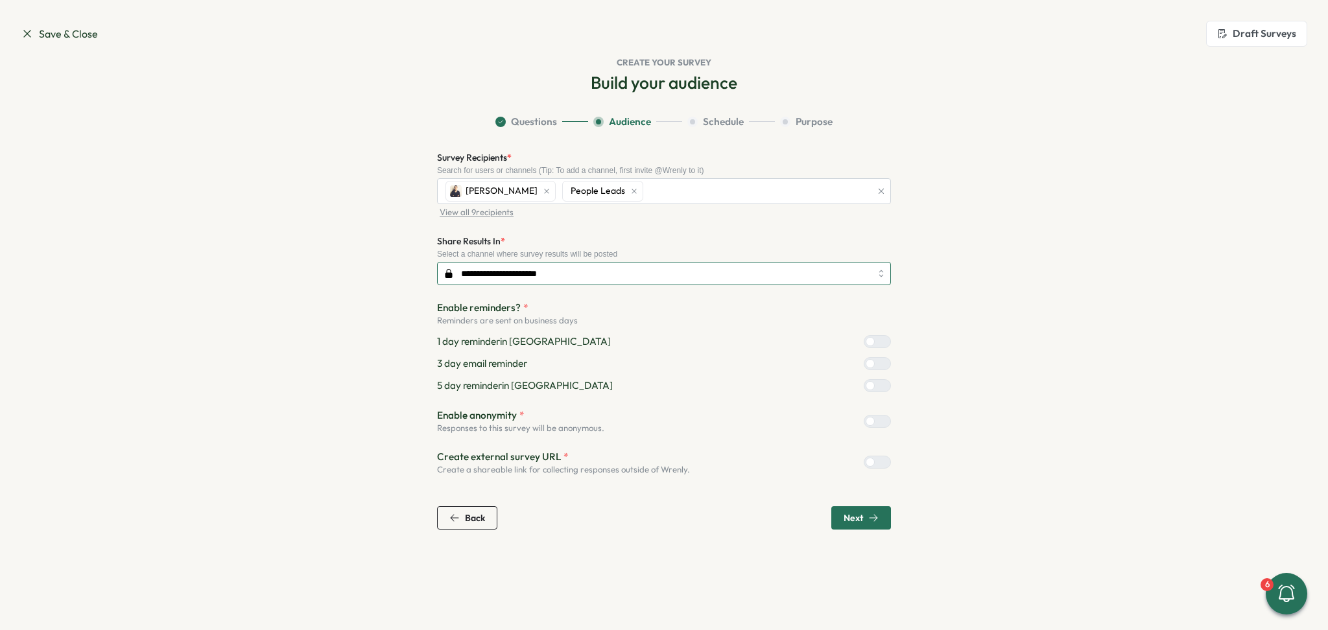
click at [615, 271] on input "**********" at bounding box center [664, 273] width 454 height 23
click at [1064, 239] on section "**********" at bounding box center [664, 322] width 830 height 415
click at [864, 522] on div "Next" at bounding box center [860, 518] width 35 height 10
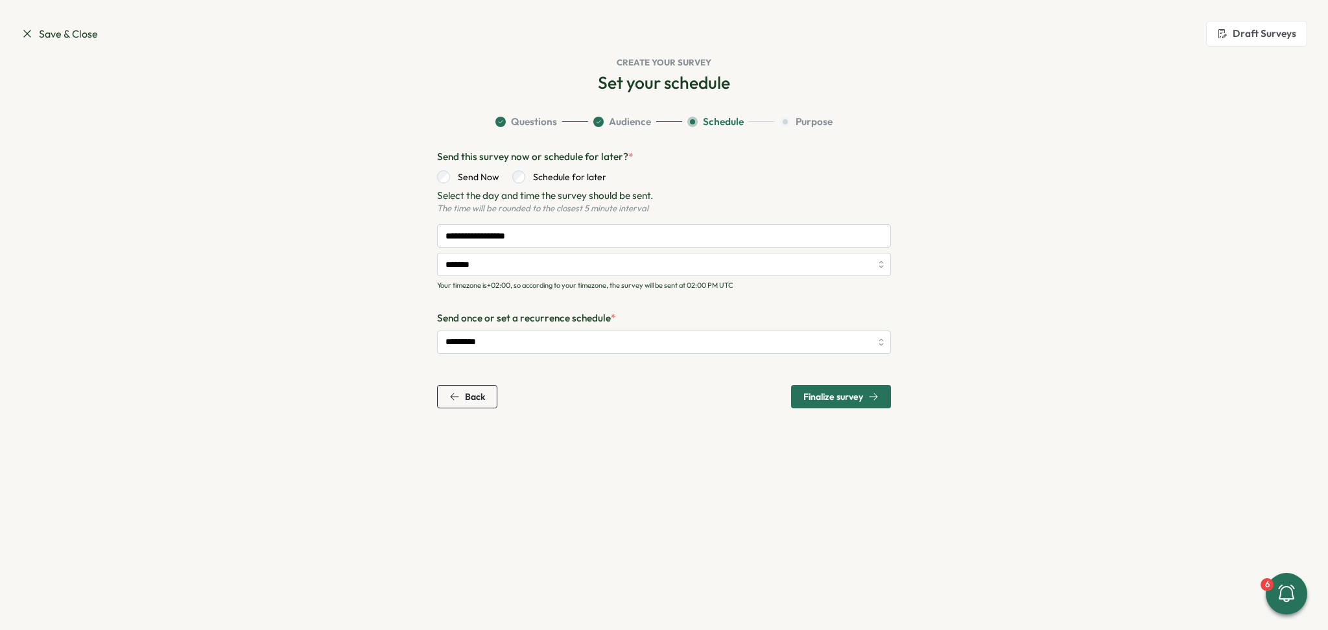
click at [523, 120] on span "Questions" at bounding box center [534, 122] width 46 height 14
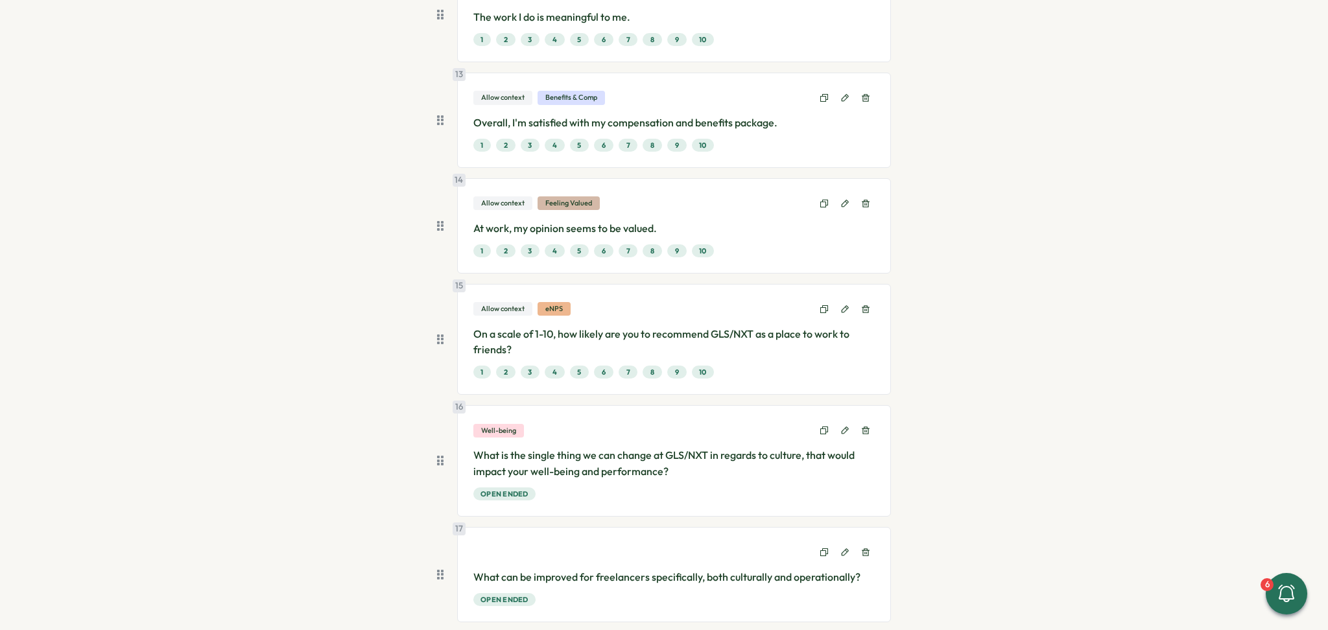
scroll to position [1444, 0]
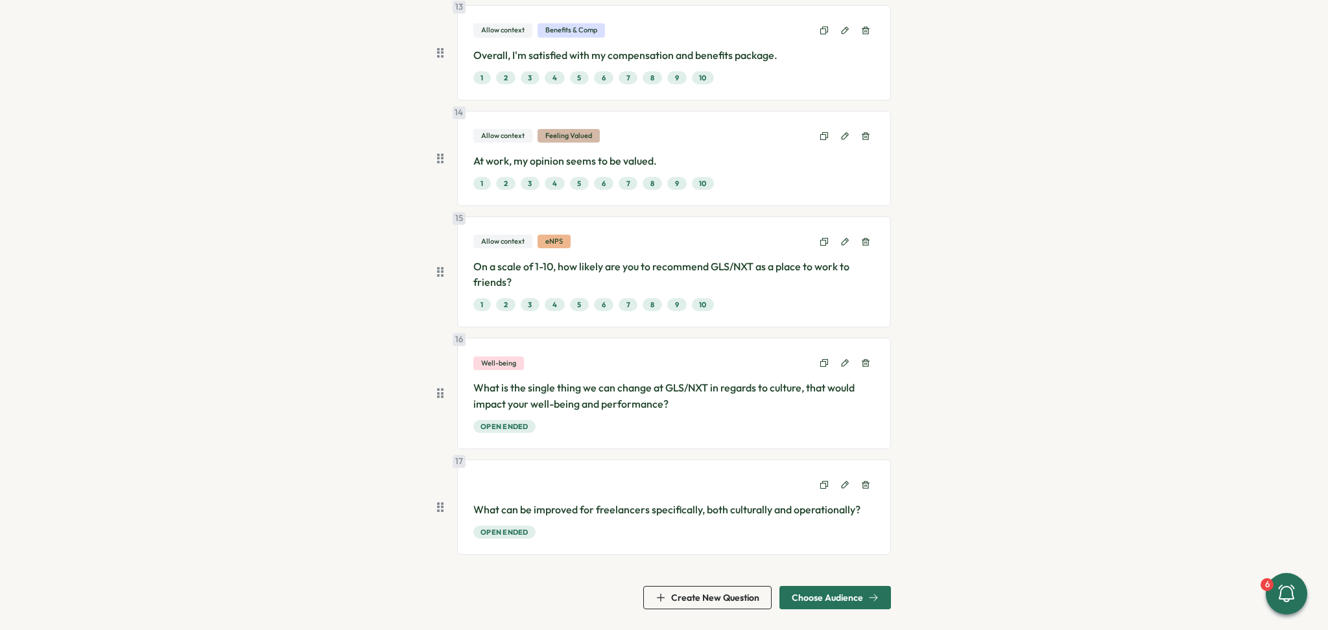
click at [853, 602] on span "Choose Audience" at bounding box center [827, 597] width 71 height 9
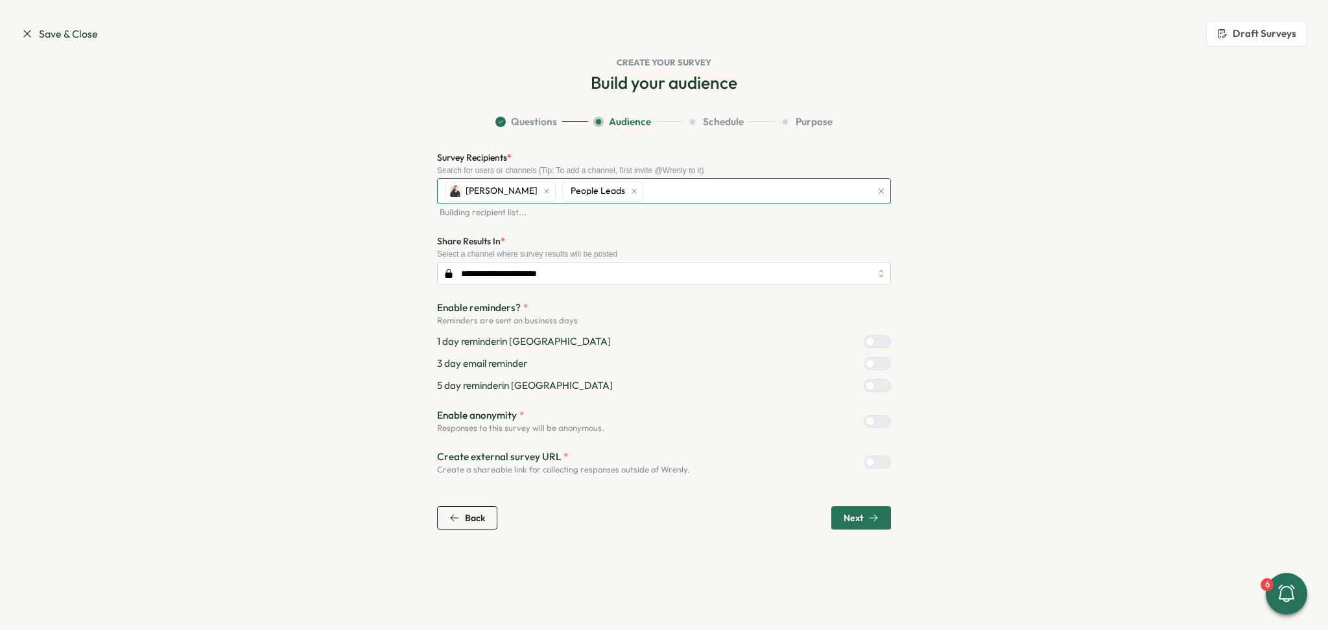
click at [628, 193] on div "People Leads" at bounding box center [602, 191] width 81 height 21
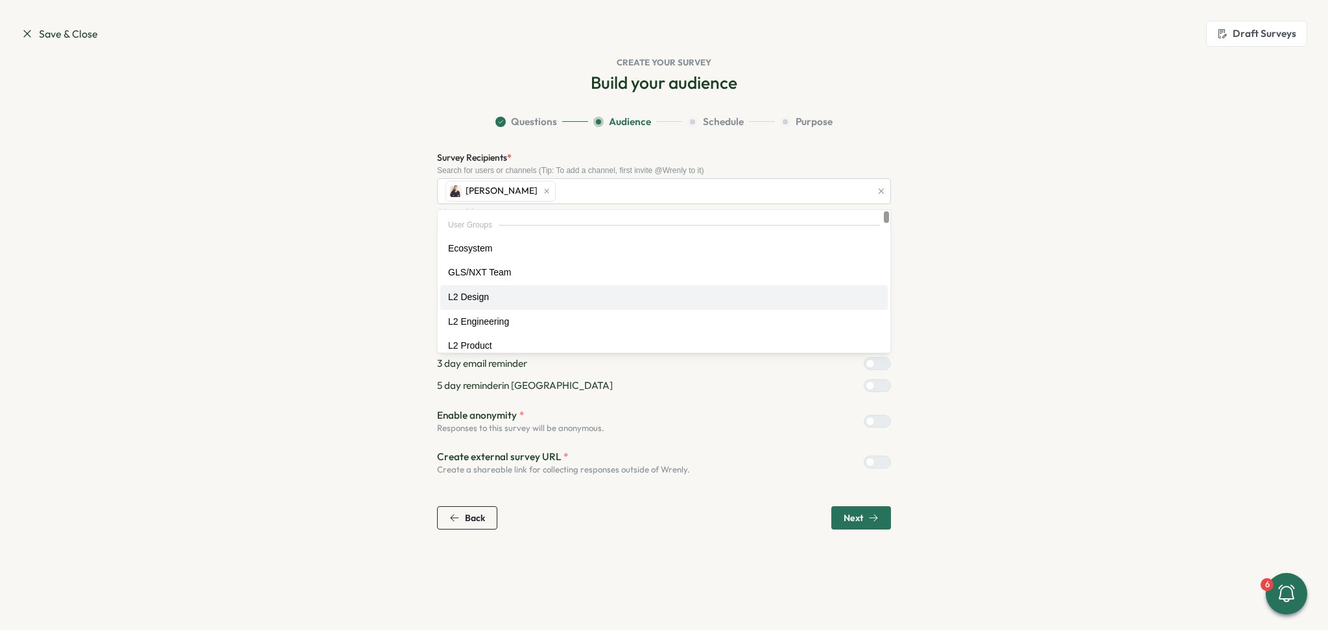
click at [875, 421] on div at bounding box center [869, 421] width 9 height 9
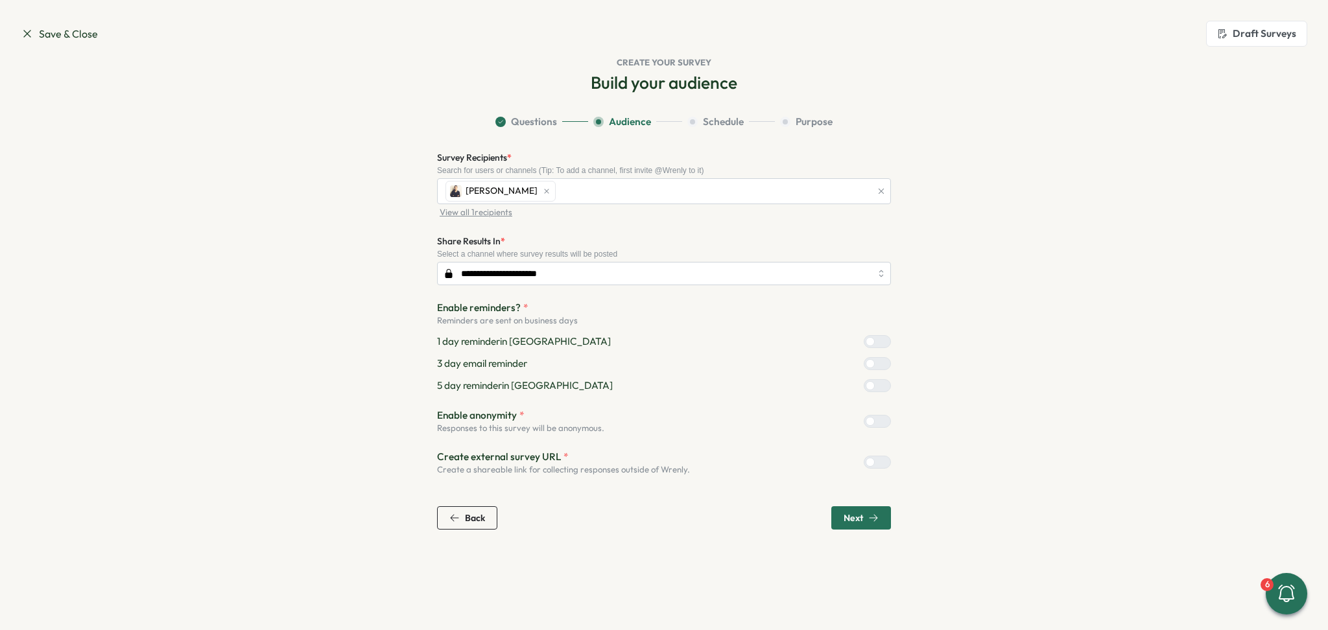
click at [989, 427] on section "**********" at bounding box center [664, 322] width 830 height 415
click at [865, 520] on div "Next" at bounding box center [860, 518] width 35 height 10
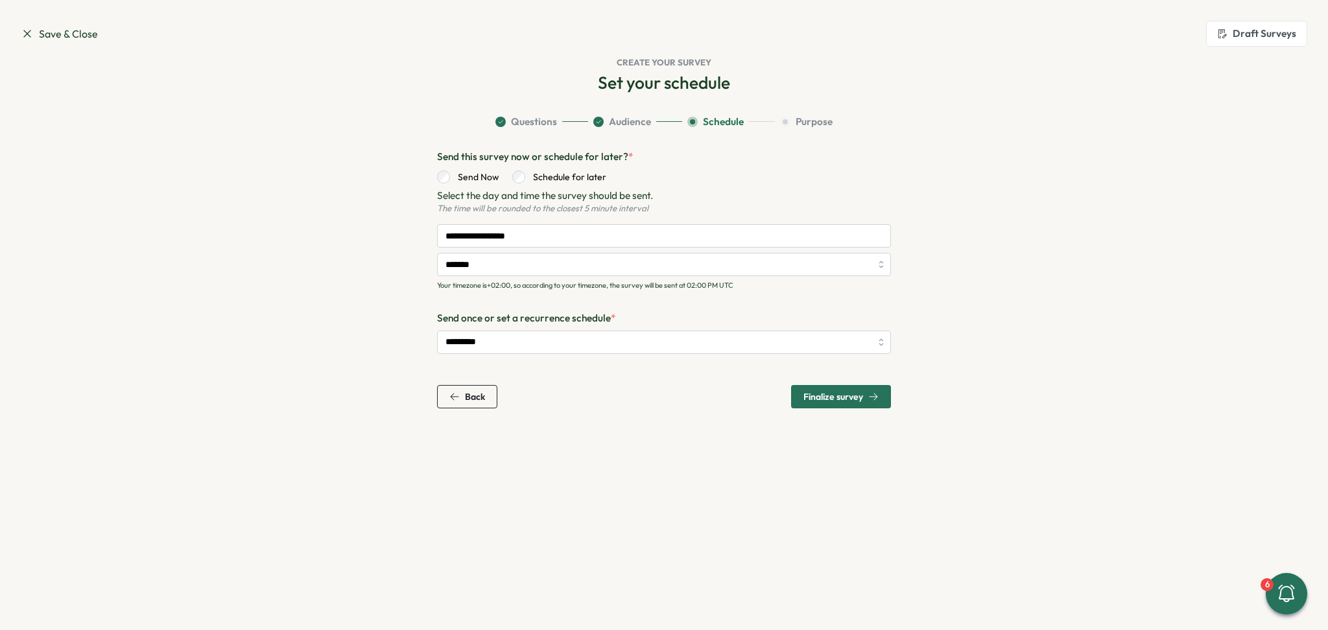
click at [488, 390] on button "Back" at bounding box center [467, 396] width 60 height 23
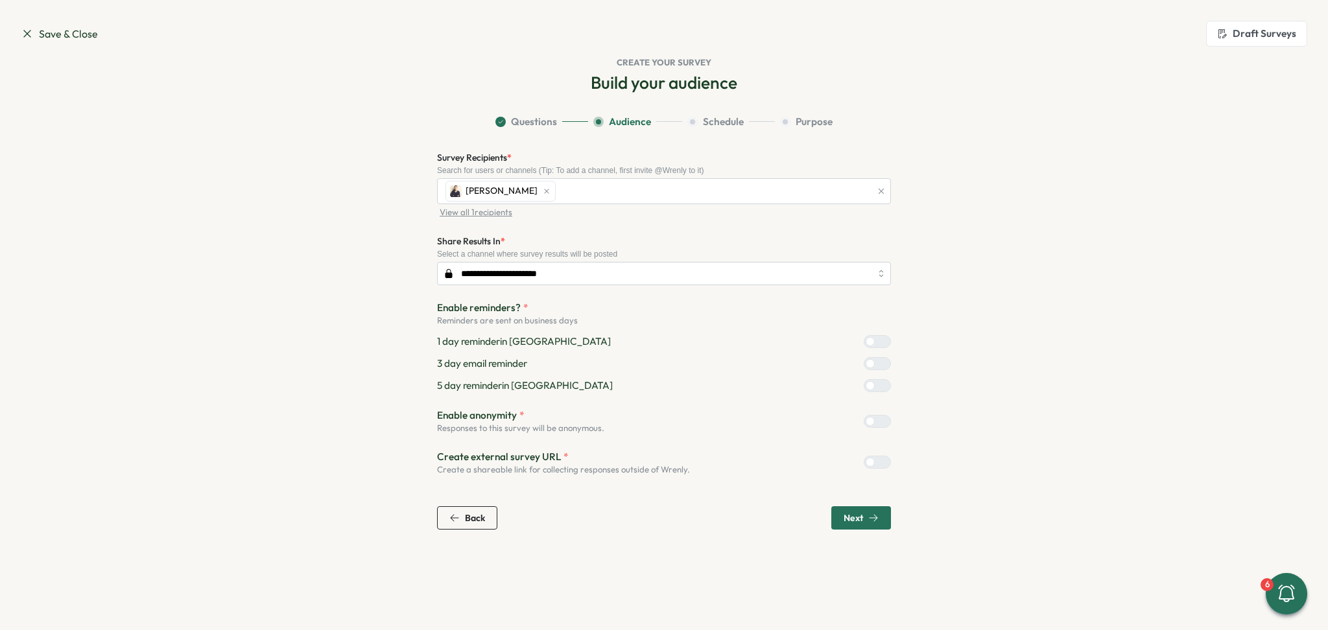
click at [876, 419] on div at bounding box center [883, 422] width 16 height 12
click at [870, 527] on span "Next" at bounding box center [860, 518] width 35 height 22
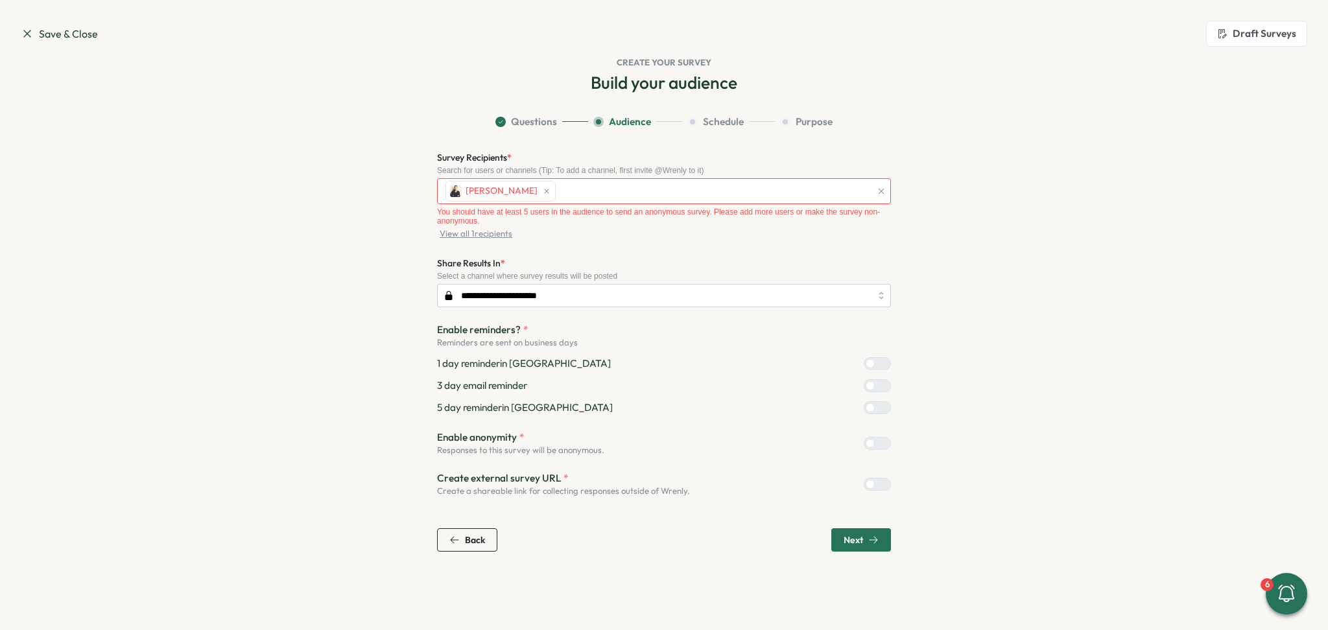
click at [878, 445] on div at bounding box center [883, 444] width 16 height 12
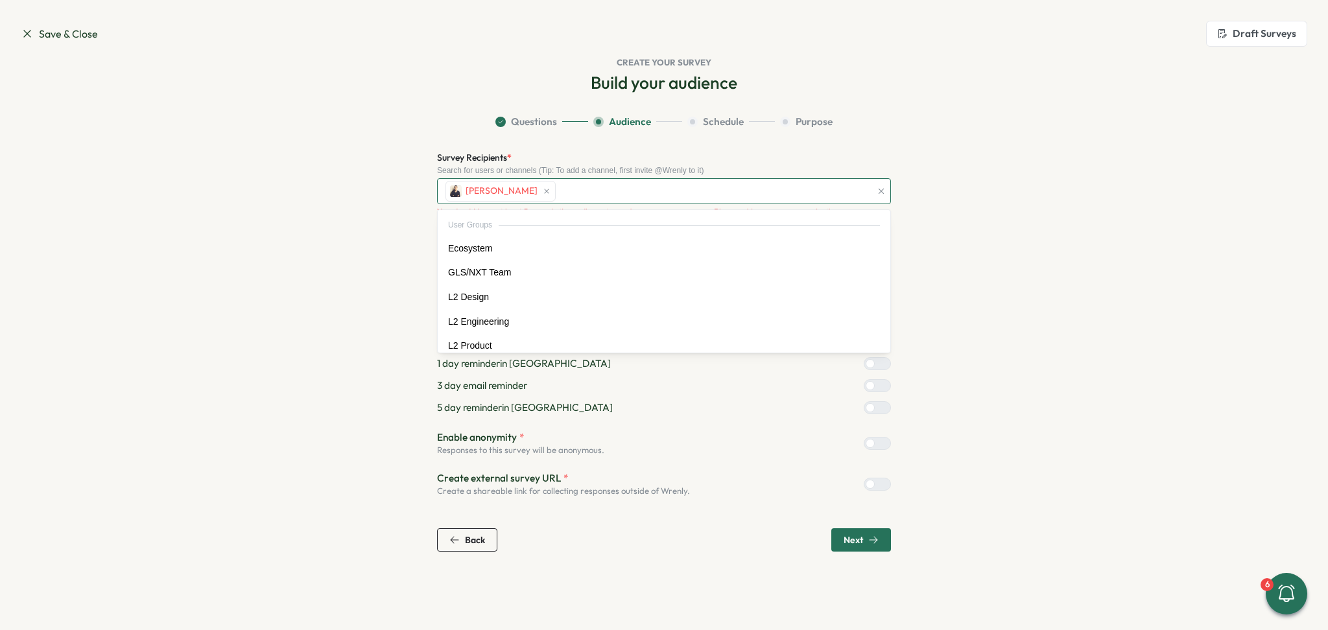
click at [593, 189] on div "[PERSON_NAME]" at bounding box center [656, 191] width 429 height 25
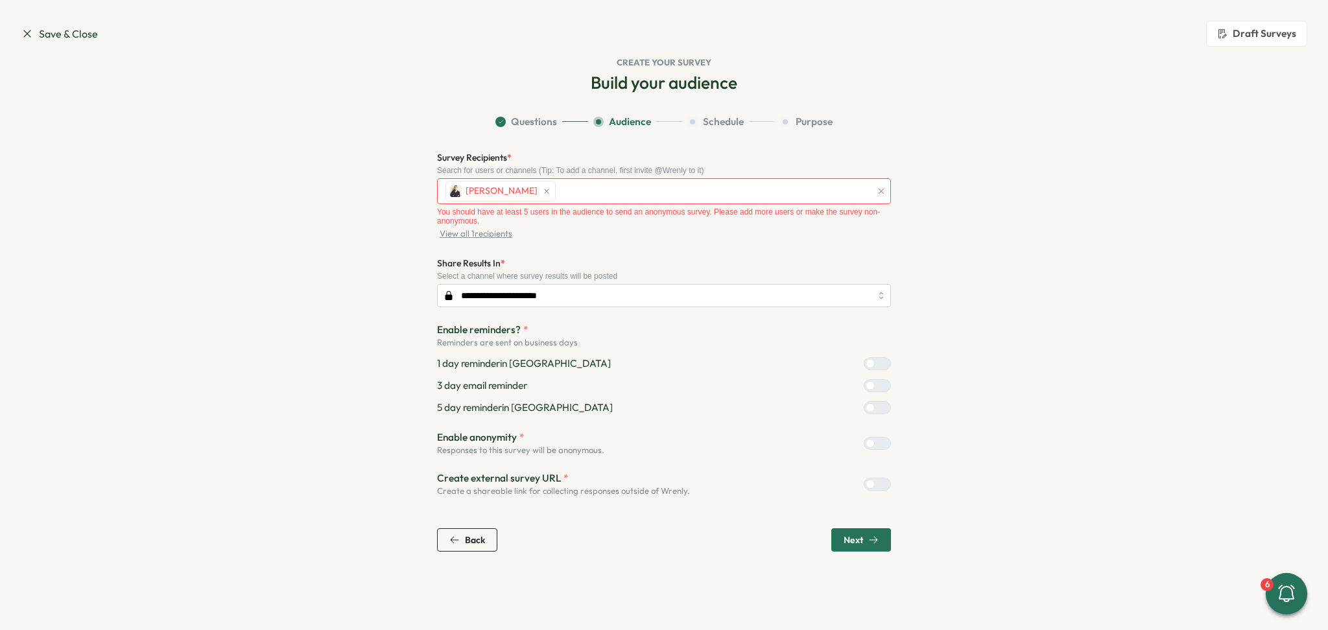
click at [332, 263] on section "**********" at bounding box center [664, 333] width 830 height 437
click at [622, 191] on div "[PERSON_NAME]" at bounding box center [656, 191] width 429 height 25
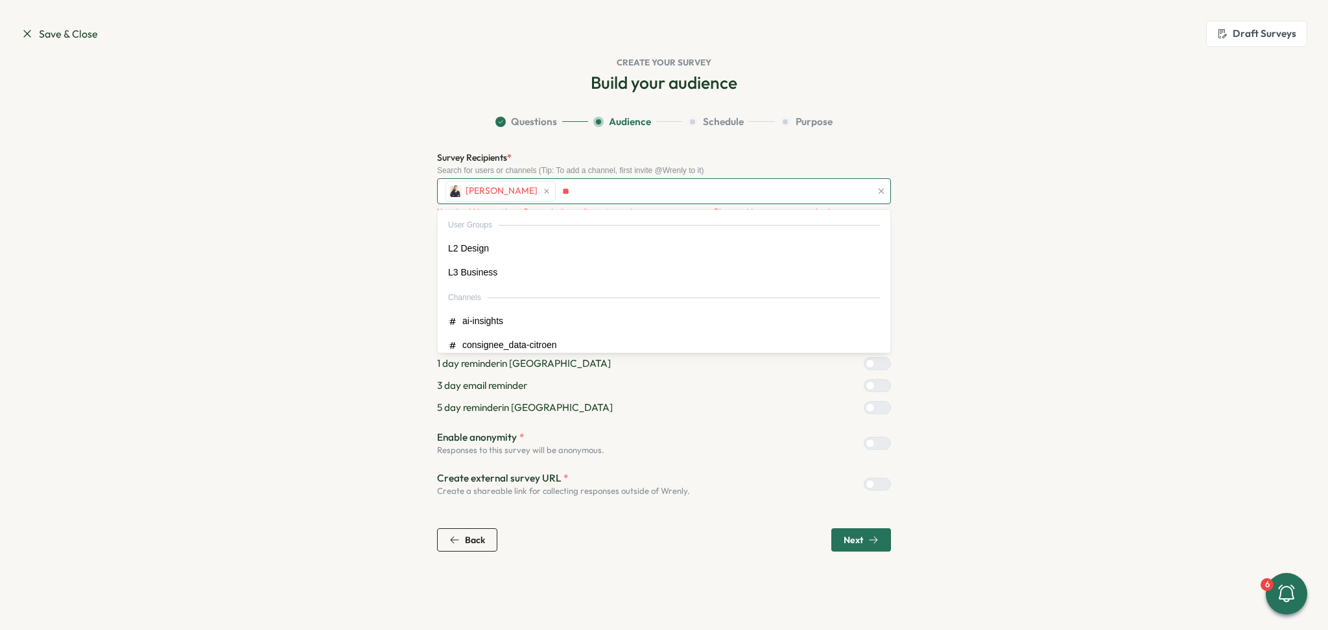
type input "*"
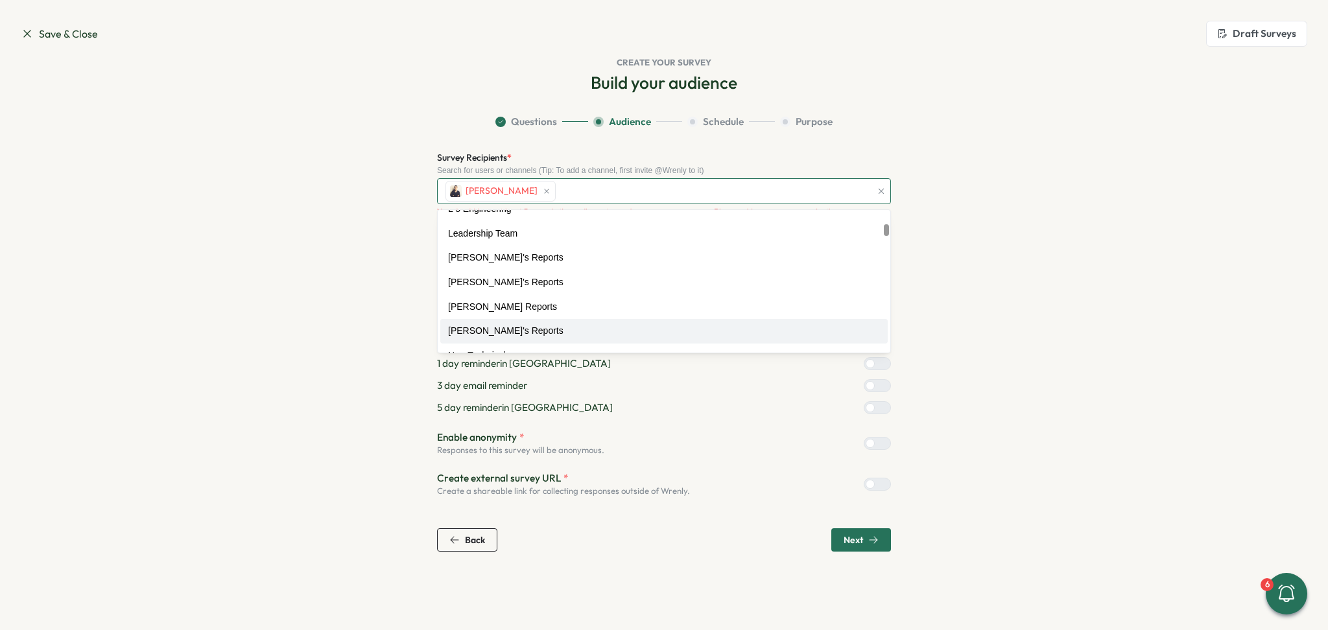
scroll to position [172, 0]
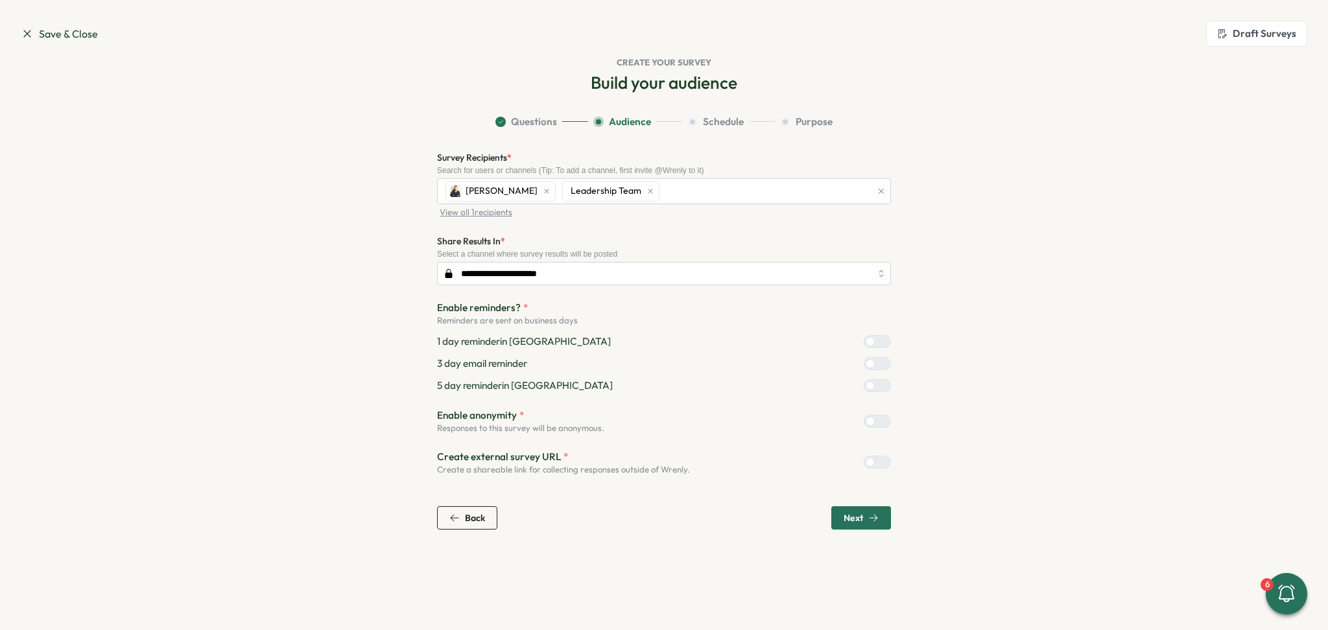
click at [331, 294] on section "**********" at bounding box center [664, 322] width 830 height 415
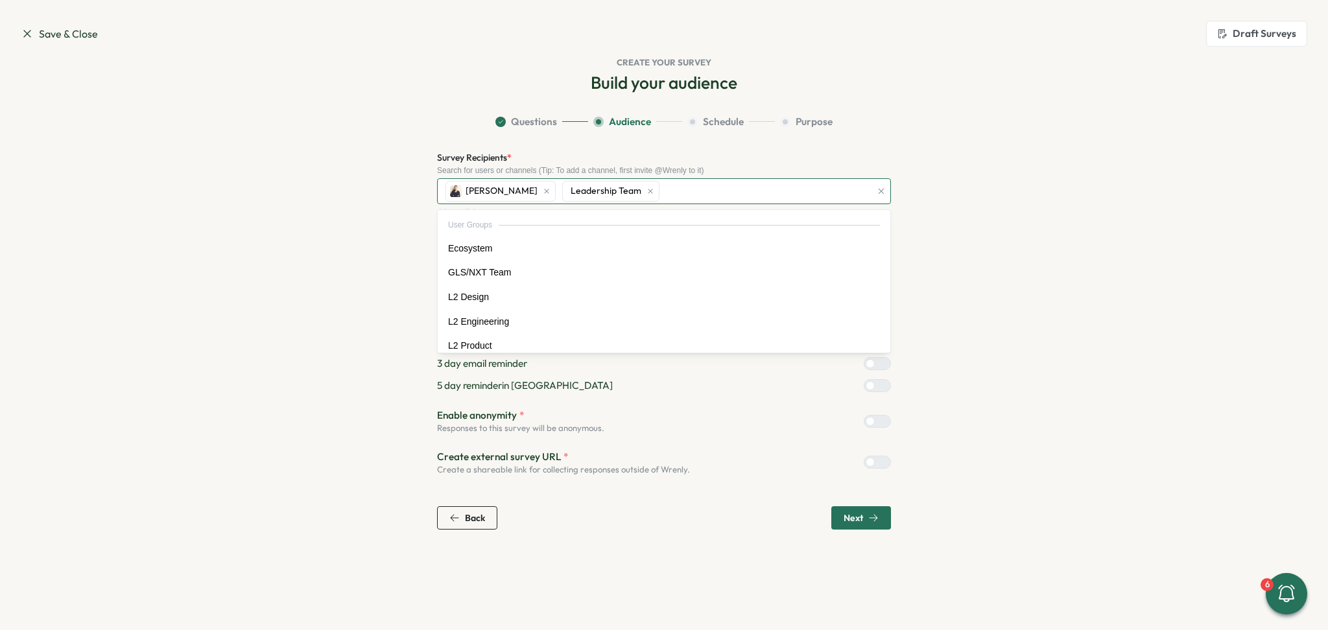
click at [617, 193] on span "Leadership Team" at bounding box center [606, 191] width 71 height 14
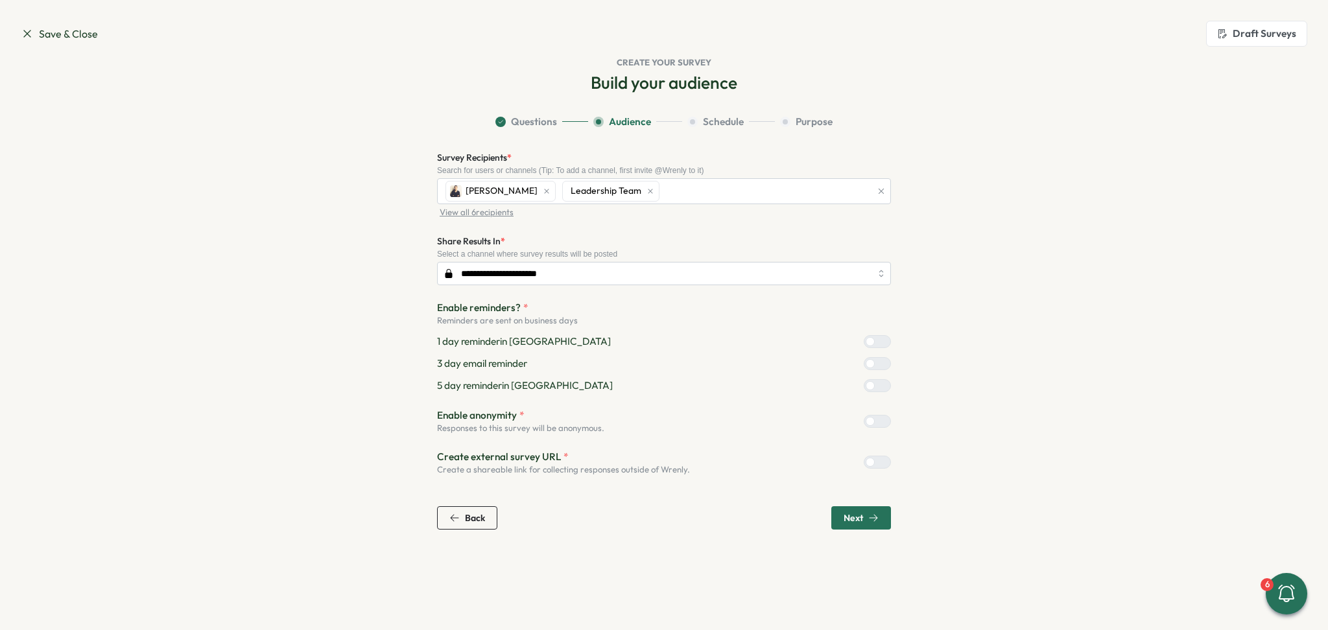
click at [353, 206] on section "**********" at bounding box center [664, 322] width 830 height 415
click at [478, 213] on span "View all 6 recipients" at bounding box center [477, 213] width 74 height 12
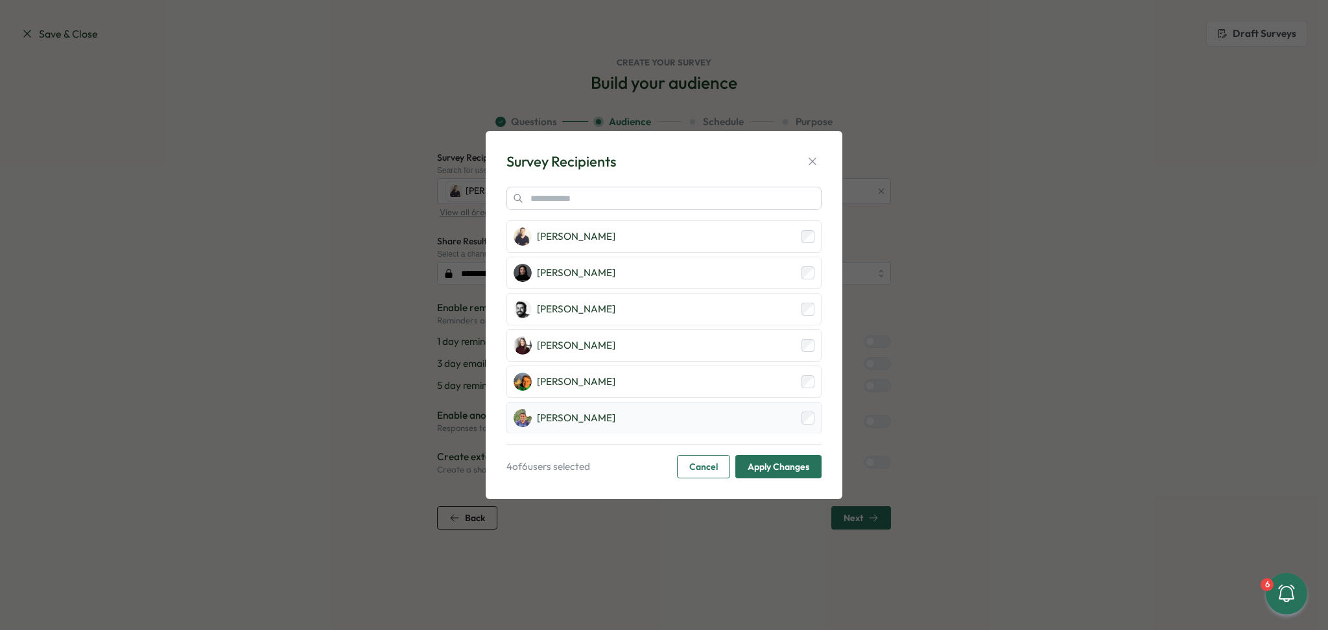
scroll to position [1, 0]
click at [777, 465] on span "Apply Changes" at bounding box center [779, 467] width 62 height 22
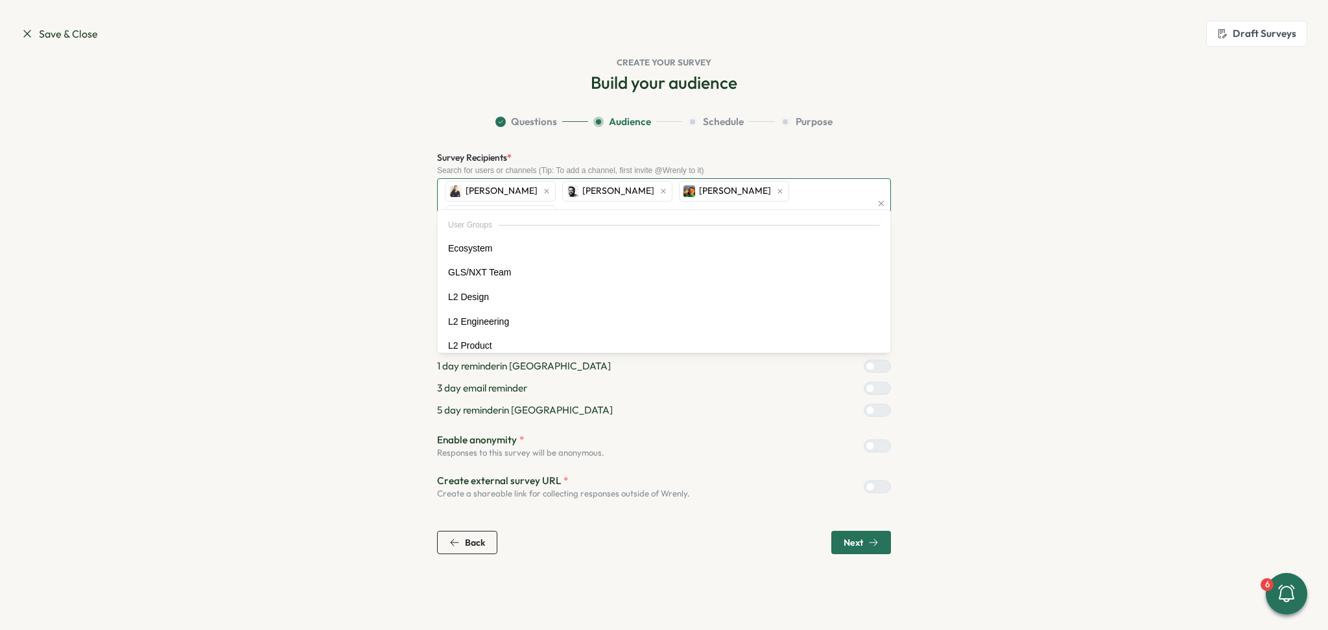
click at [856, 187] on div "Jens Christenhuss [PERSON_NAME] [PERSON_NAME]" at bounding box center [656, 203] width 429 height 49
type input "***"
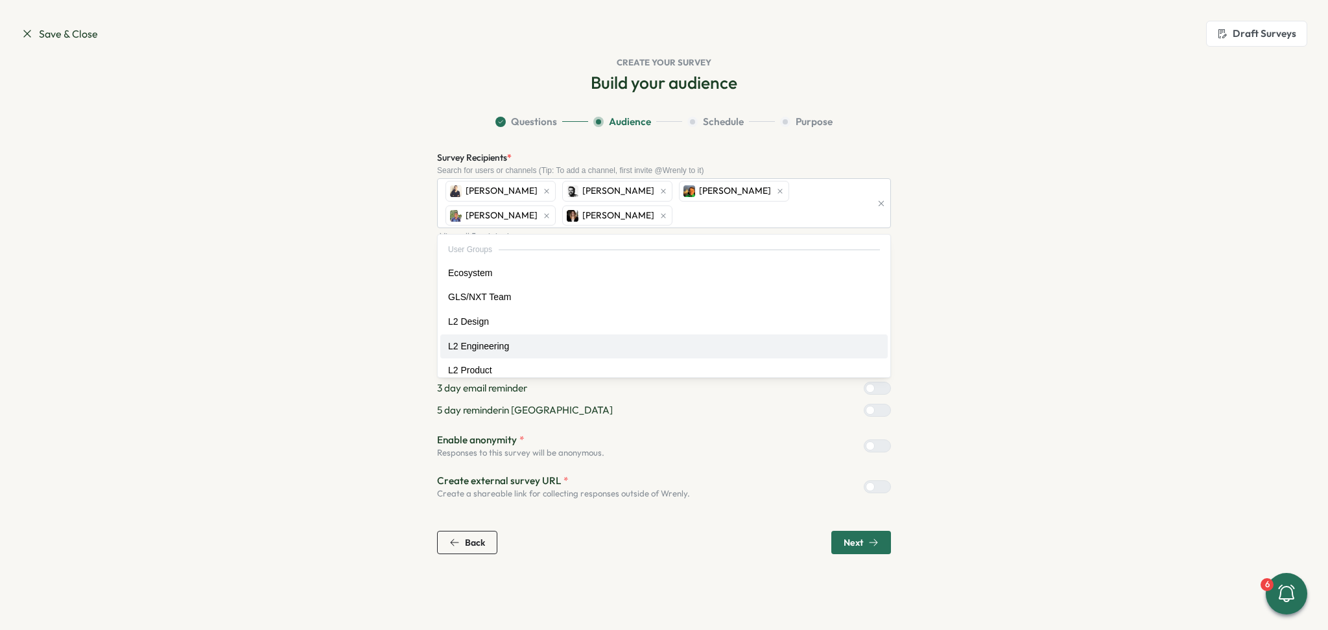
click at [197, 258] on div "Build your audience Question Bank Culture Score Benchmark Survey Get a breakdow…" at bounding box center [664, 312] width 1286 height 483
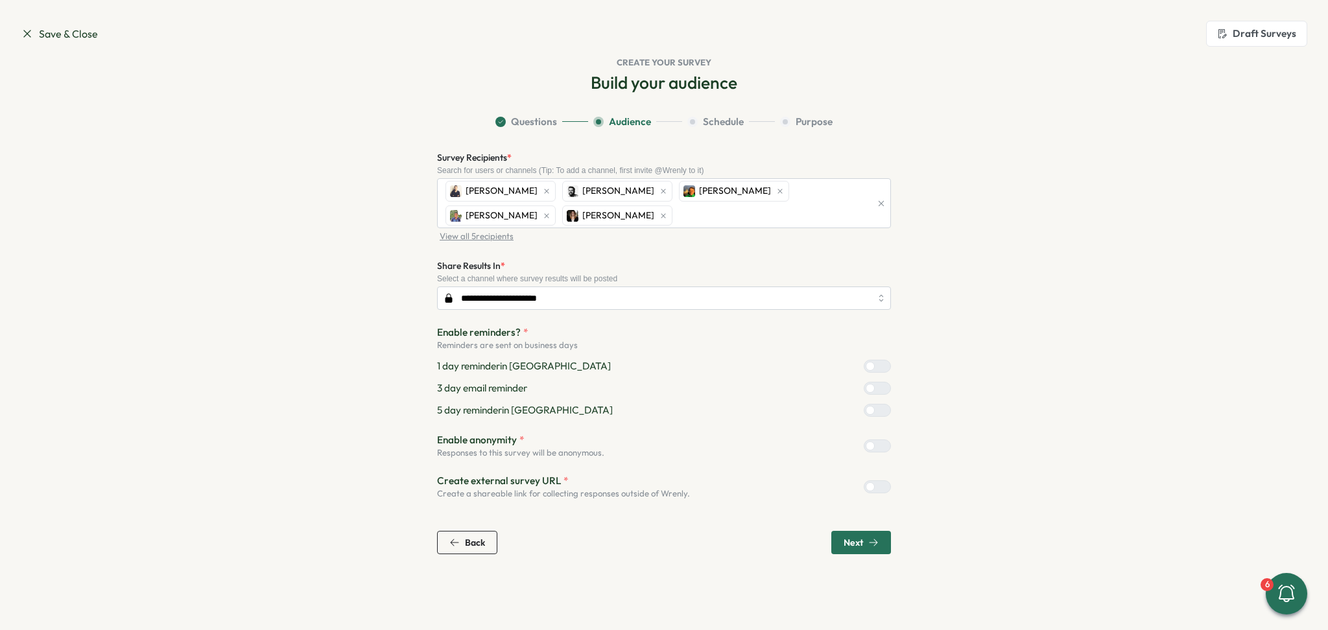
click at [869, 446] on div at bounding box center [869, 445] width 9 height 9
click at [867, 537] on div "Next" at bounding box center [860, 542] width 35 height 10
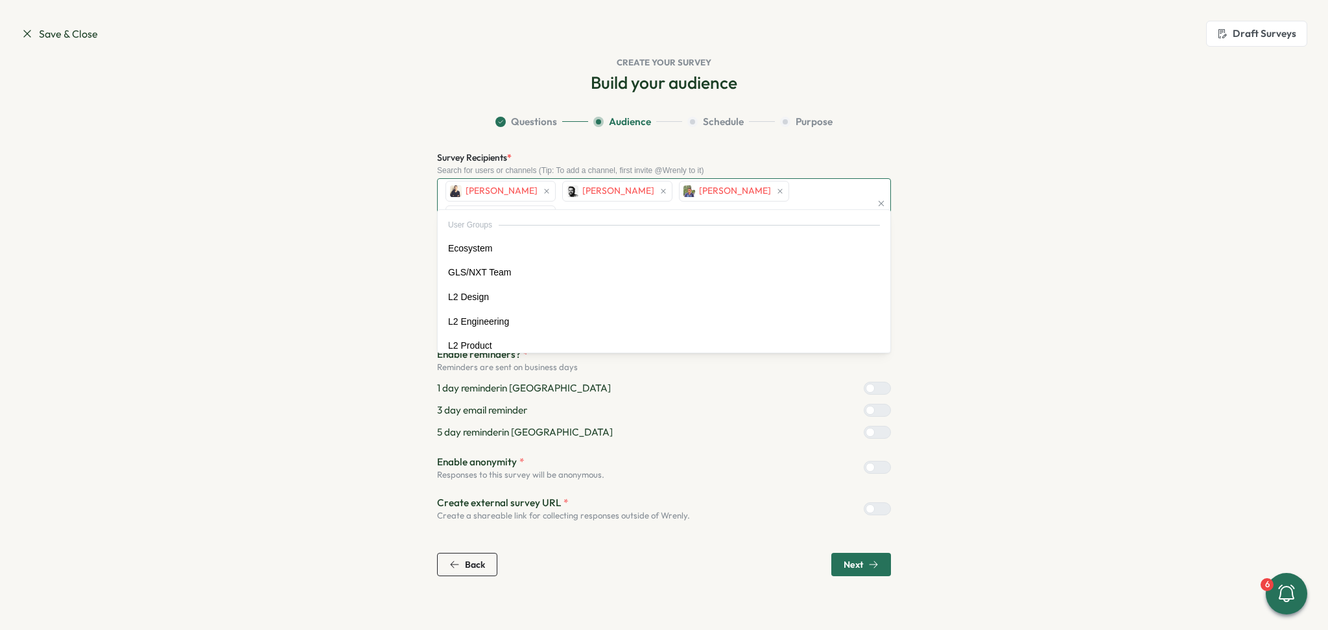
click at [820, 191] on div "[PERSON_NAME] [PERSON_NAME]" at bounding box center [656, 203] width 429 height 49
type input "**"
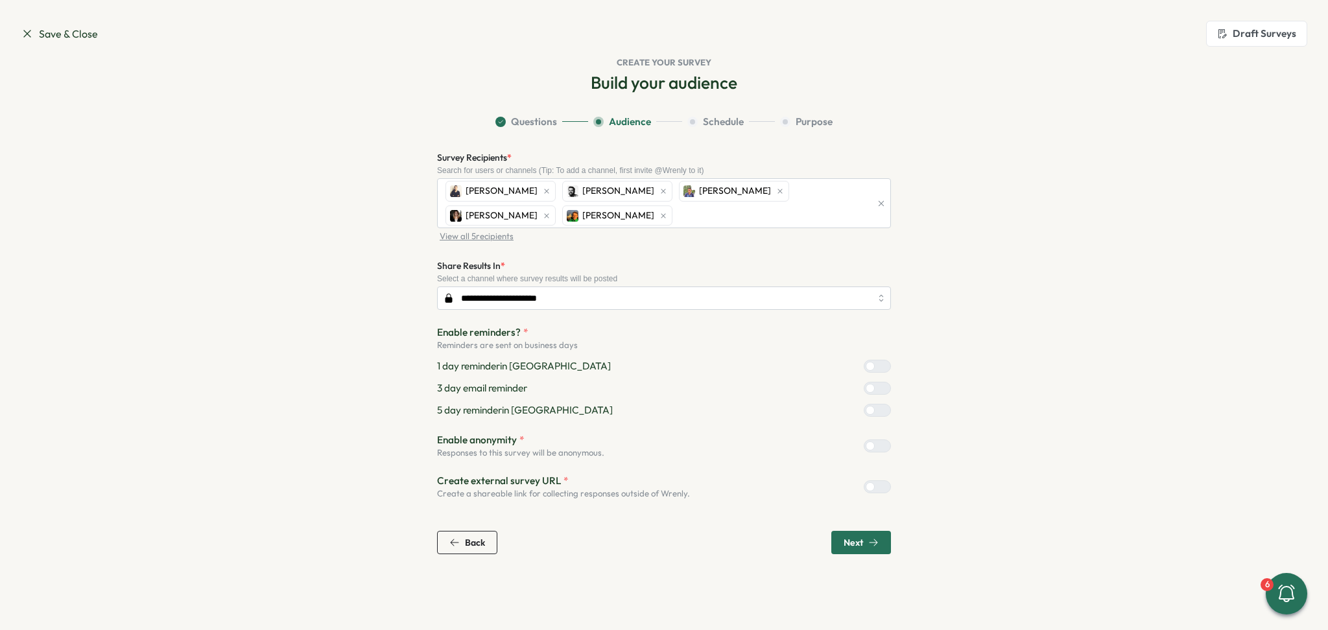
click at [854, 546] on span "Next" at bounding box center [852, 542] width 19 height 9
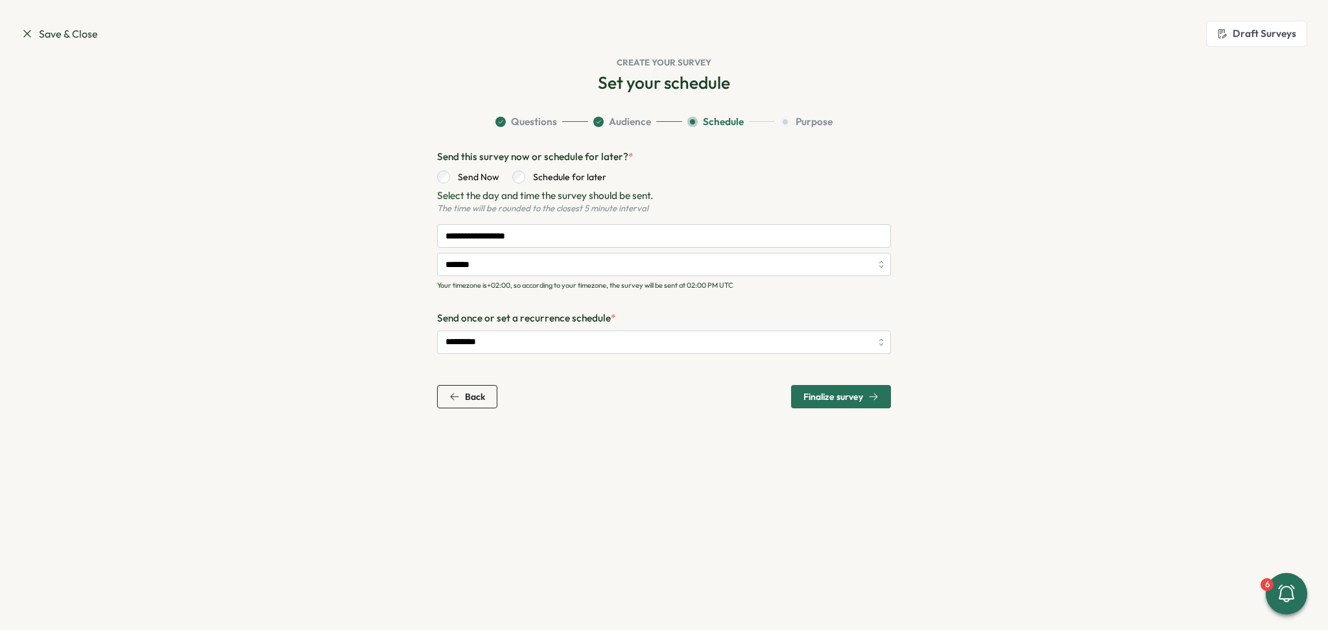
click at [450, 174] on label "Send Now" at bounding box center [474, 177] width 49 height 13
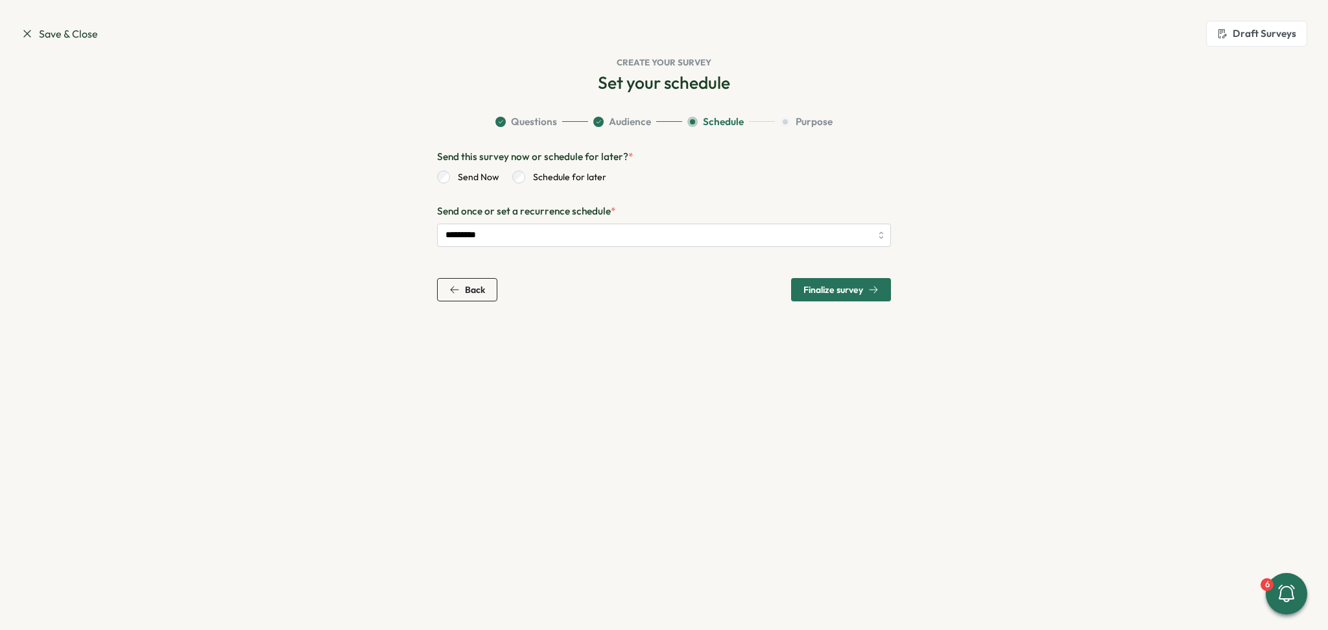
click at [830, 296] on span "Finalize survey" at bounding box center [840, 290] width 75 height 22
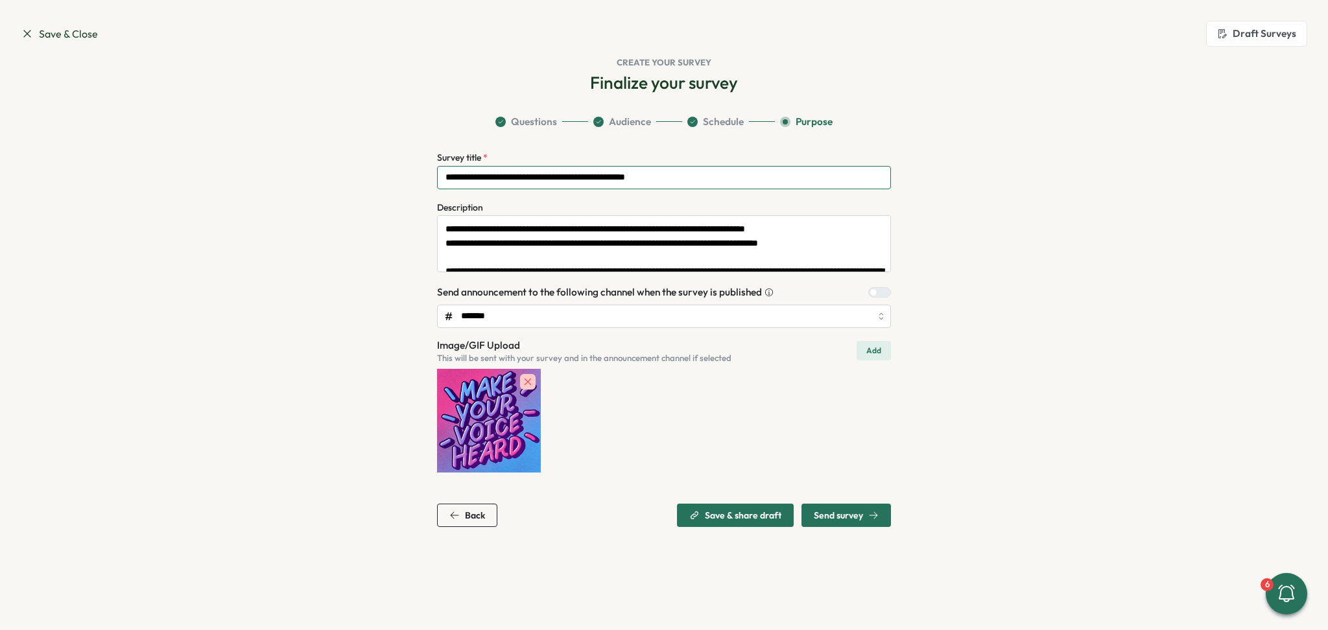
click at [447, 177] on input "**********" at bounding box center [664, 177] width 454 height 23
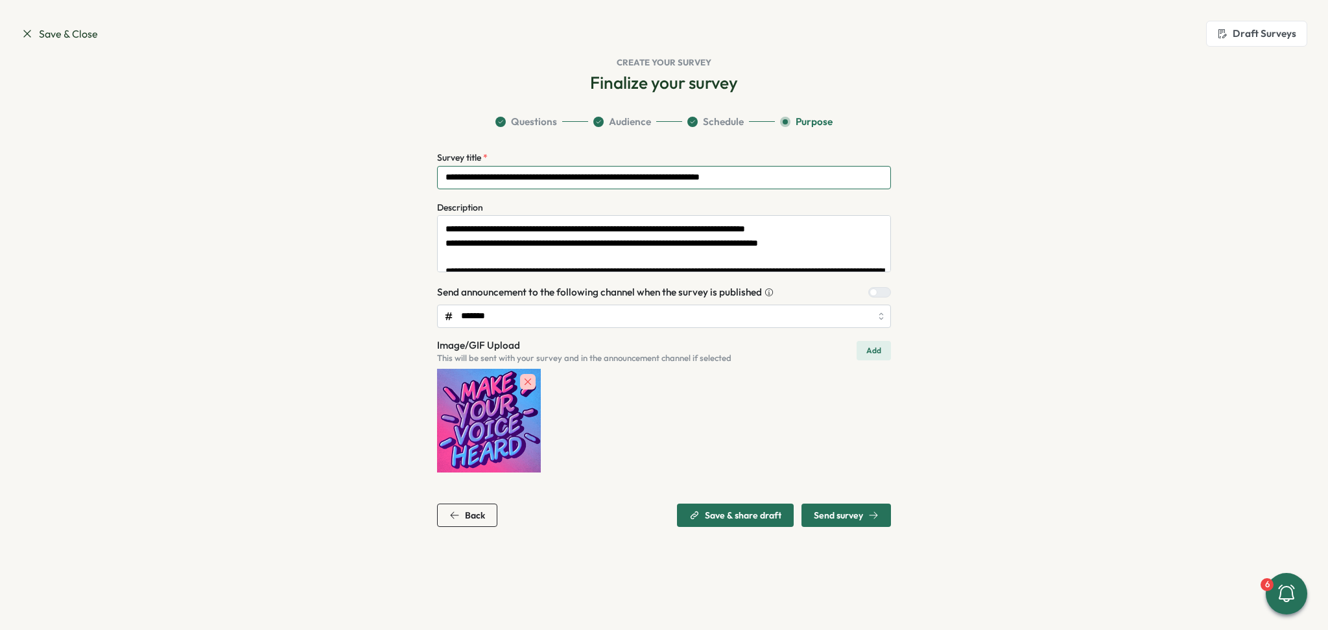
drag, startPoint x: 790, startPoint y: 182, endPoint x: 685, endPoint y: 176, distance: 105.2
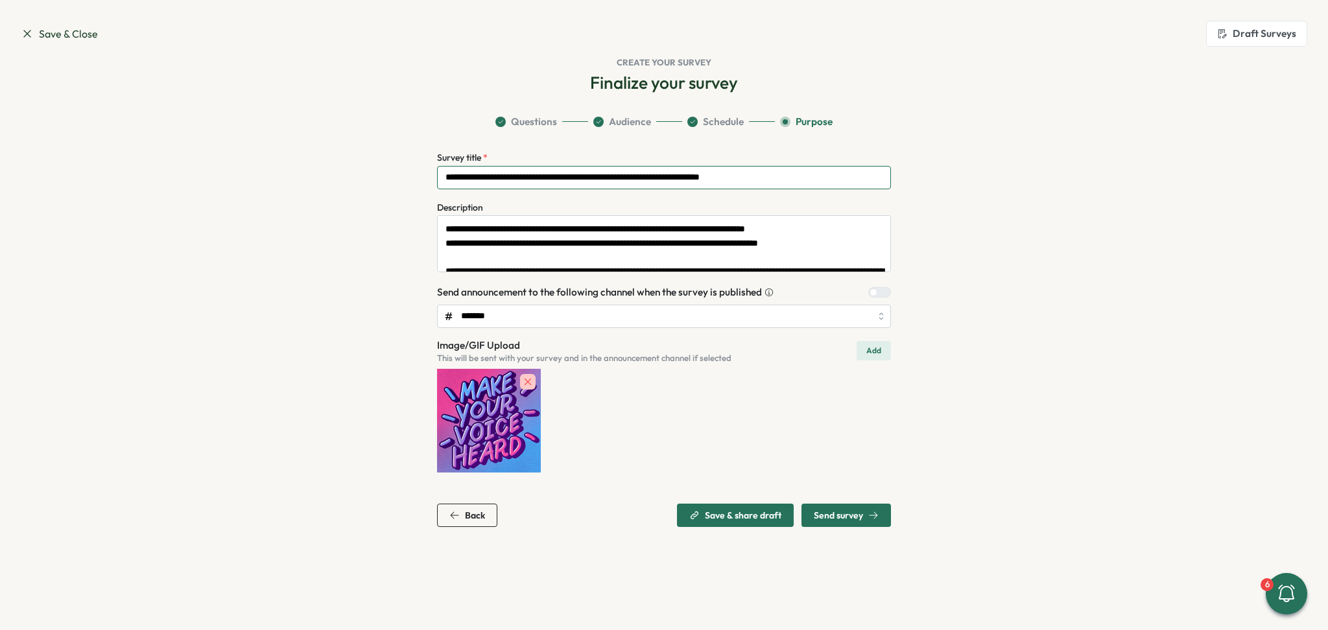
click at [685, 176] on input "**********" at bounding box center [664, 177] width 454 height 23
type input "**********"
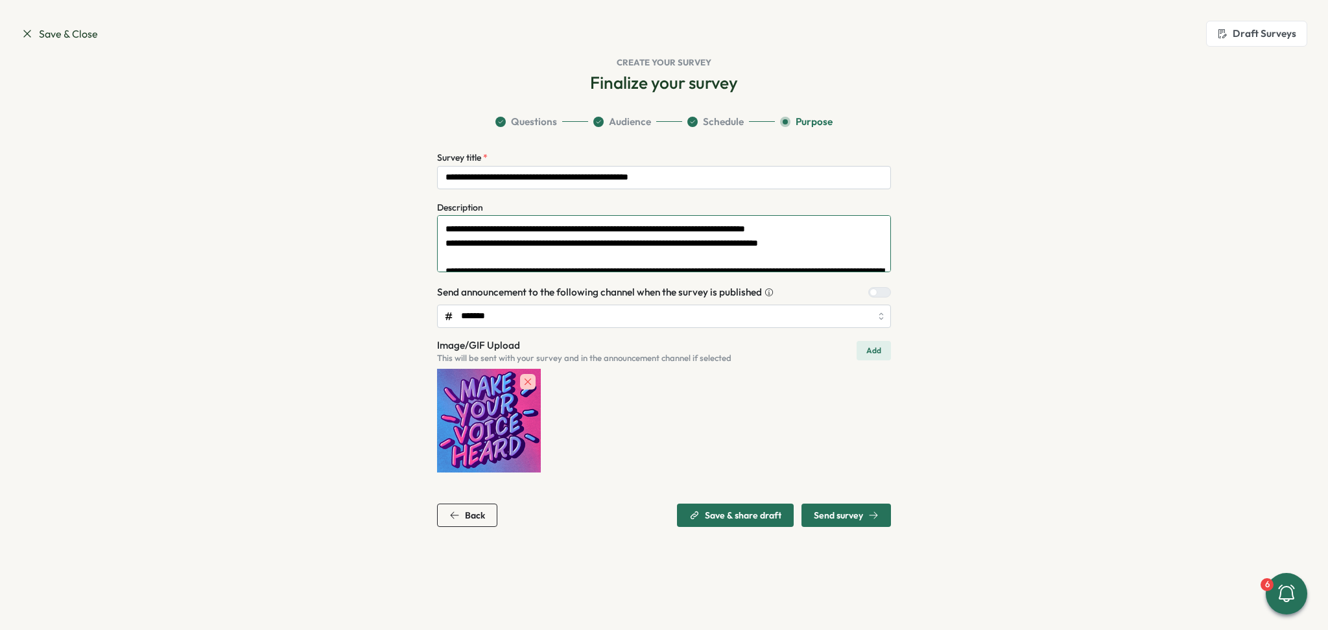
drag, startPoint x: 843, startPoint y: 234, endPoint x: 409, endPoint y: 226, distance: 434.5
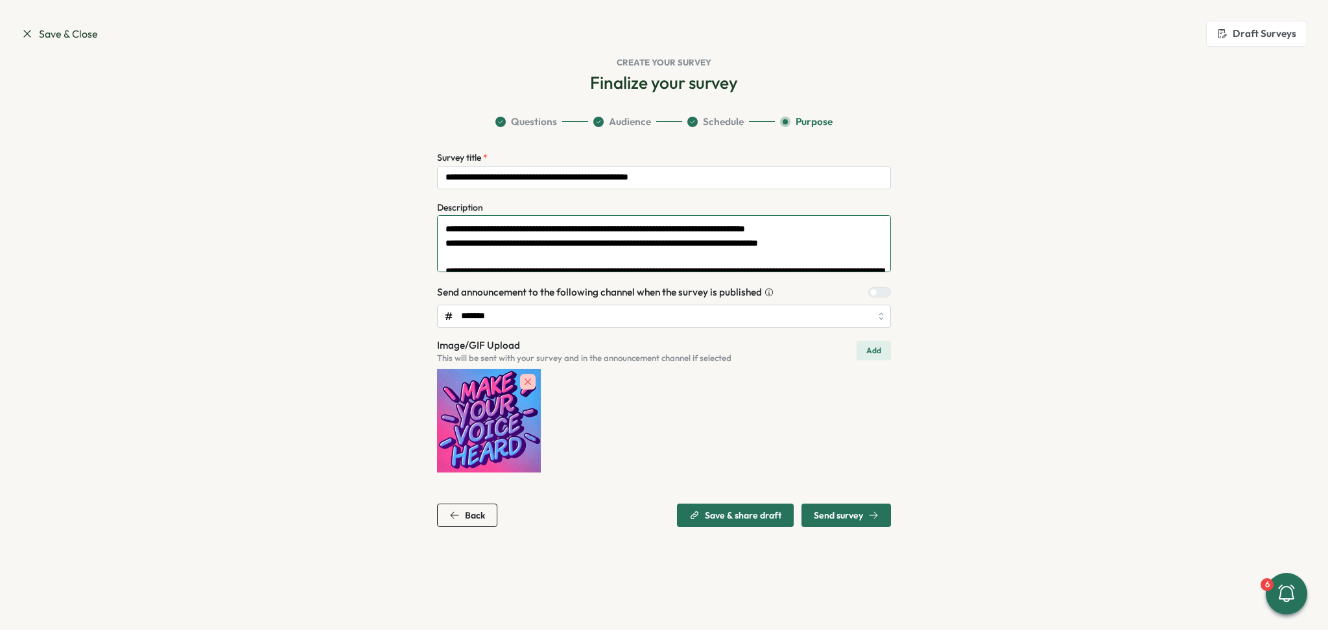
click at [409, 226] on section "**********" at bounding box center [664, 321] width 830 height 412
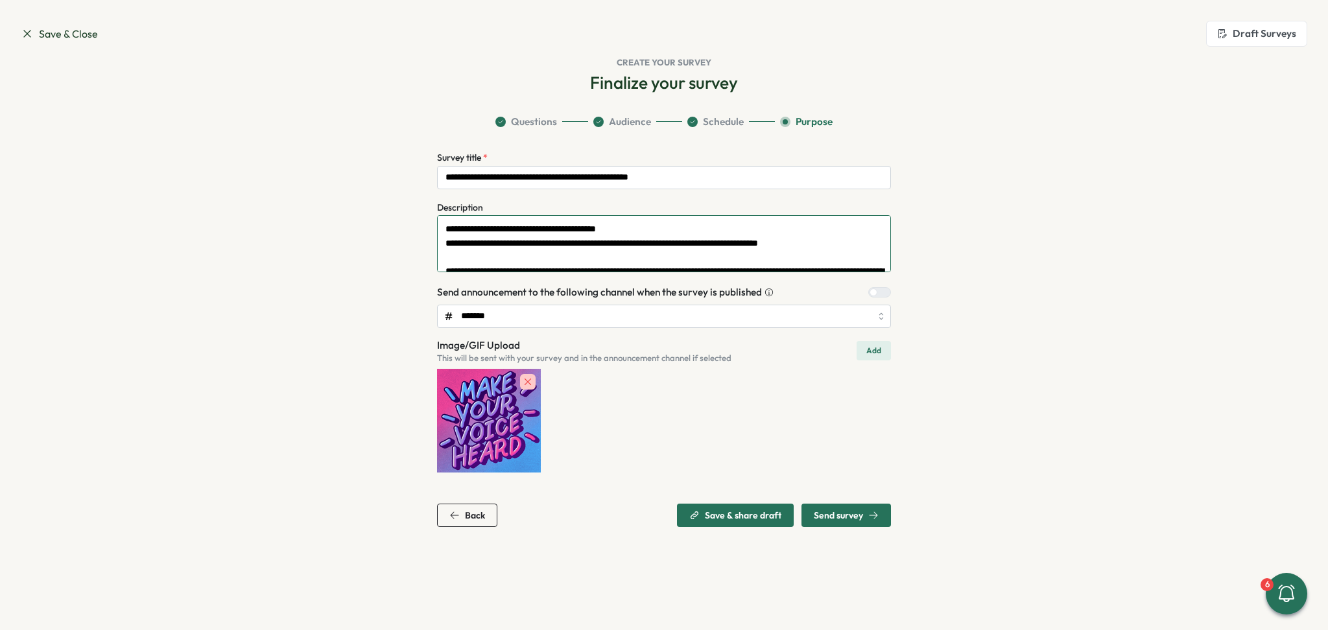
scroll to position [42, 0]
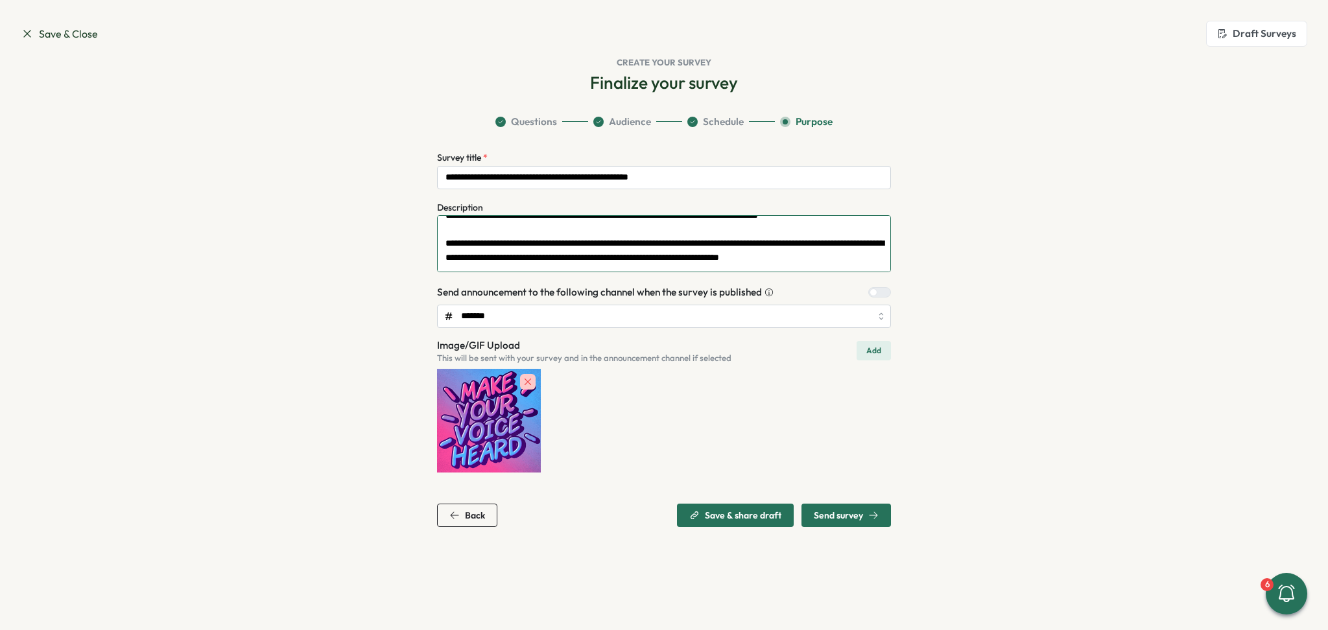
click at [569, 230] on textarea "**********" at bounding box center [664, 243] width 454 height 56
type textarea "**********"
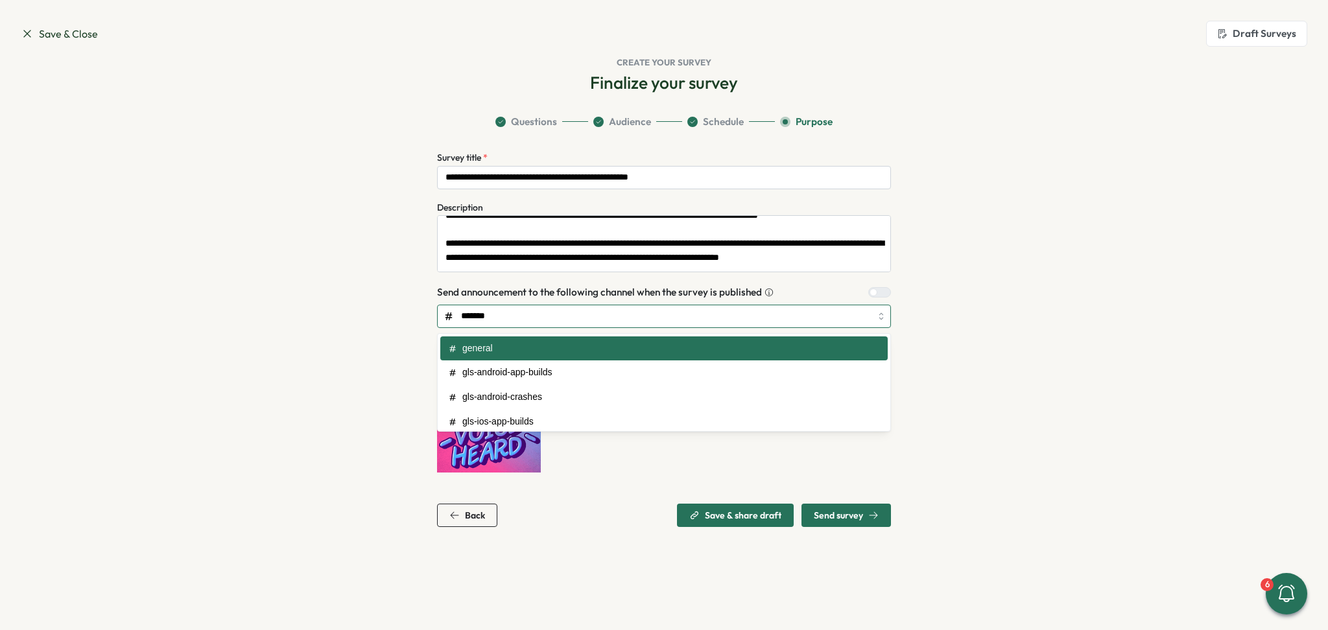
click at [880, 315] on input "*******" at bounding box center [664, 316] width 454 height 23
click at [877, 294] on div at bounding box center [883, 292] width 13 height 9
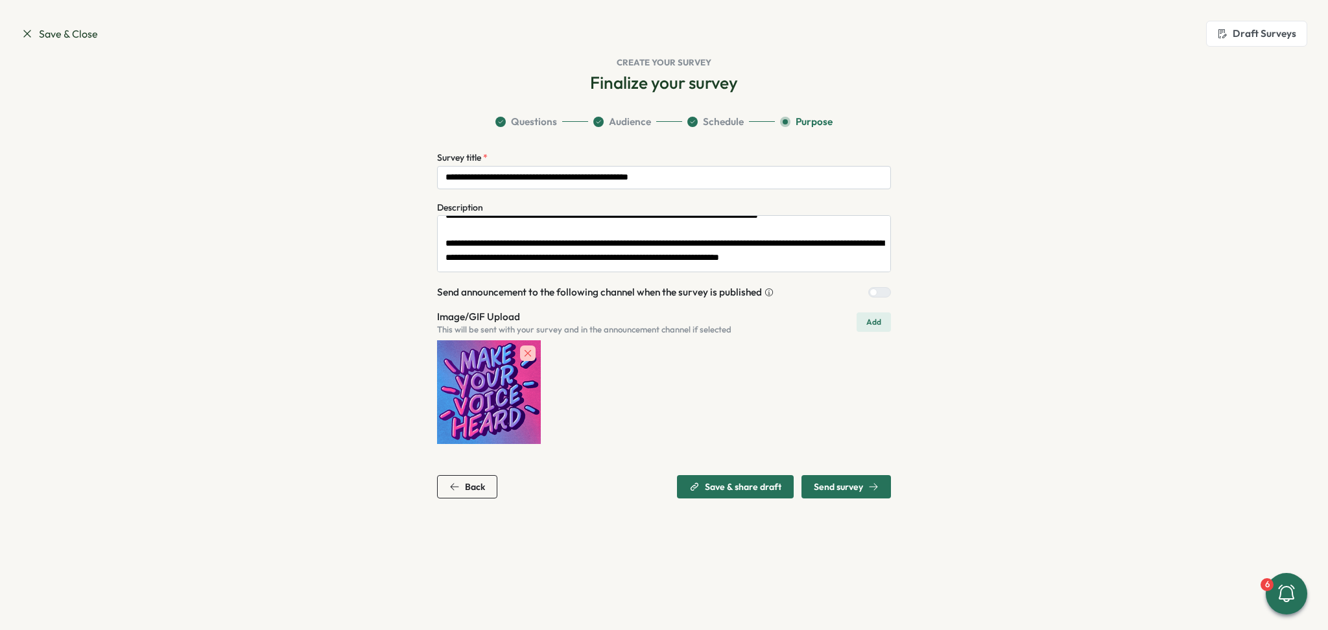
click at [839, 488] on span "Send survey" at bounding box center [838, 486] width 49 height 9
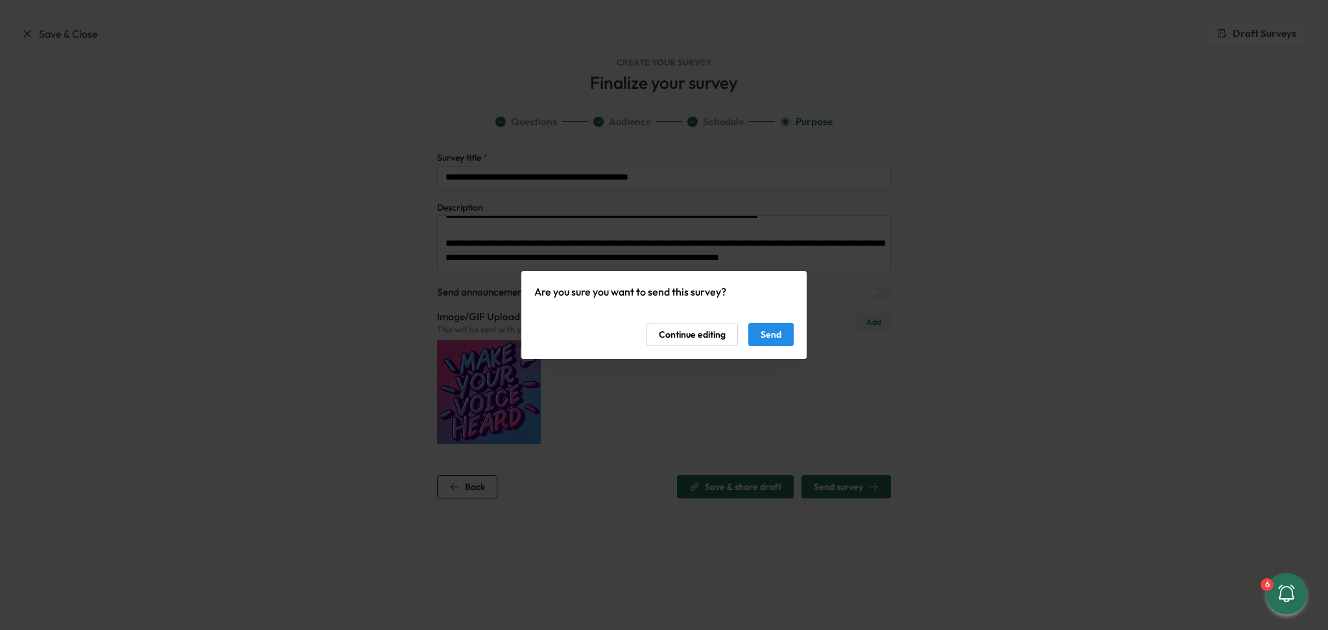
click at [770, 335] on span "Send" at bounding box center [770, 335] width 21 height 22
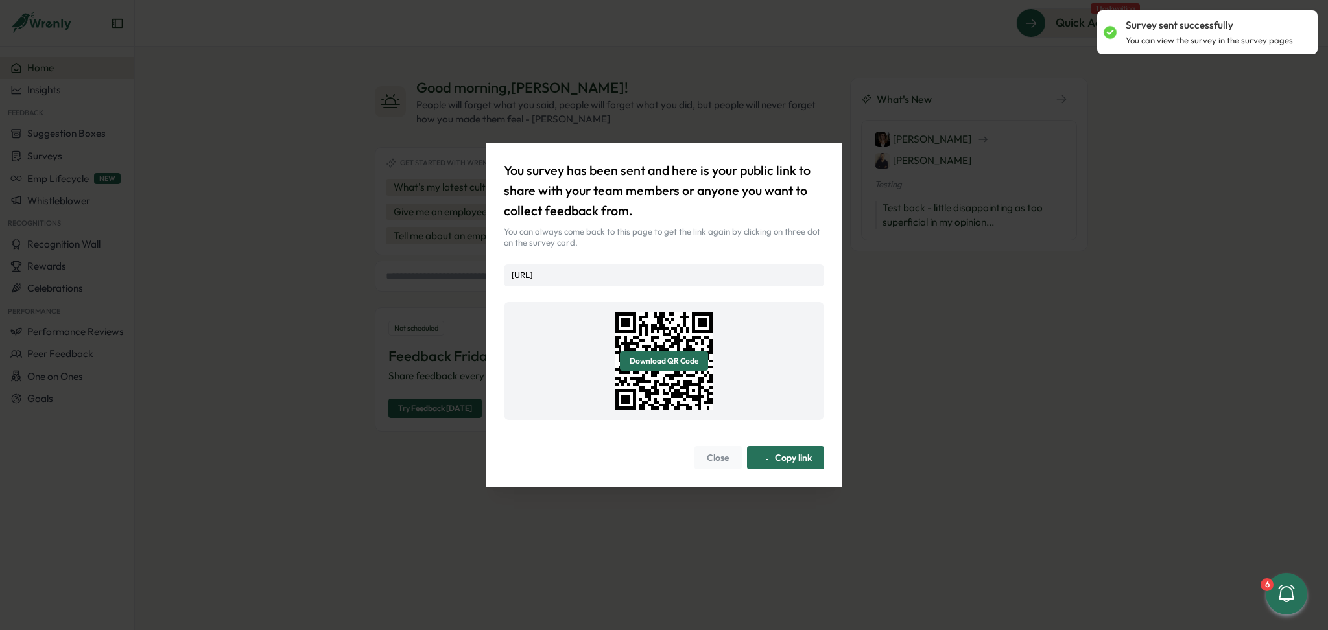
drag, startPoint x: 569, startPoint y: 279, endPoint x: 510, endPoint y: 274, distance: 59.9
click at [510, 274] on div "[URL]" at bounding box center [664, 276] width 320 height 22
copy link "[URL]"
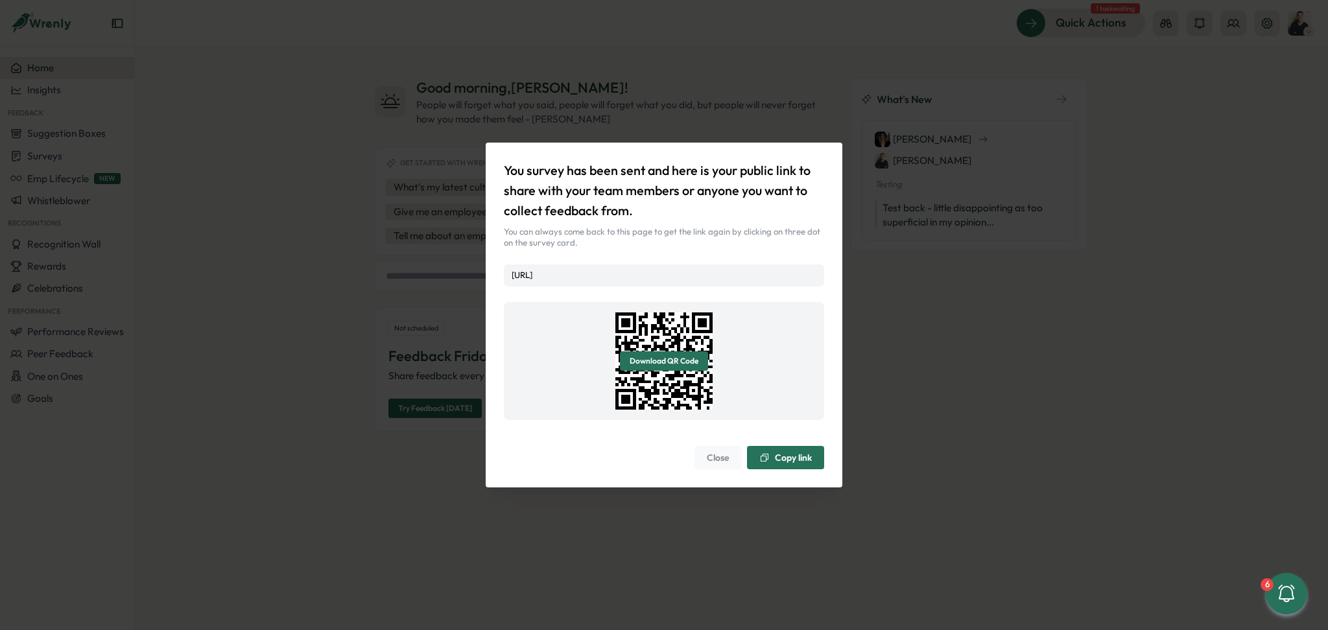
click at [780, 462] on span "Copy link" at bounding box center [793, 457] width 37 height 9
click at [926, 287] on div "You survey has been sent and here is your public link to share with your team m…" at bounding box center [664, 315] width 1328 height 630
click at [724, 466] on span "Close" at bounding box center [718, 458] width 23 height 22
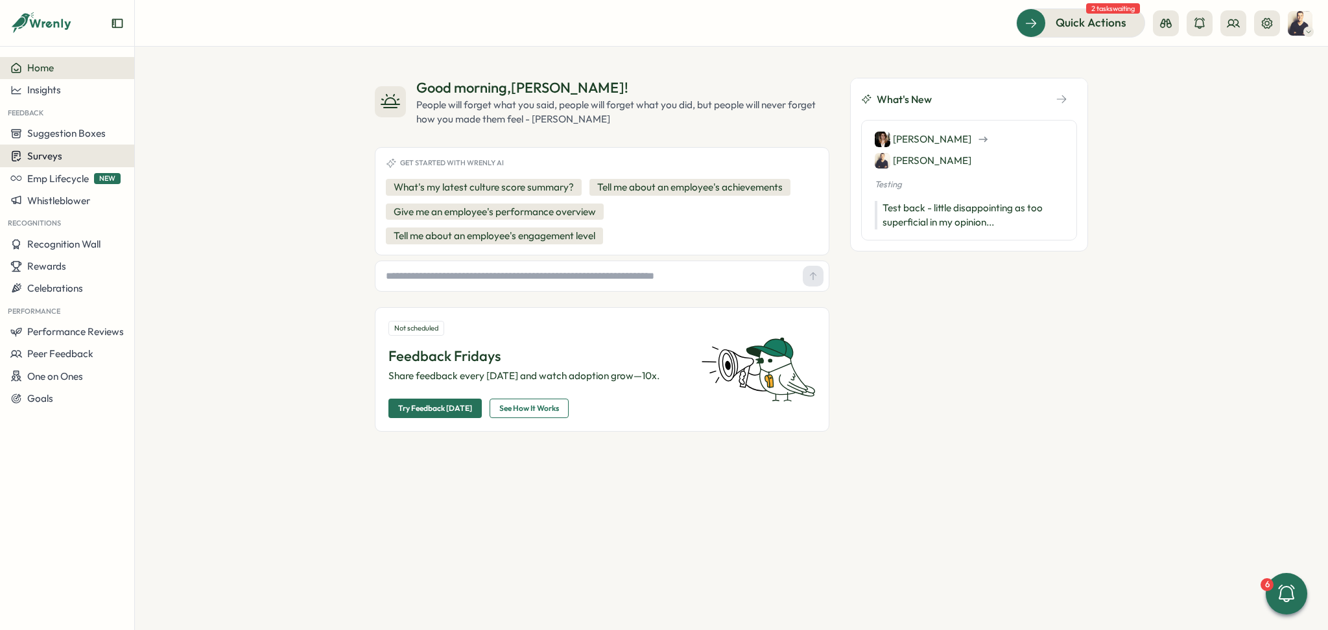
click at [63, 153] on div "Surveys" at bounding box center [66, 156] width 113 height 12
click at [169, 128] on div "Insights" at bounding box center [185, 131] width 97 height 14
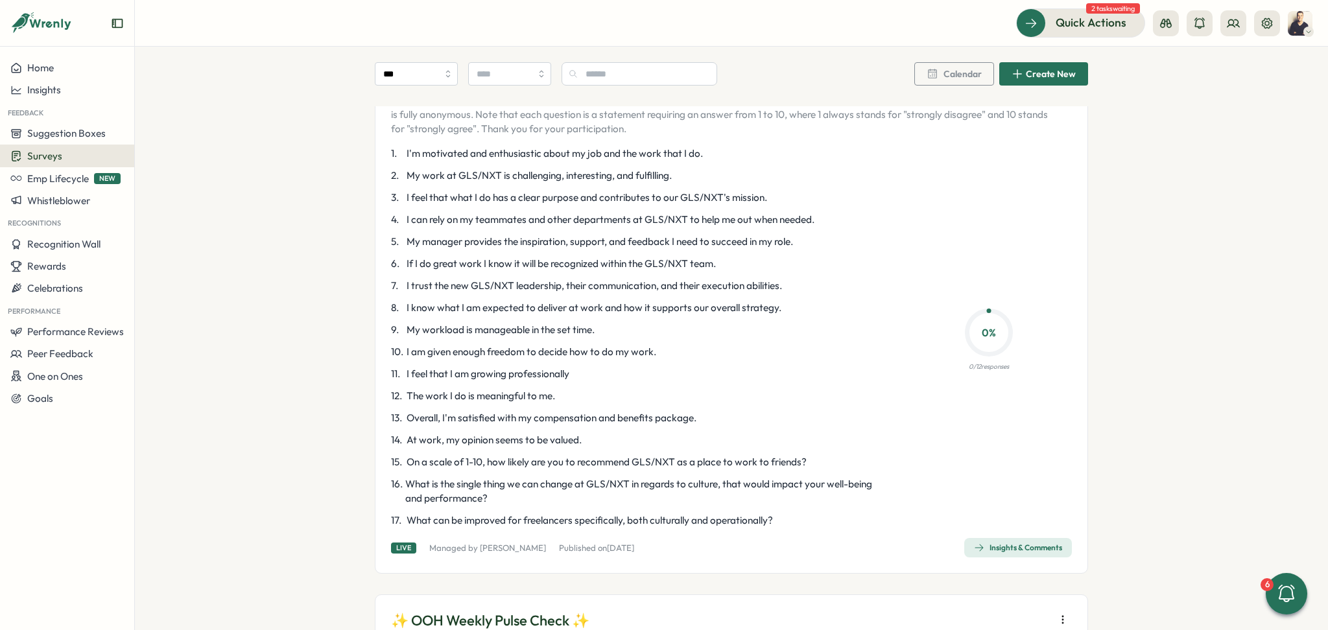
scroll to position [259, 0]
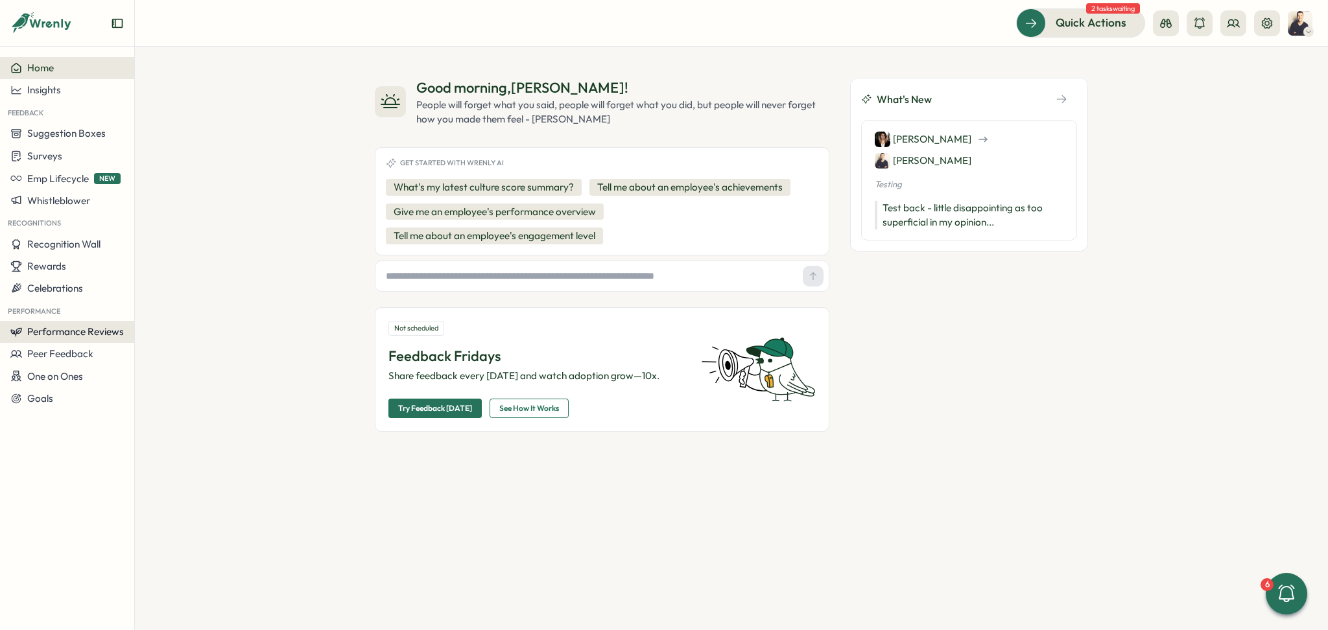
click at [69, 334] on span "Performance Reviews" at bounding box center [75, 331] width 97 height 12
click at [182, 307] on div "Reviews" at bounding box center [187, 307] width 100 height 14
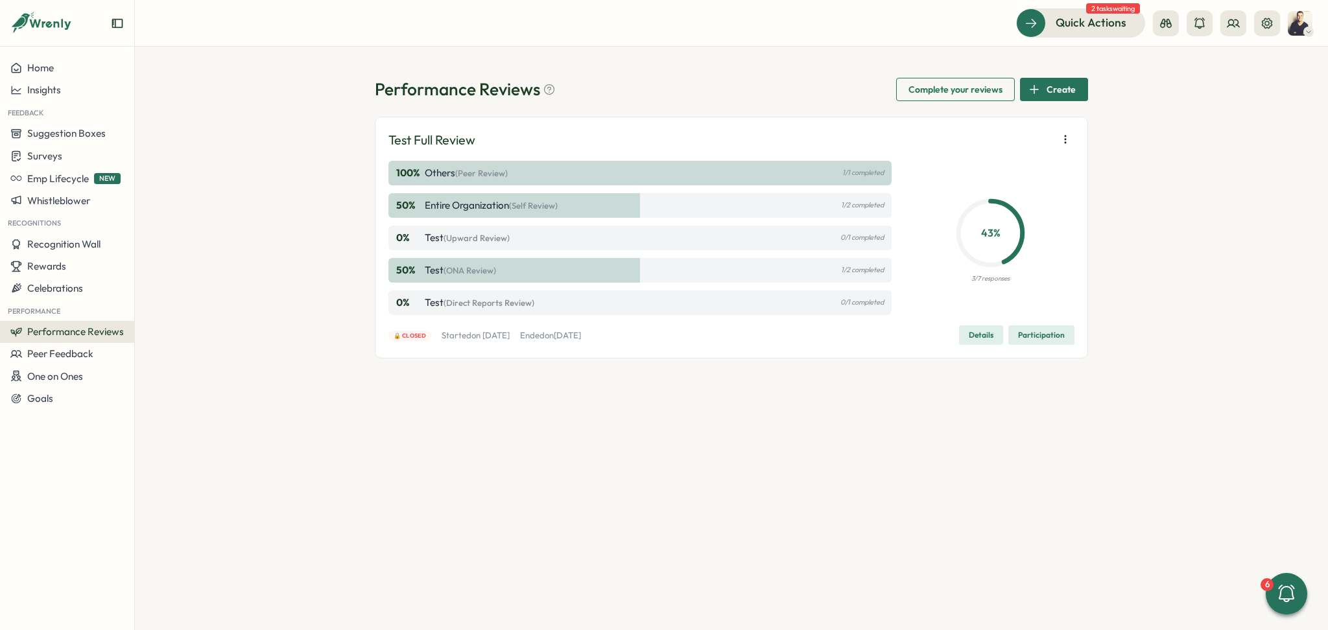
click at [89, 332] on span "Performance Reviews" at bounding box center [75, 331] width 97 height 12
click at [1069, 139] on icon "button" at bounding box center [1065, 139] width 13 height 13
click at [1009, 187] on span "Edit visibility of results" at bounding box center [991, 186] width 96 height 12
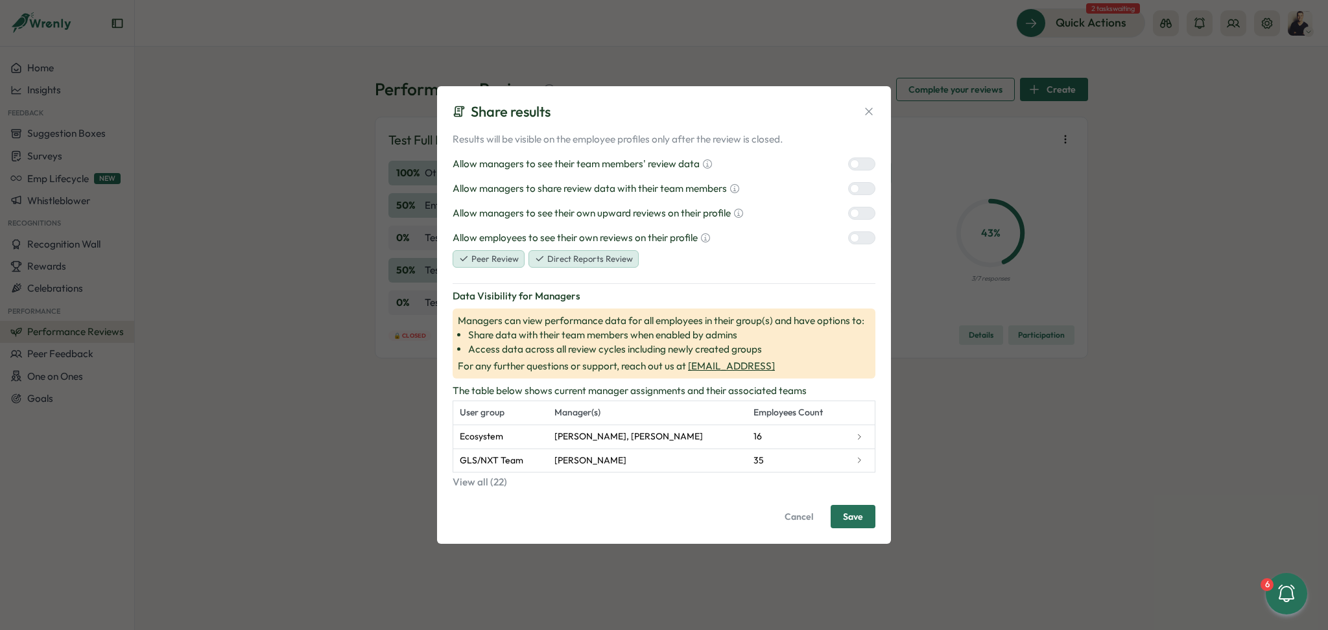
click at [859, 233] on div at bounding box center [854, 237] width 9 height 9
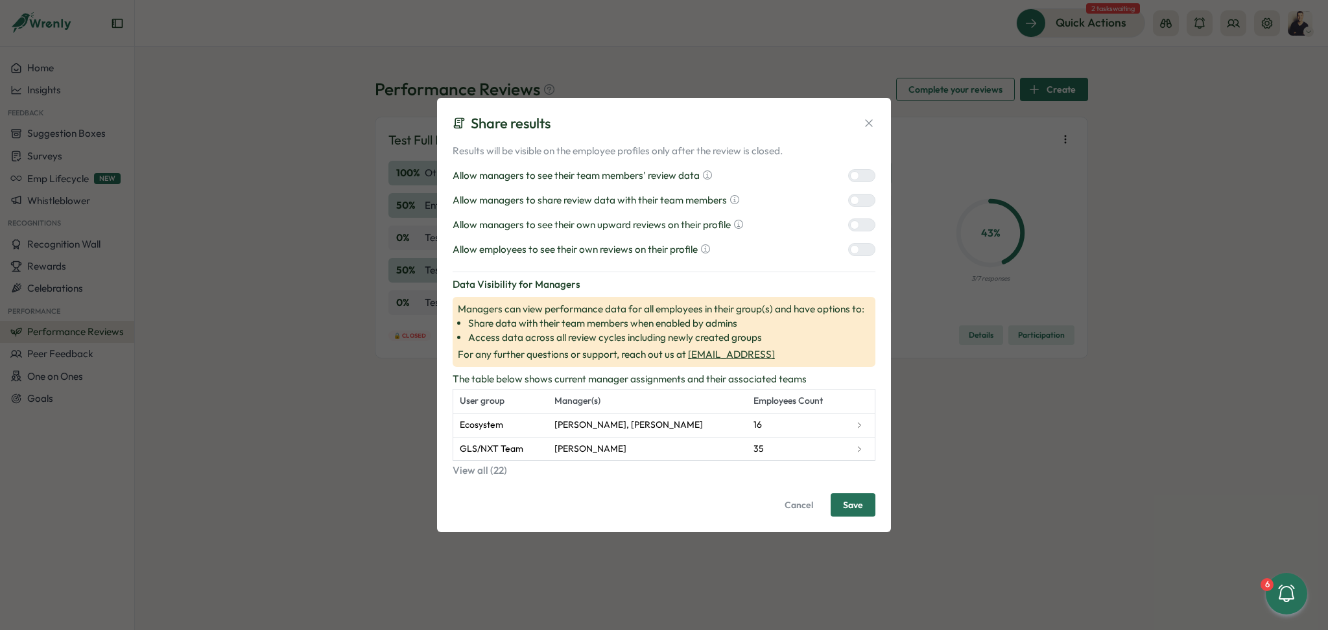
click at [868, 218] on label at bounding box center [861, 224] width 27 height 13
click at [867, 194] on label at bounding box center [861, 199] width 27 height 13
click at [863, 177] on div at bounding box center [867, 175] width 16 height 12
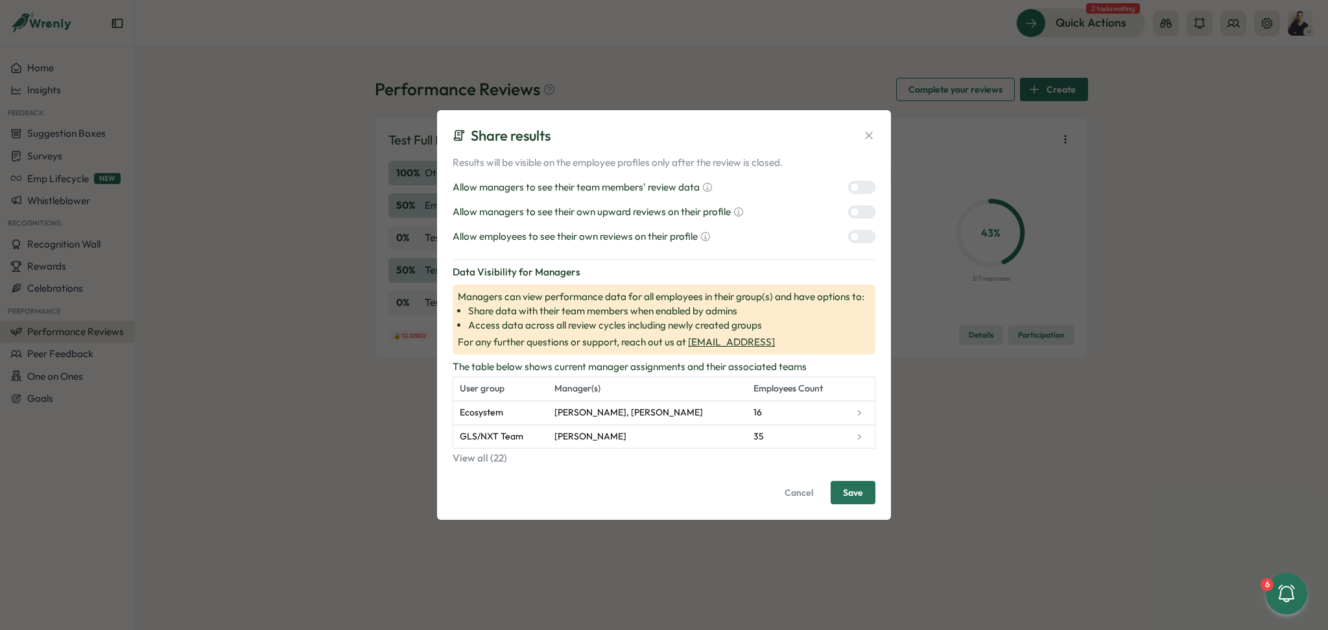
click at [867, 493] on button "Save" at bounding box center [852, 492] width 45 height 23
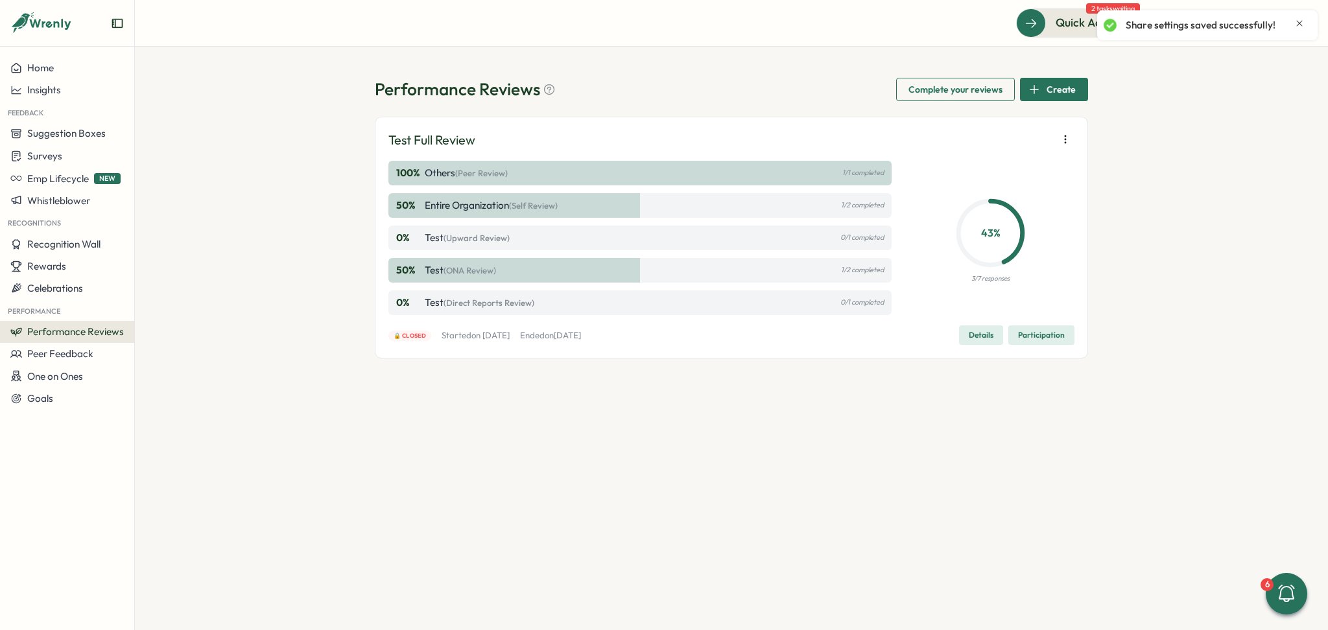
click at [1065, 137] on icon "button" at bounding box center [1065, 139] width 13 height 13
click at [51, 333] on span "Performance Reviews" at bounding box center [75, 331] width 97 height 12
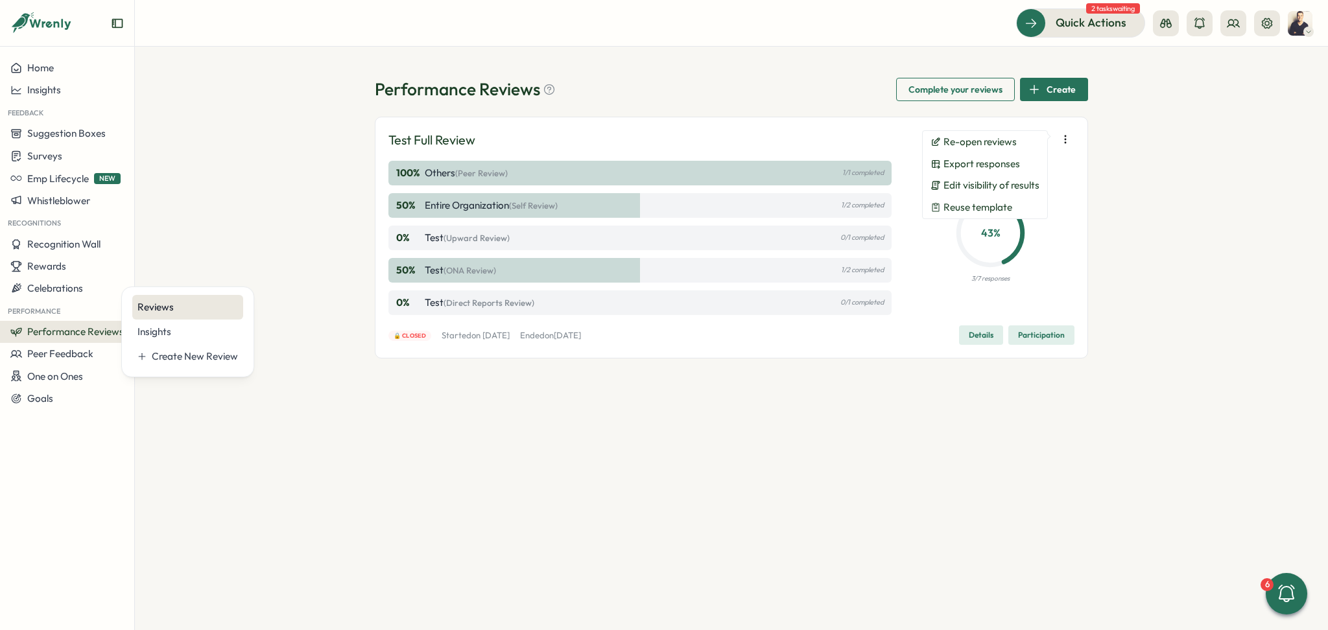
click at [200, 313] on div "Reviews" at bounding box center [187, 307] width 100 height 14
click at [95, 338] on button "Performance Reviews" at bounding box center [67, 332] width 134 height 22
click at [161, 356] on div "Create New Review" at bounding box center [195, 356] width 86 height 14
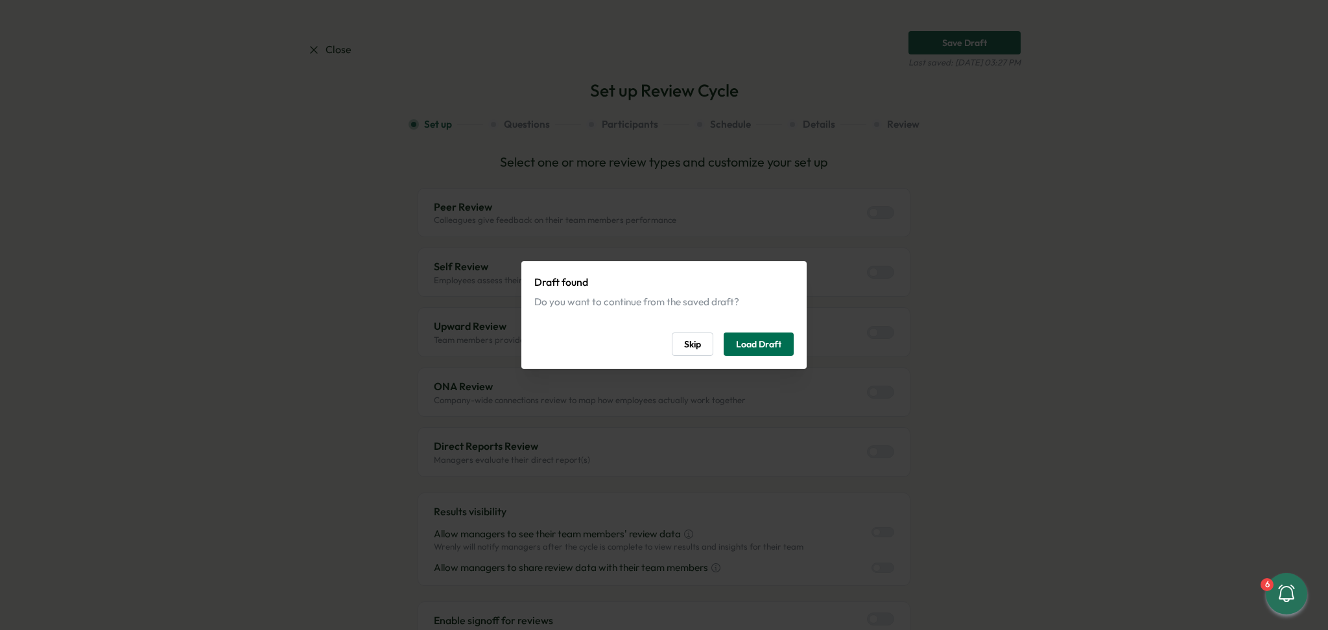
click at [759, 347] on span "Load Draft" at bounding box center [758, 344] width 45 height 22
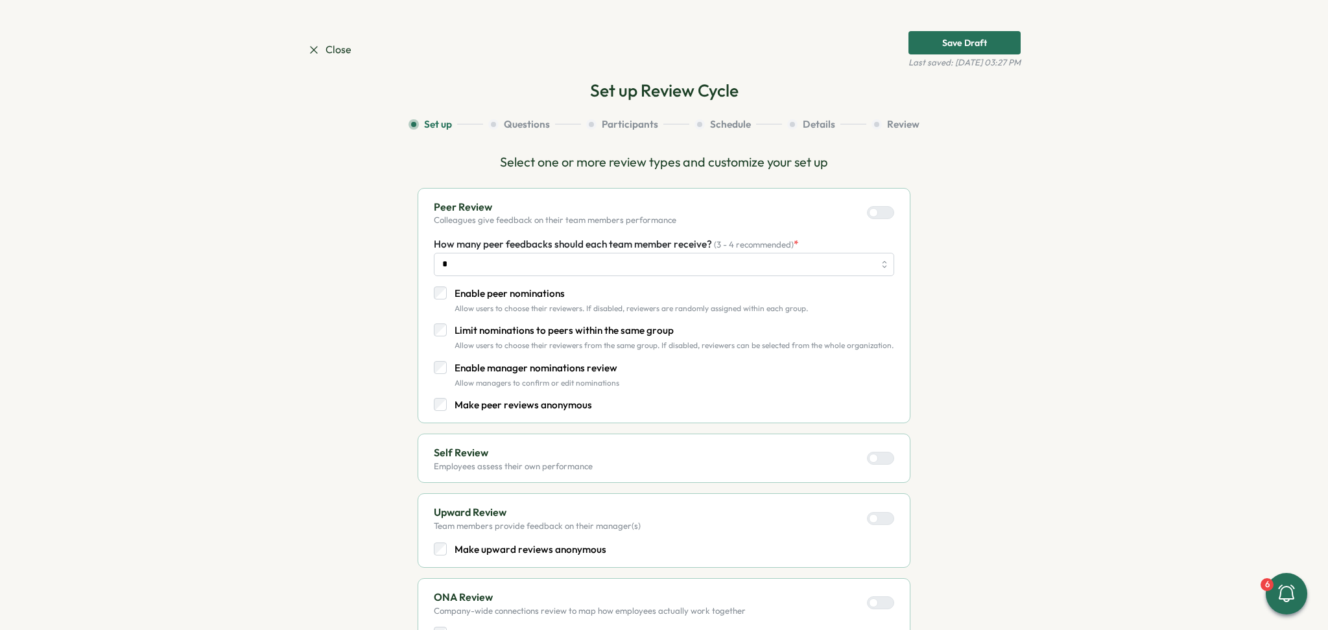
scroll to position [86, 0]
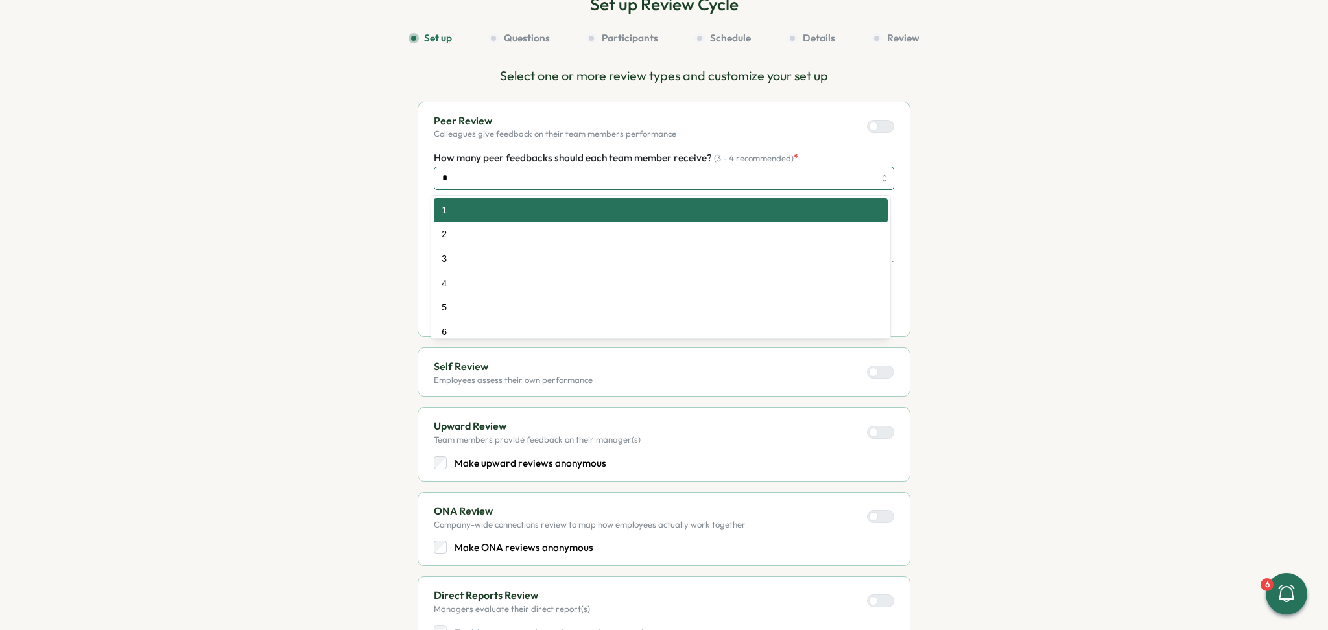
click at [880, 172] on input "*" at bounding box center [664, 178] width 460 height 23
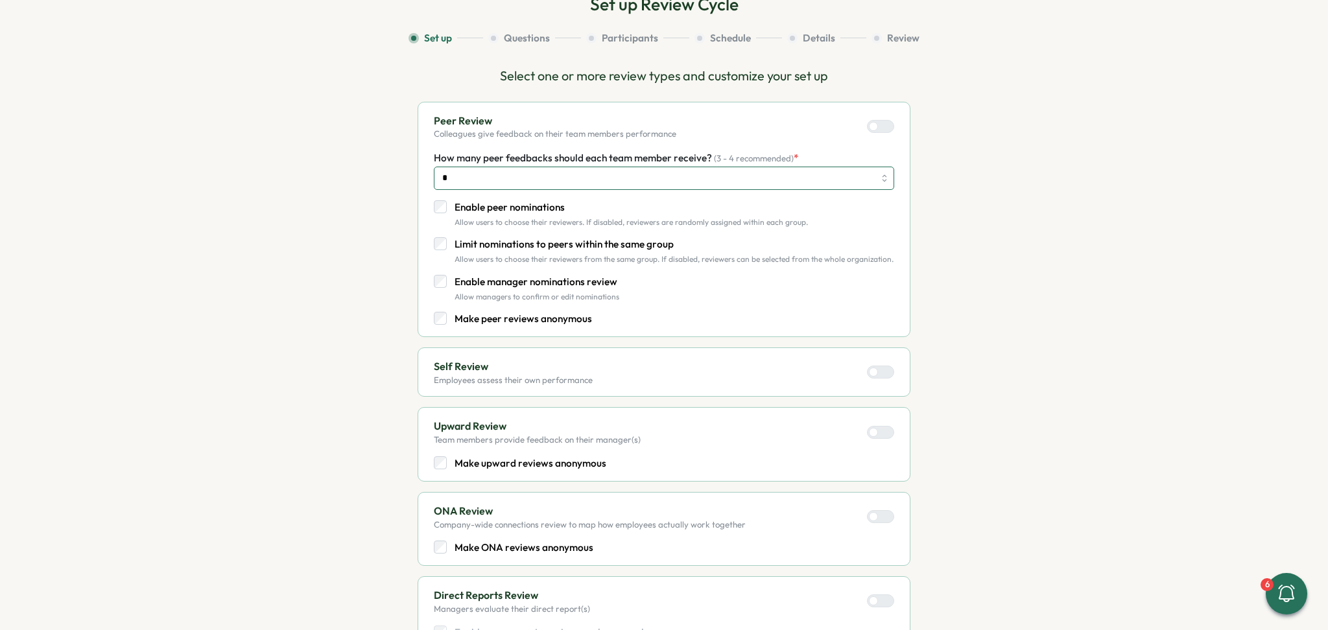
type input "*"
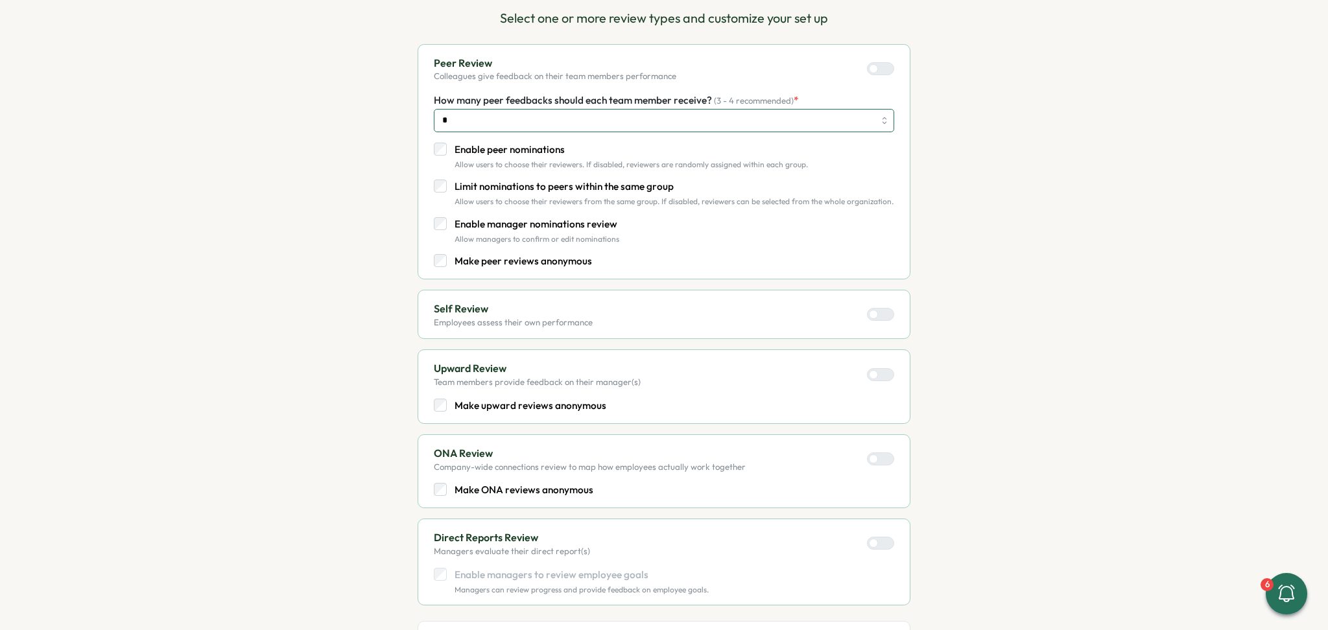
scroll to position [172, 0]
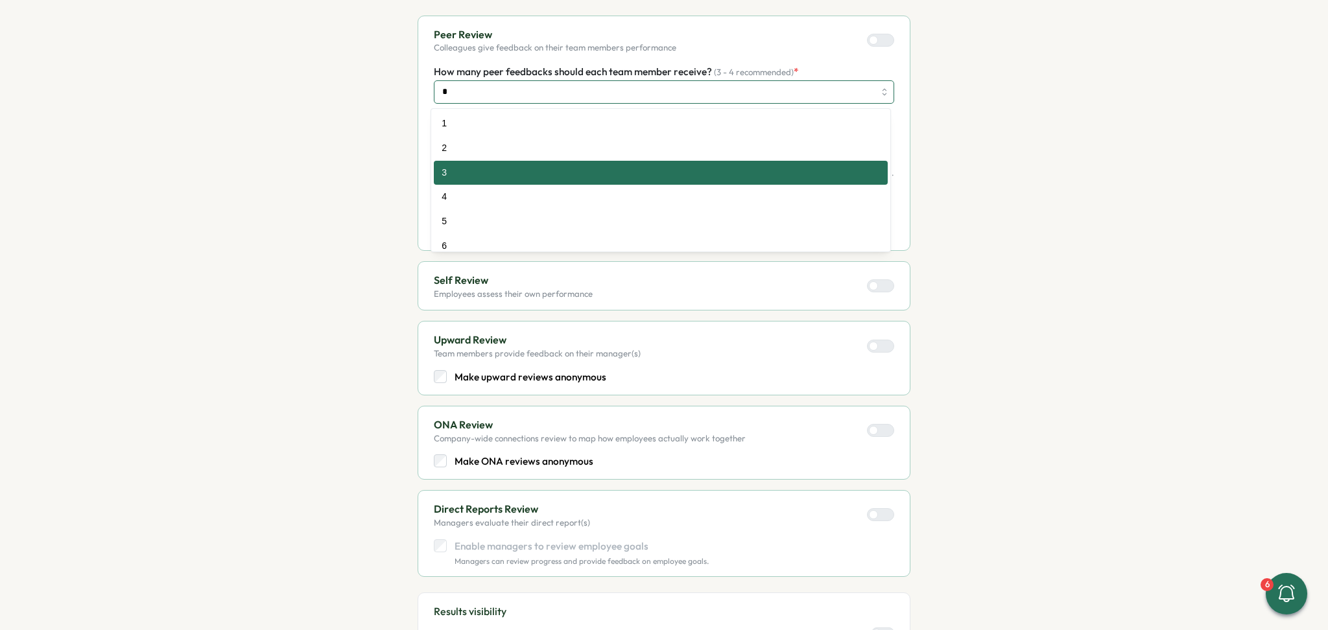
click at [882, 89] on input "*" at bounding box center [664, 91] width 460 height 23
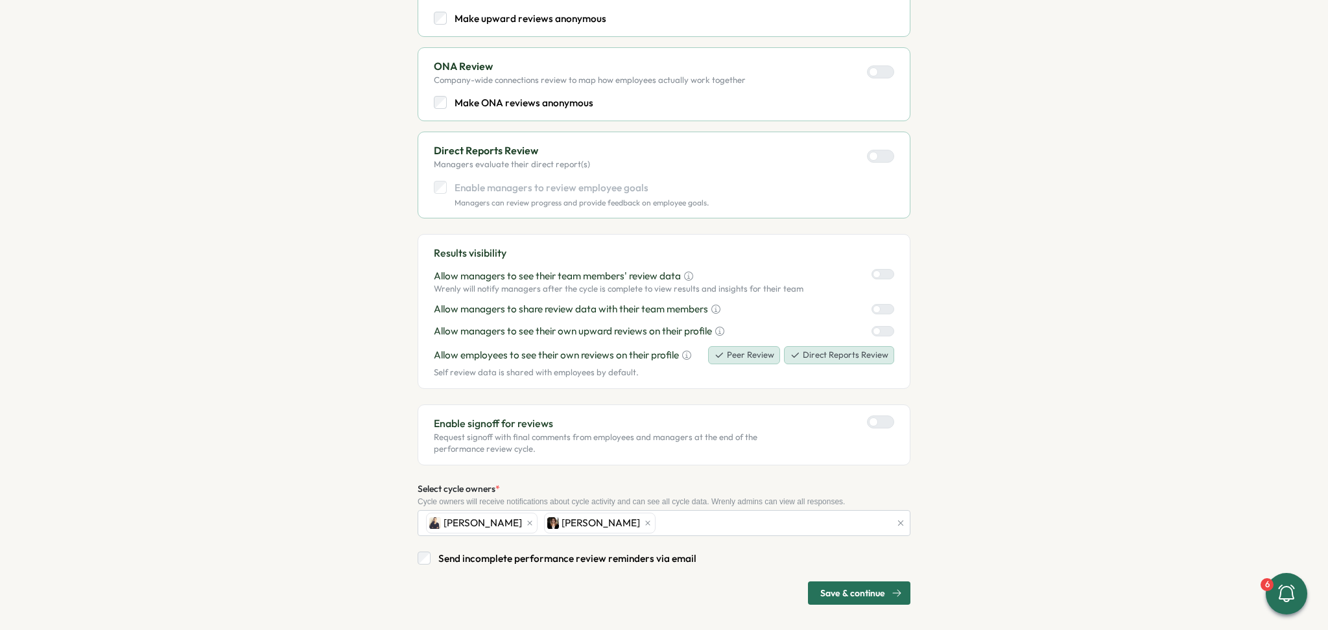
scroll to position [537, 0]
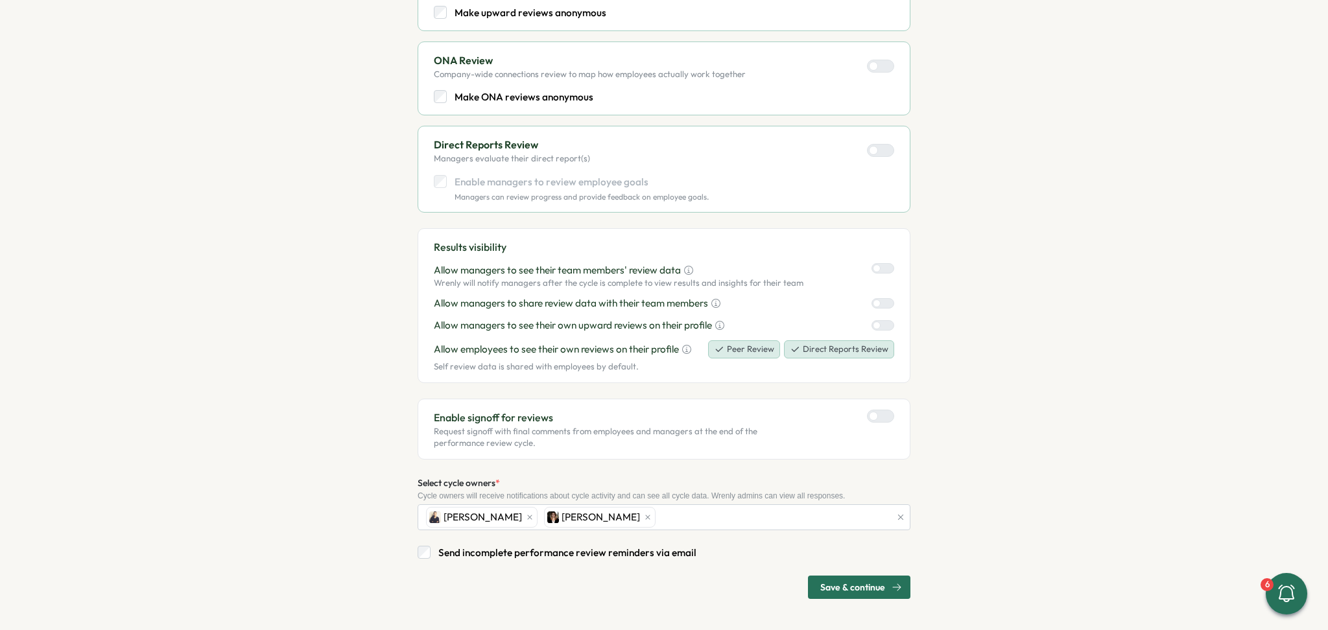
click at [489, 555] on p "Send incomplete performance review reminders via email" at bounding box center [567, 553] width 258 height 14
click at [873, 590] on span "Save & continue" at bounding box center [852, 587] width 65 height 22
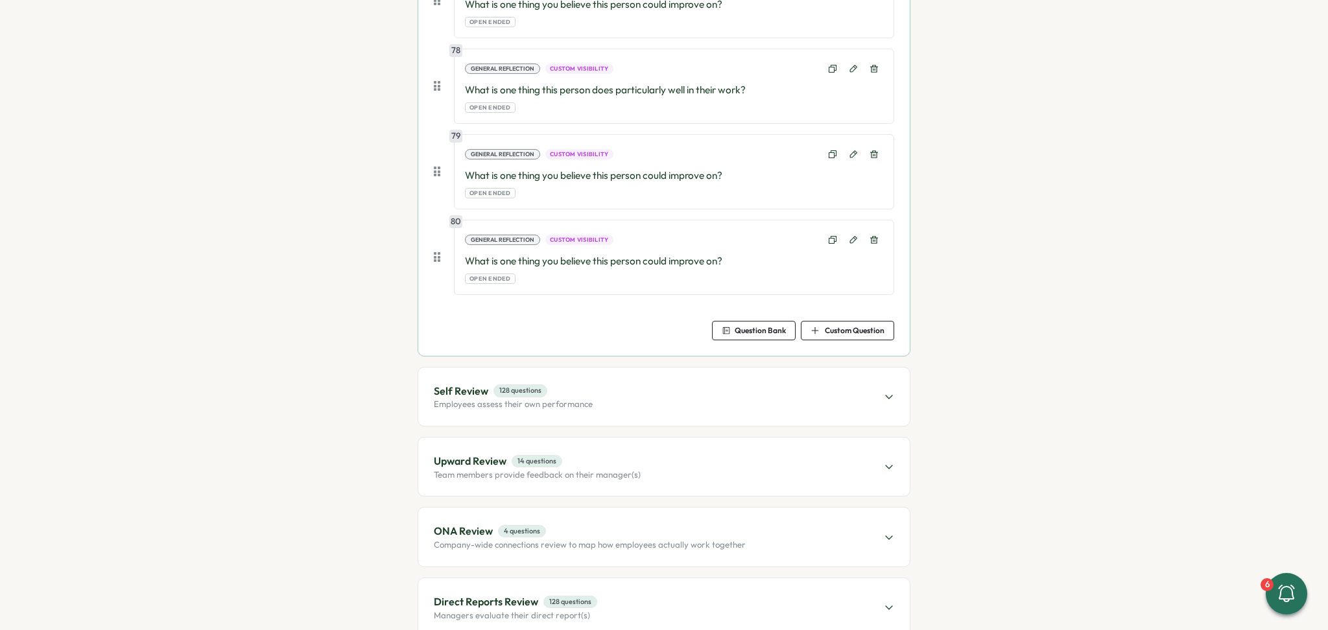
scroll to position [7704, 0]
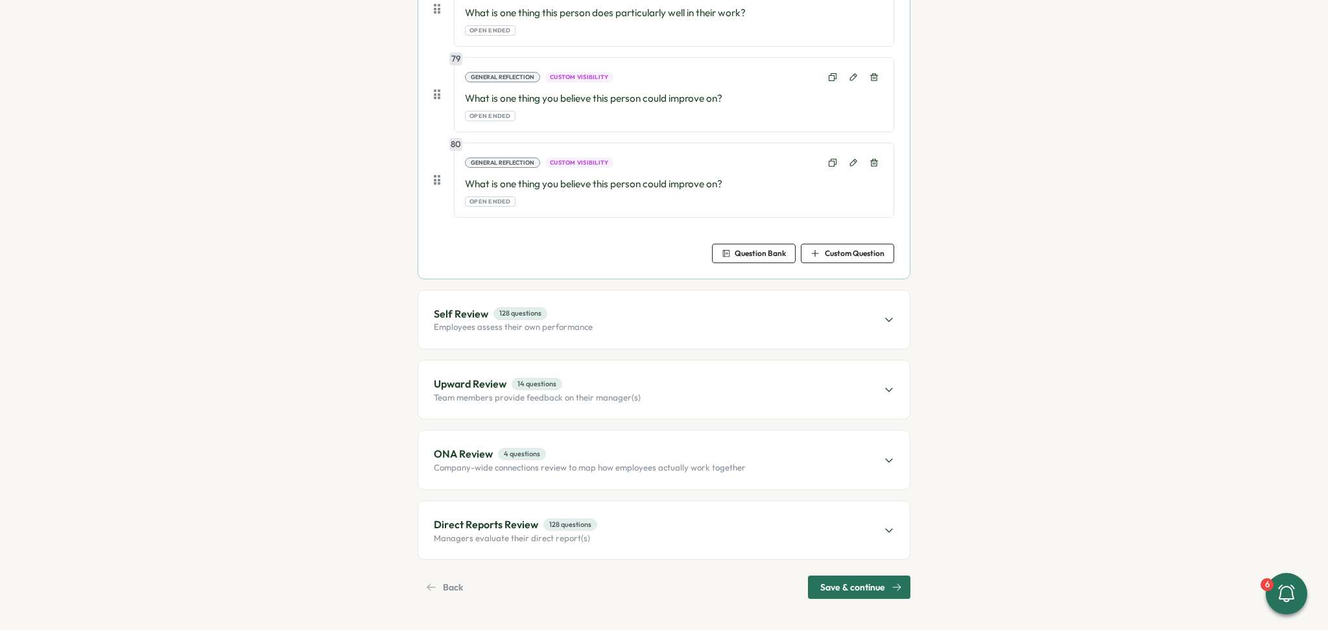
click at [884, 384] on div at bounding box center [889, 389] width 10 height 27
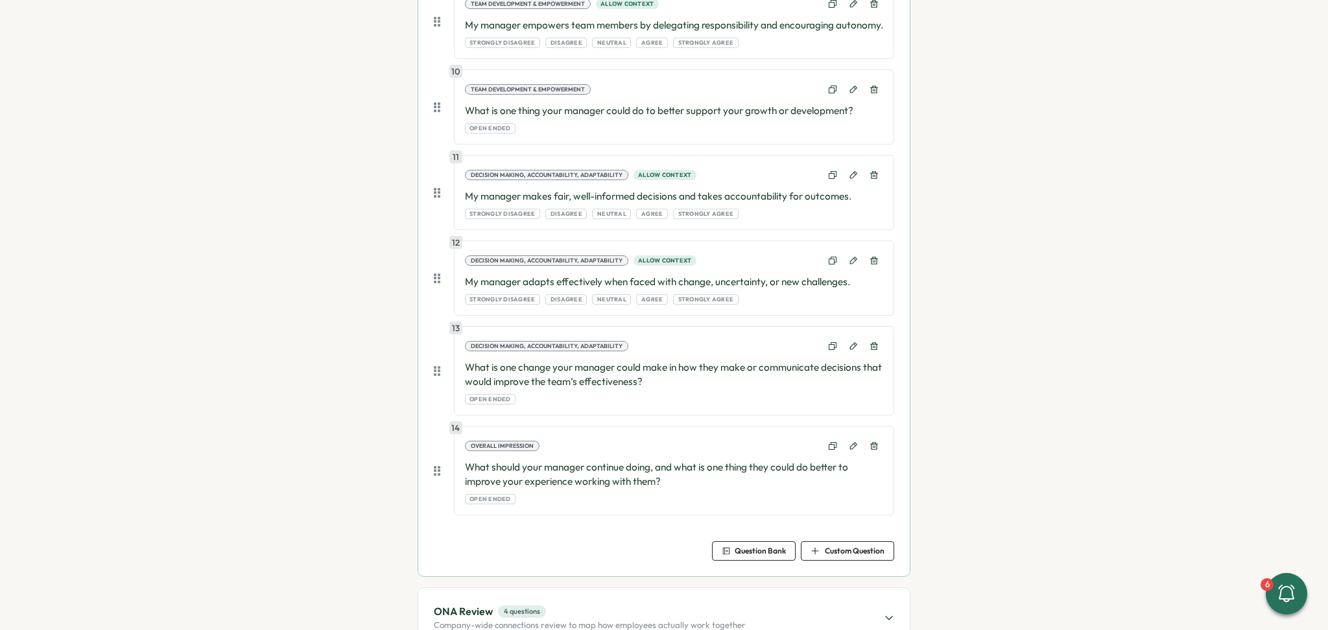
scroll to position [1395, 0]
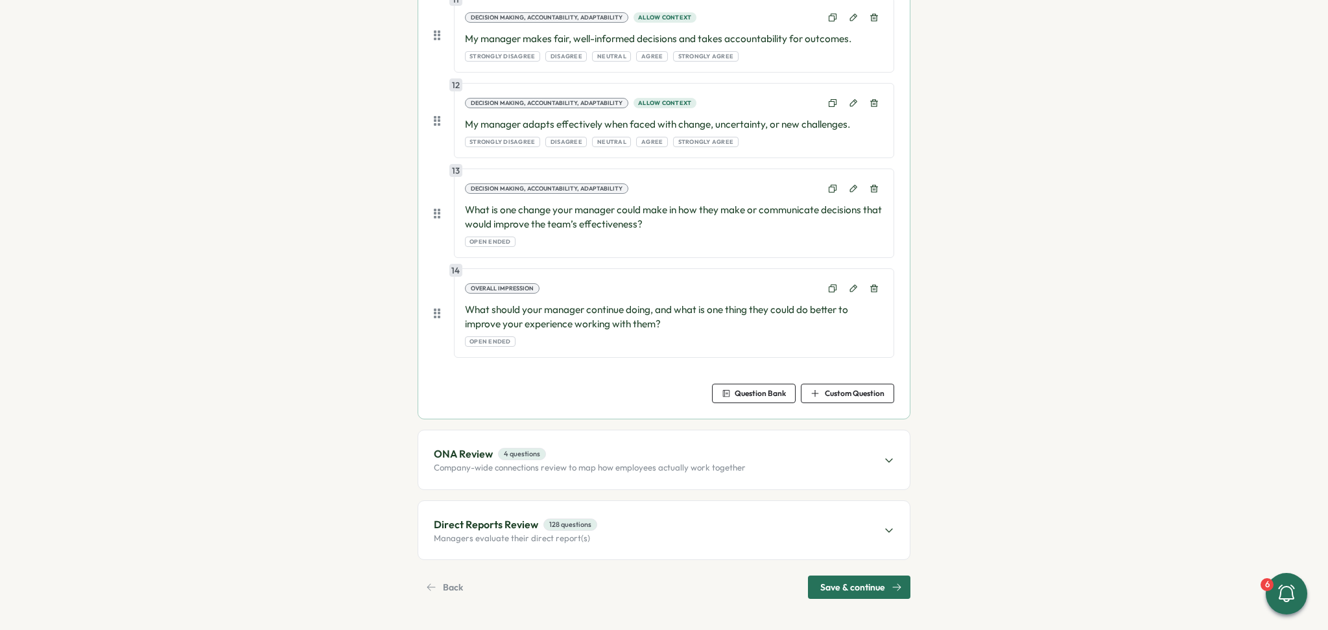
click at [884, 526] on icon at bounding box center [889, 530] width 10 height 10
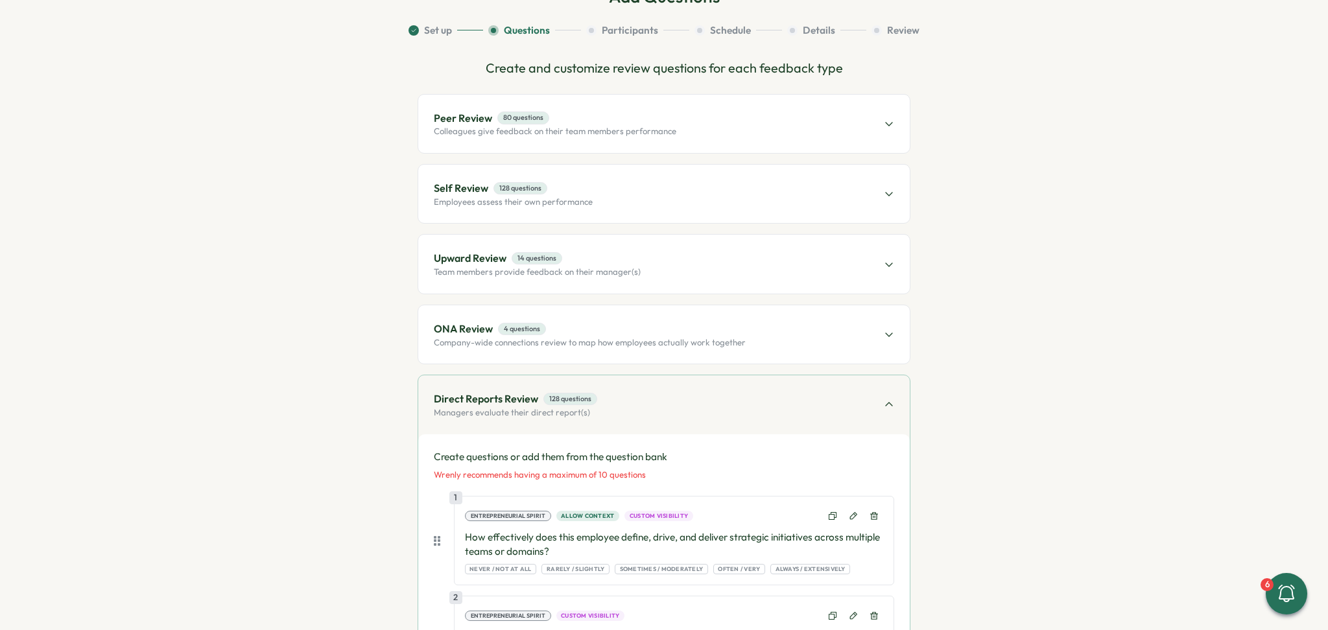
scroll to position [0, 0]
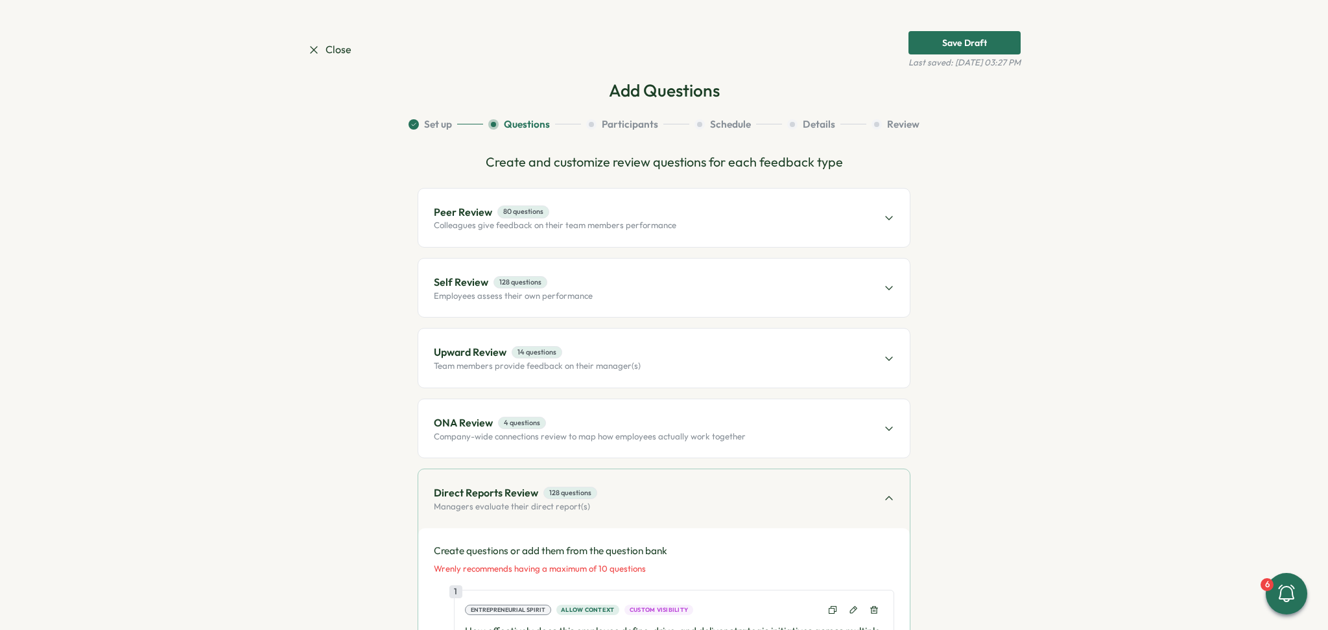
click at [329, 45] on span "Close" at bounding box center [329, 49] width 44 height 16
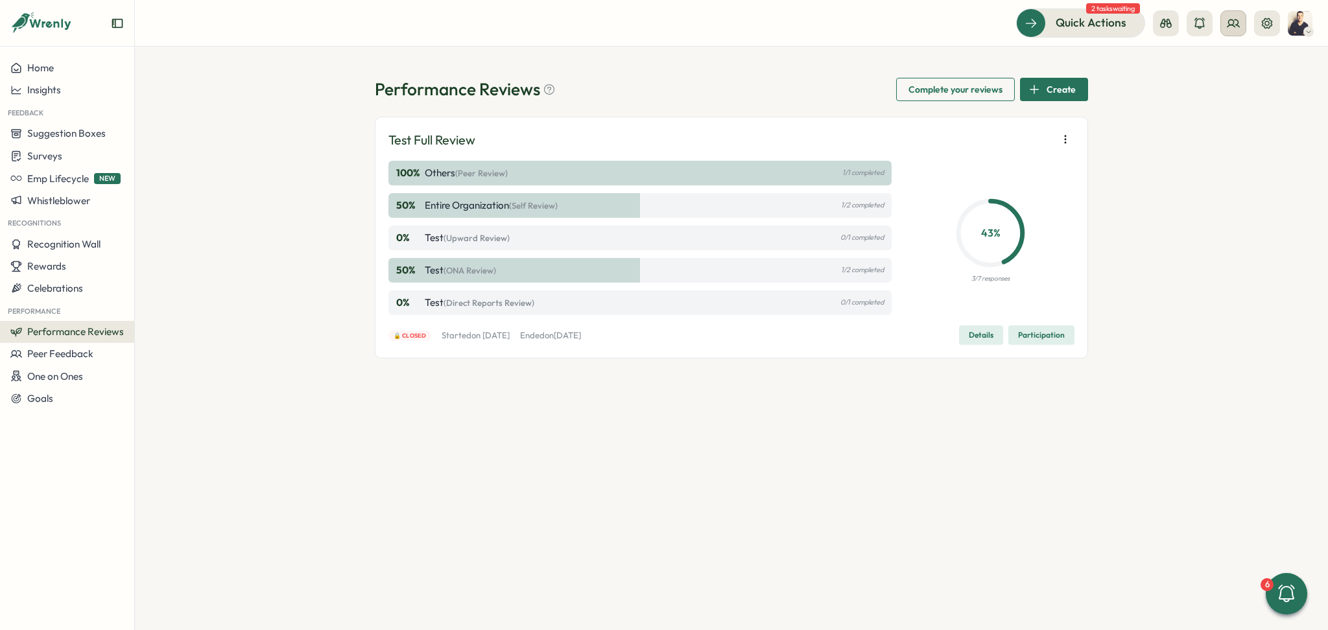
click at [1233, 18] on icon at bounding box center [1233, 23] width 13 height 13
click at [1267, 64] on div "Org Members" at bounding box center [1234, 64] width 82 height 14
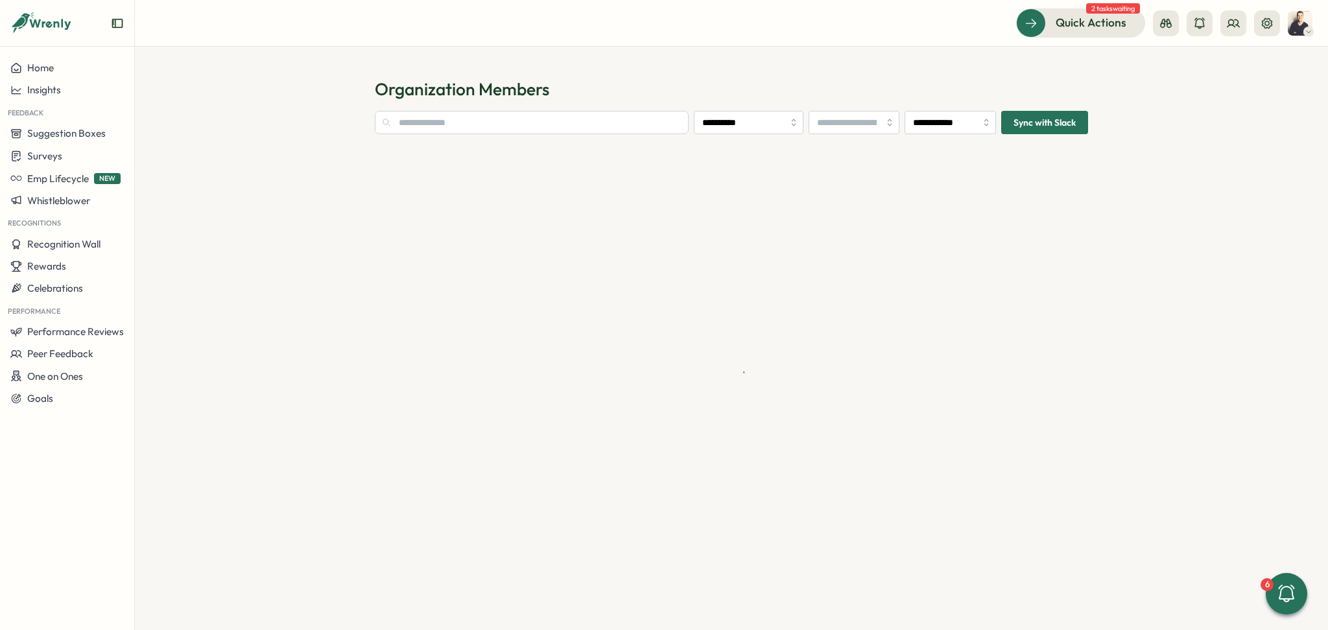
type input "**********"
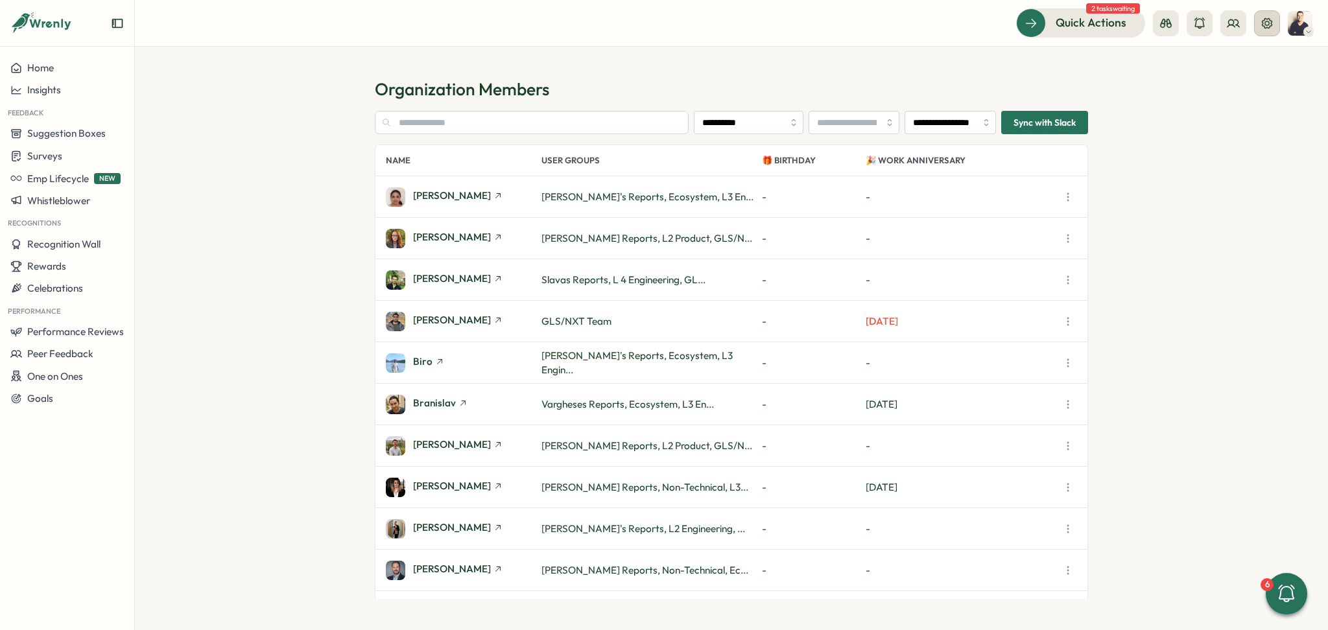
click at [1273, 27] on button at bounding box center [1267, 23] width 26 height 26
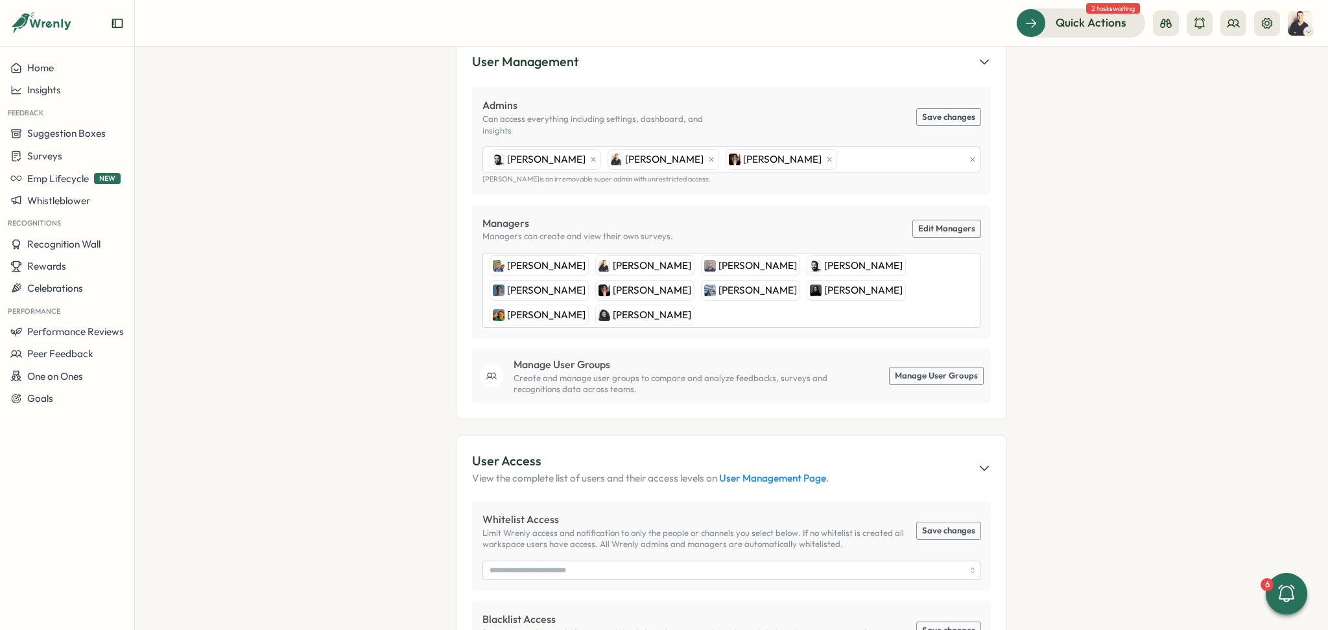
scroll to position [259, 0]
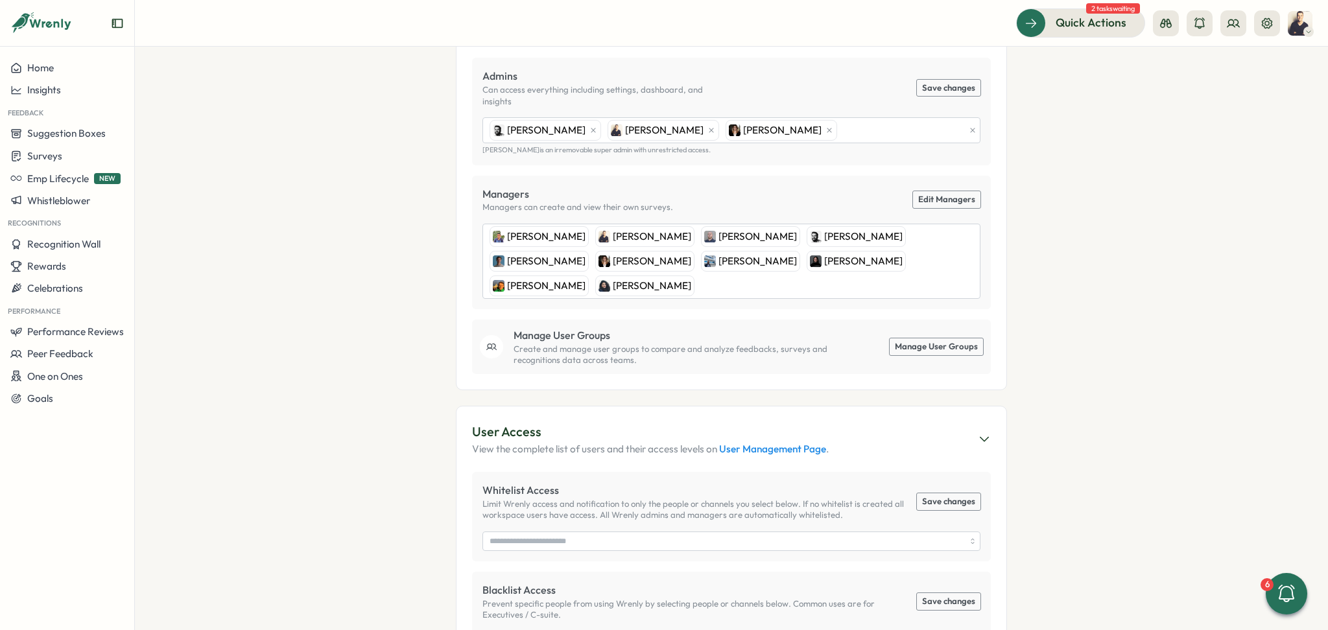
click at [939, 338] on link "Manage User Groups" at bounding box center [935, 346] width 93 height 17
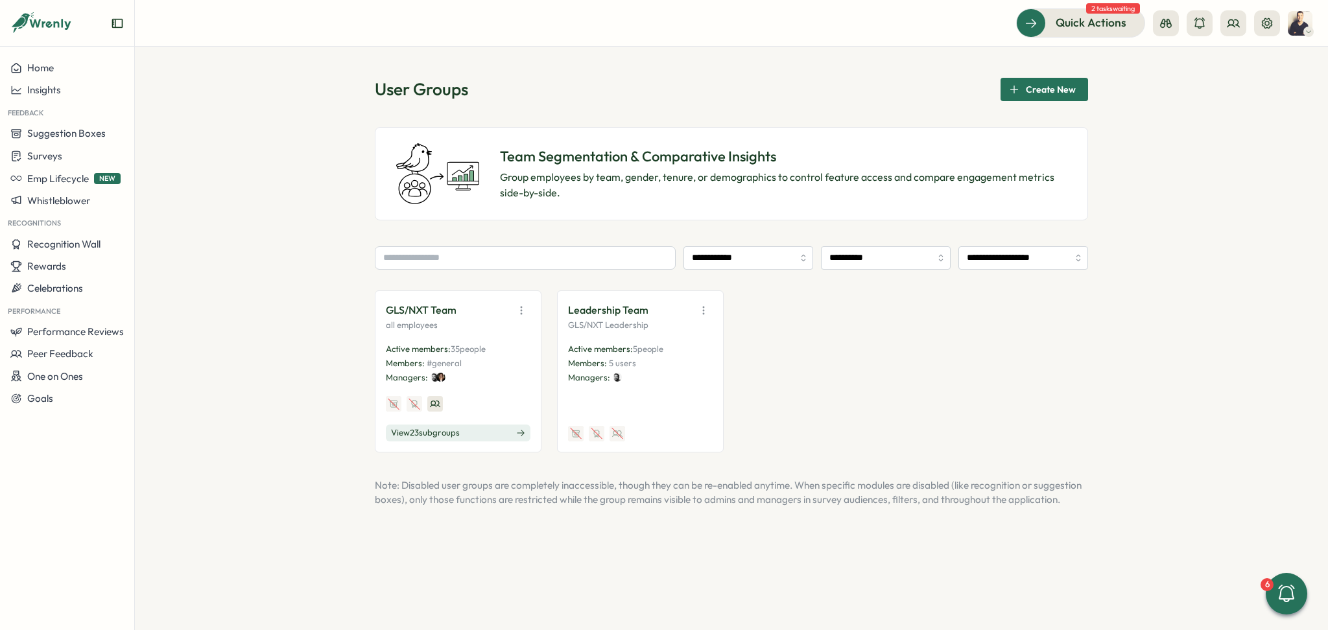
click at [480, 434] on button "View 23 sub groups" at bounding box center [458, 433] width 145 height 17
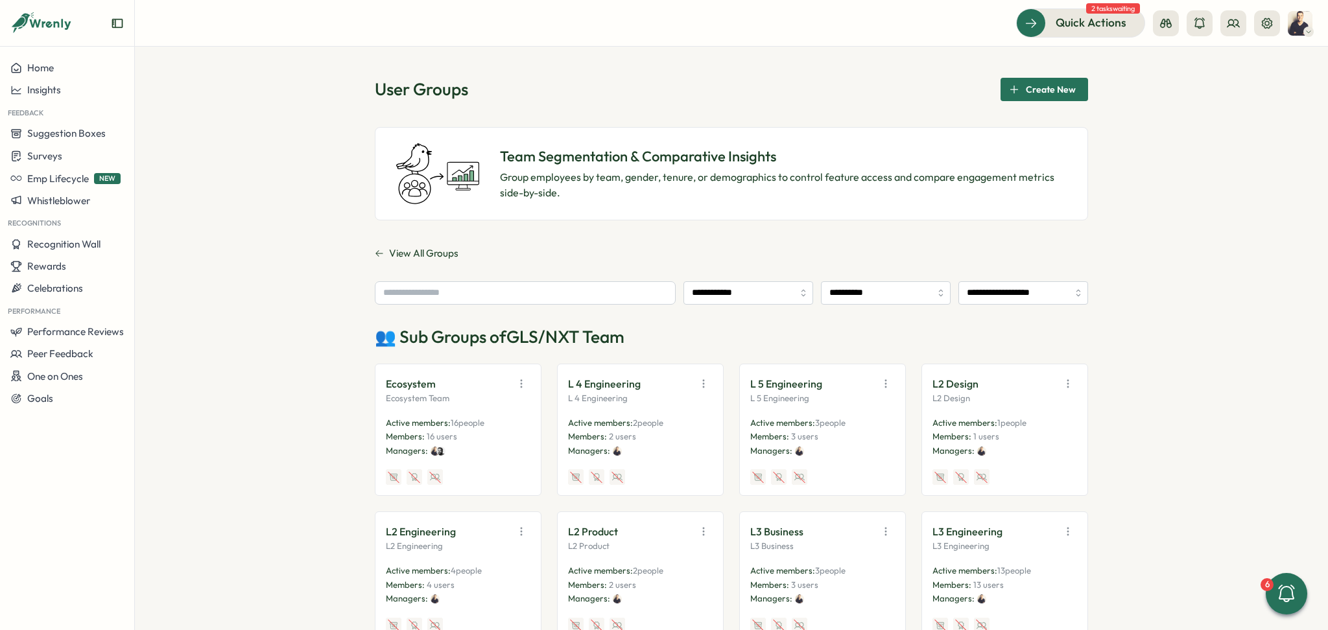
scroll to position [86, 0]
